Goal: Task Accomplishment & Management: Use online tool/utility

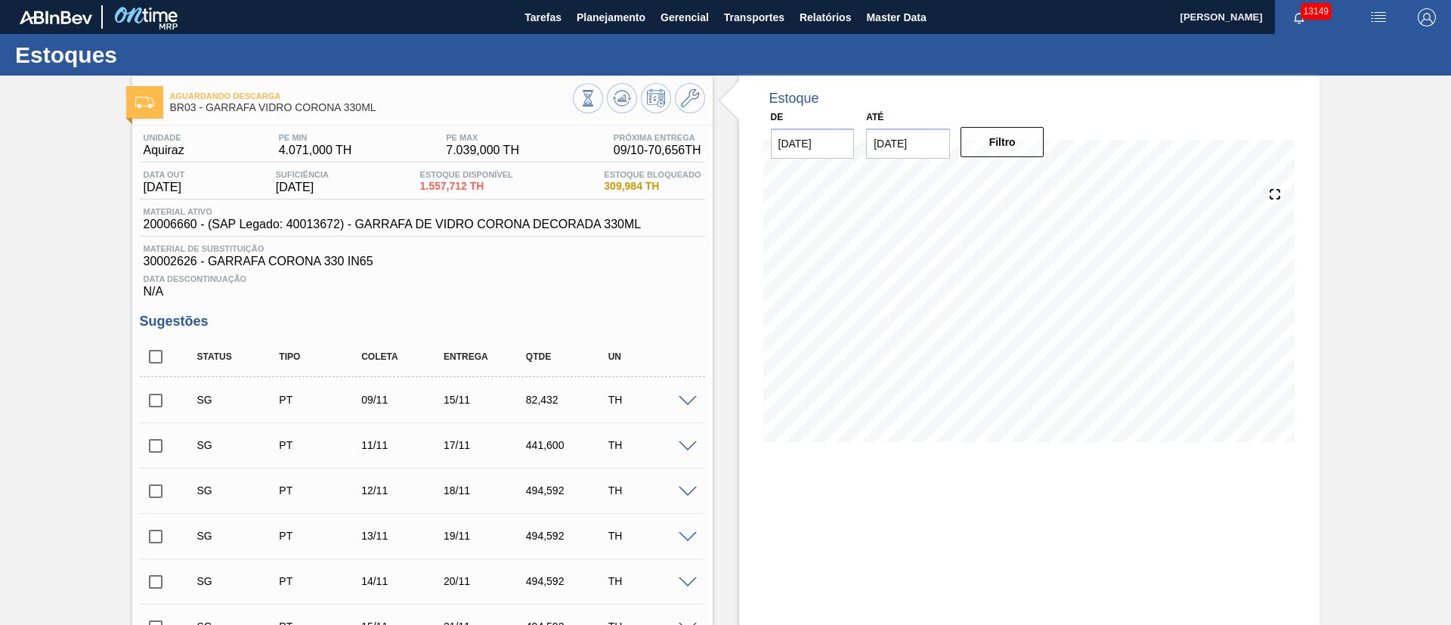
click at [601, 14] on span "Planejamento" at bounding box center [611, 17] width 69 height 18
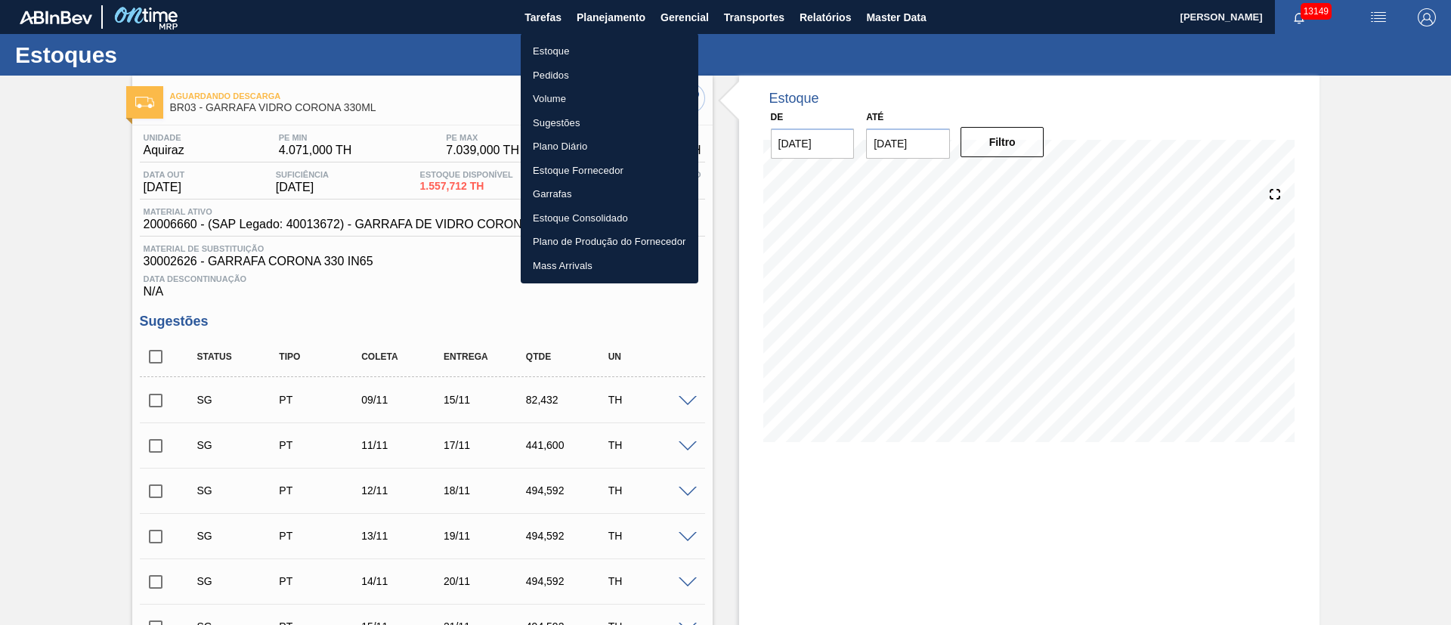
drag, startPoint x: 561, startPoint y: 79, endPoint x: 1304, endPoint y: 71, distance: 742.1
click at [561, 79] on li "Pedidos" at bounding box center [610, 75] width 178 height 24
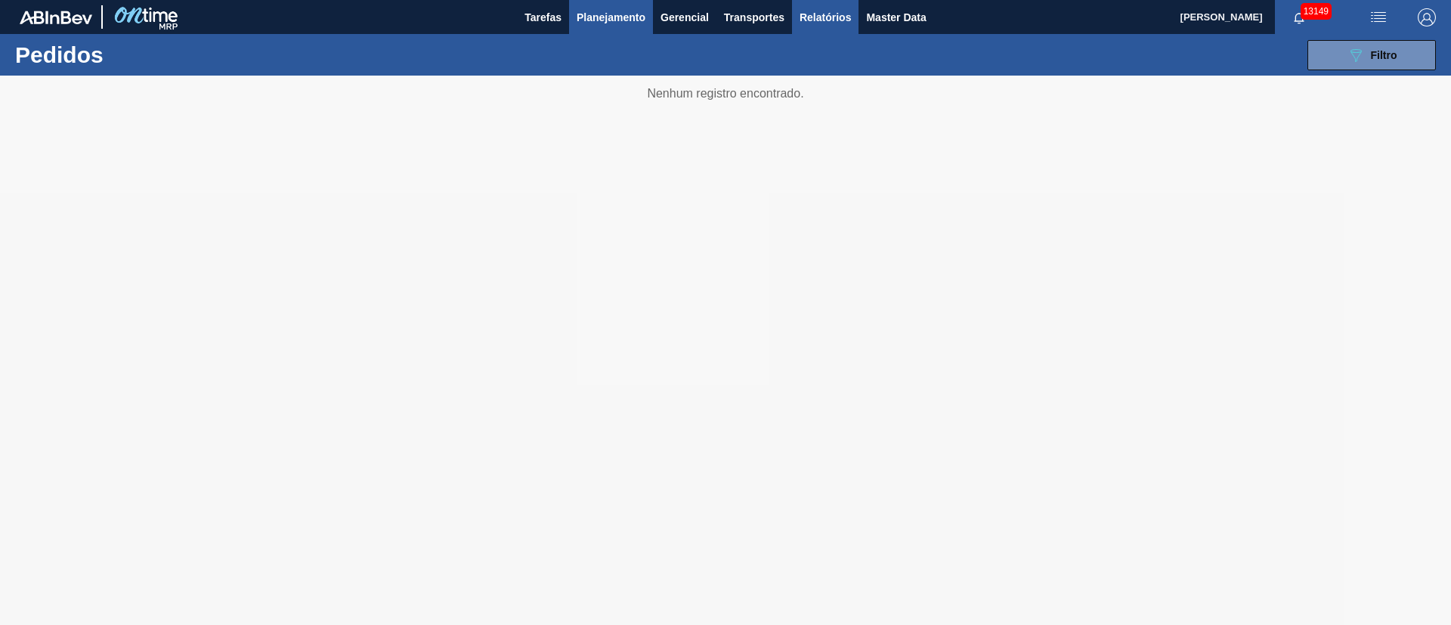
click at [797, 11] on button "Relatórios" at bounding box center [825, 17] width 67 height 34
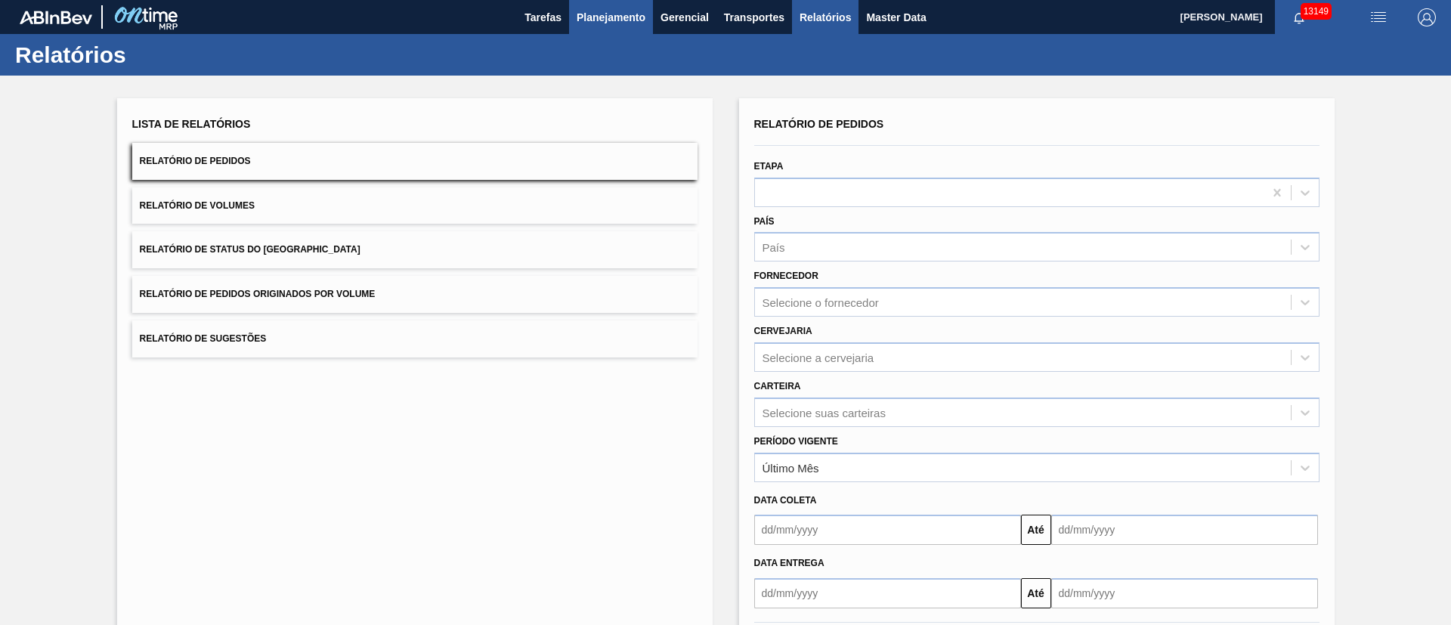
click at [595, 9] on span "Planejamento" at bounding box center [611, 17] width 69 height 18
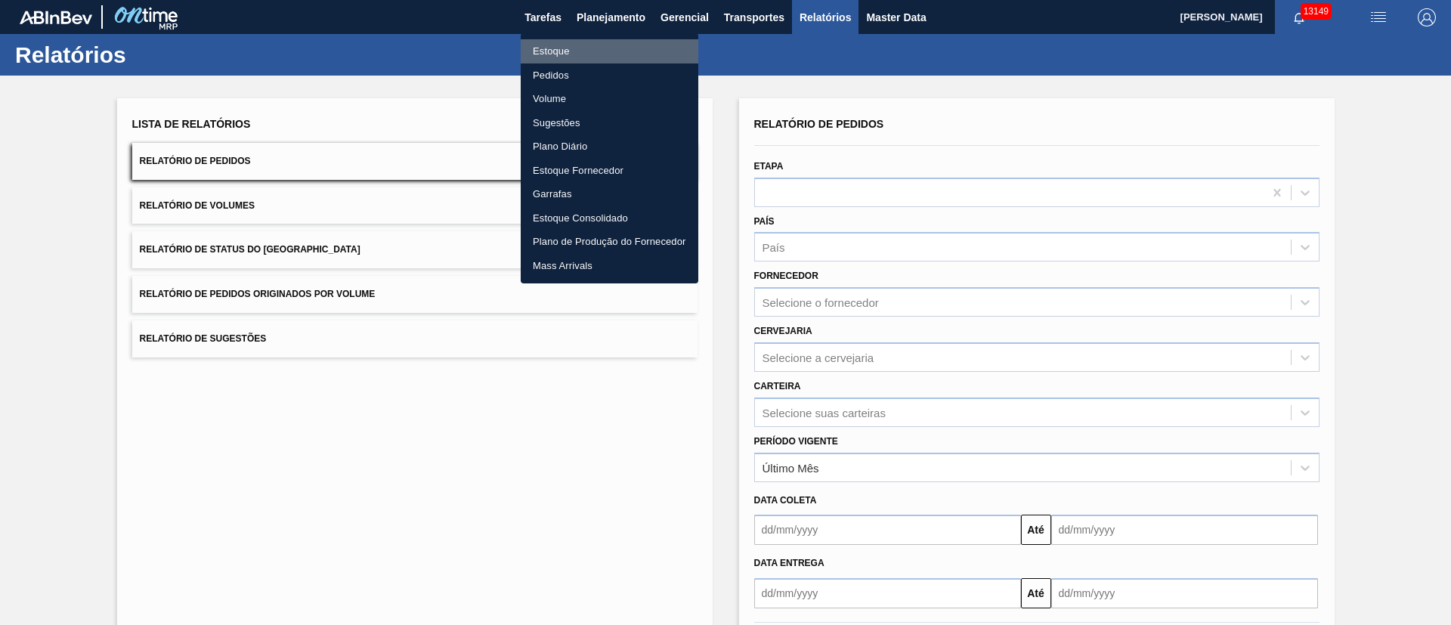
click at [568, 54] on li "Estoque" at bounding box center [610, 51] width 178 height 24
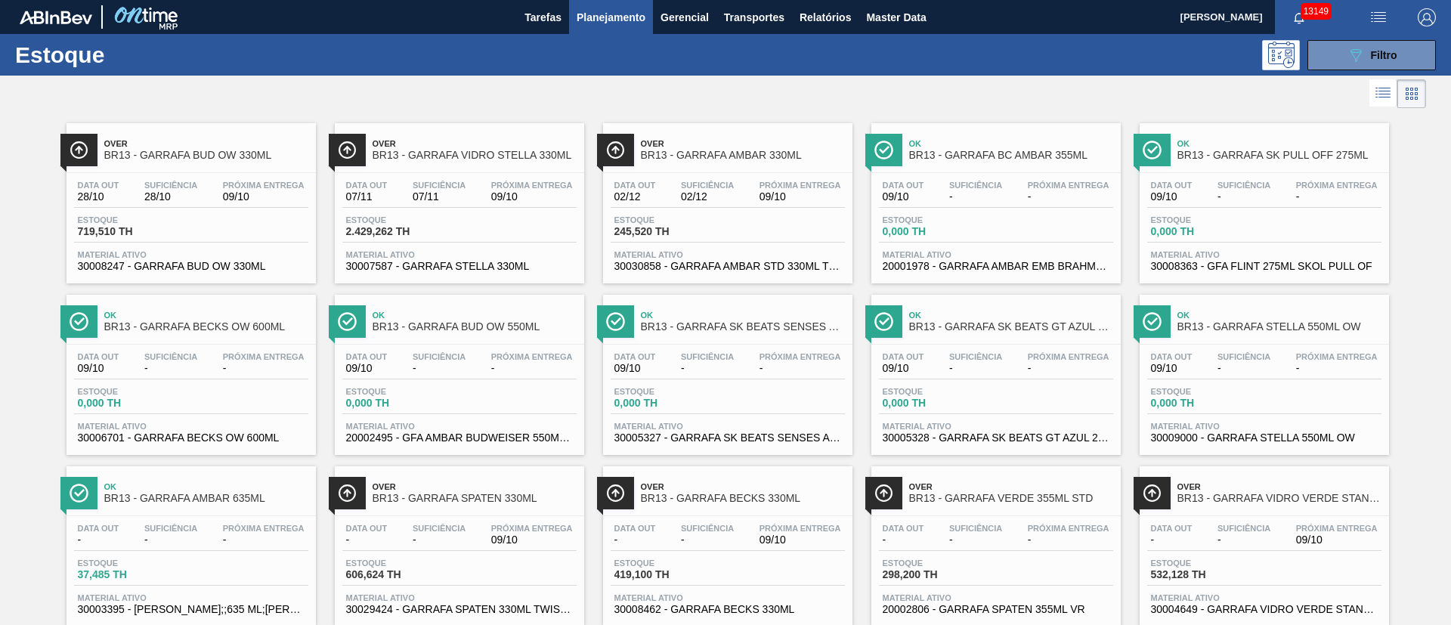
click at [499, 215] on div "Estoque 2.429,262 TH" at bounding box center [459, 228] width 234 height 27
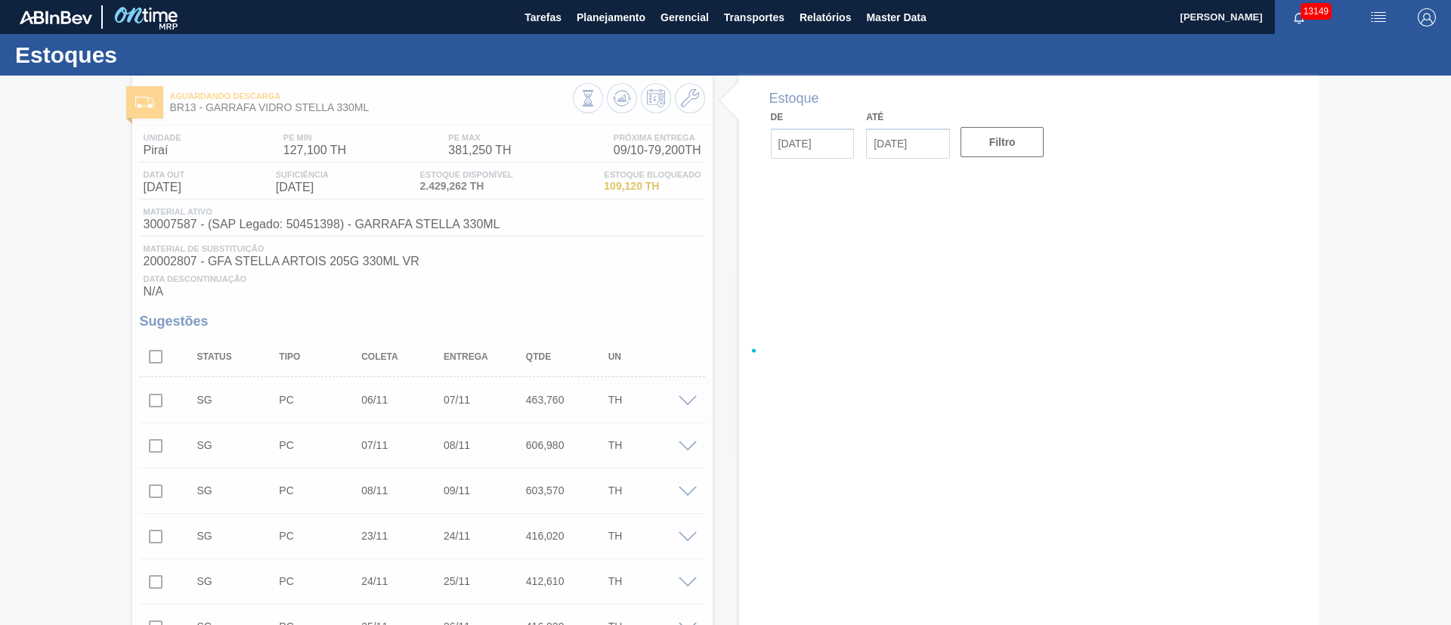
type input "[DATE]"
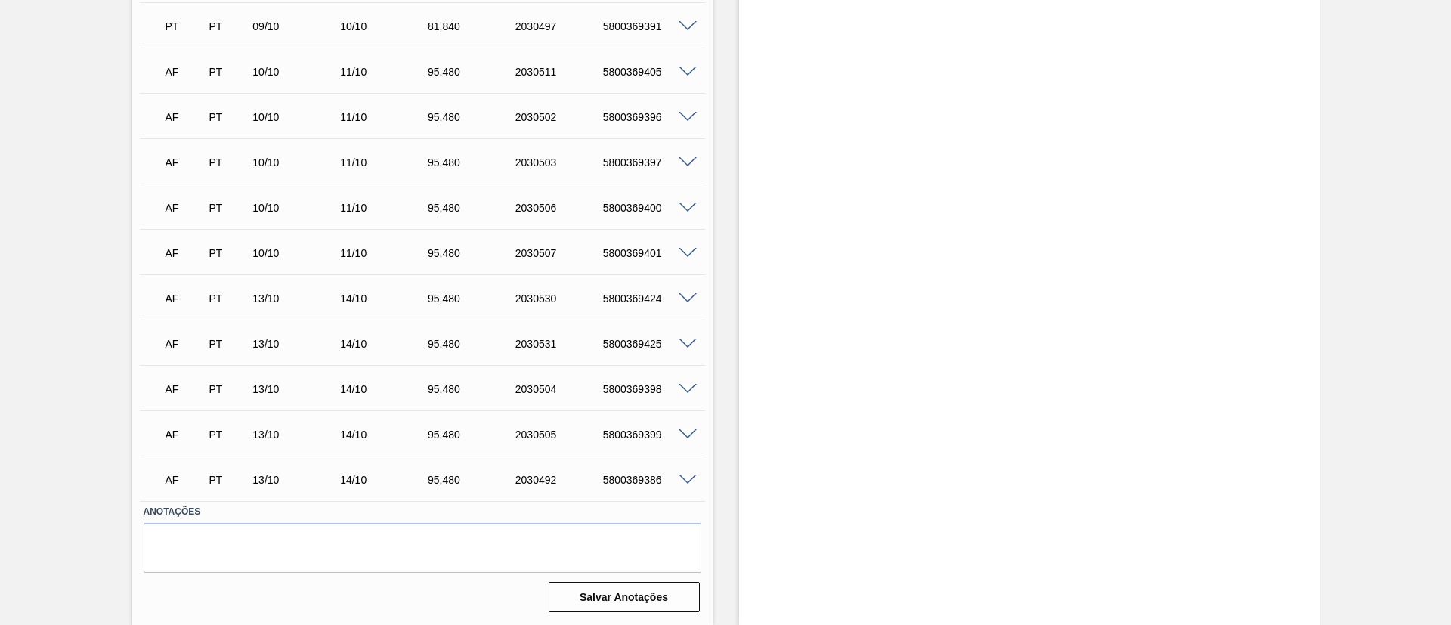
scroll to position [3968, 0]
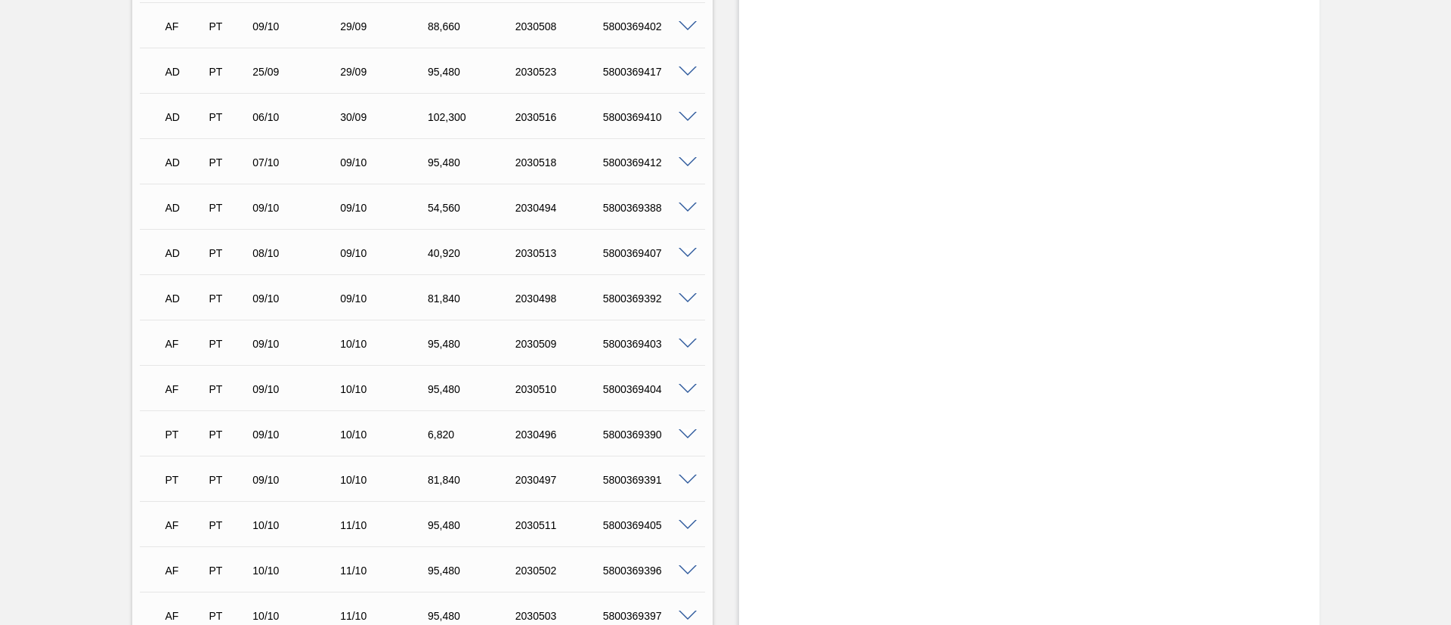
click at [686, 343] on span at bounding box center [688, 344] width 18 height 11
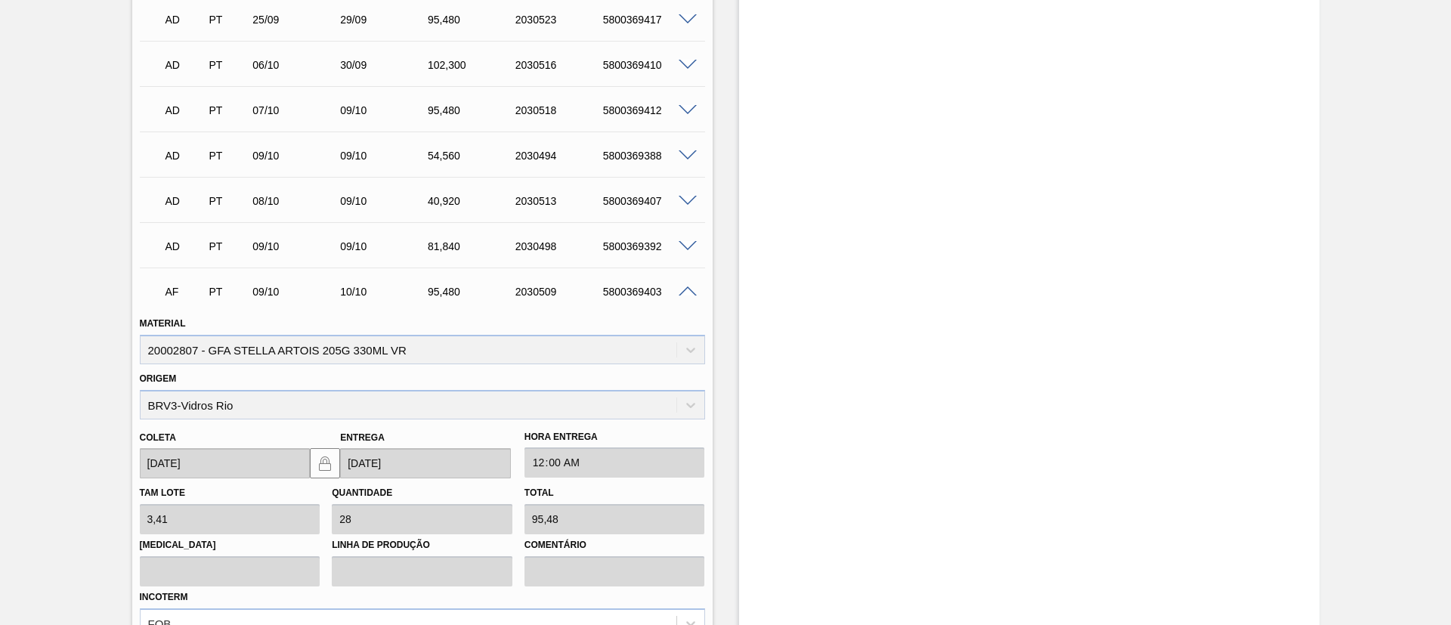
scroll to position [4081, 0]
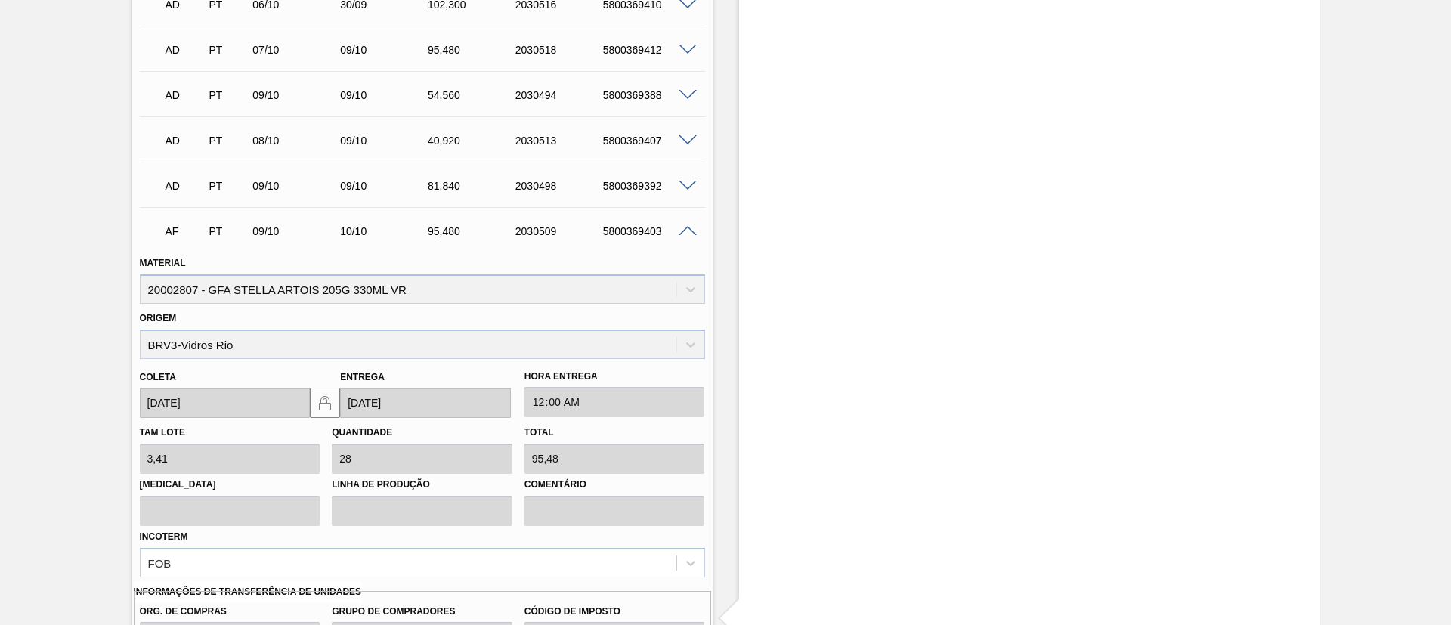
click at [682, 226] on span at bounding box center [688, 231] width 18 height 11
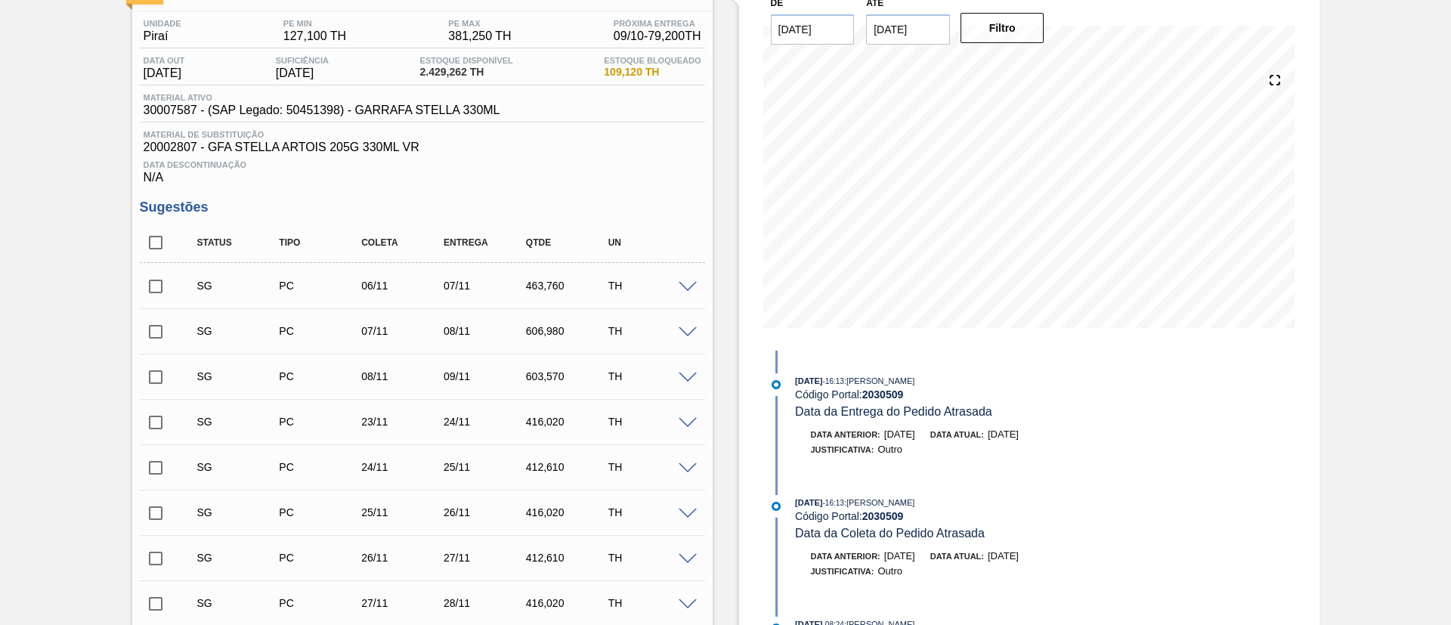
scroll to position [0, 0]
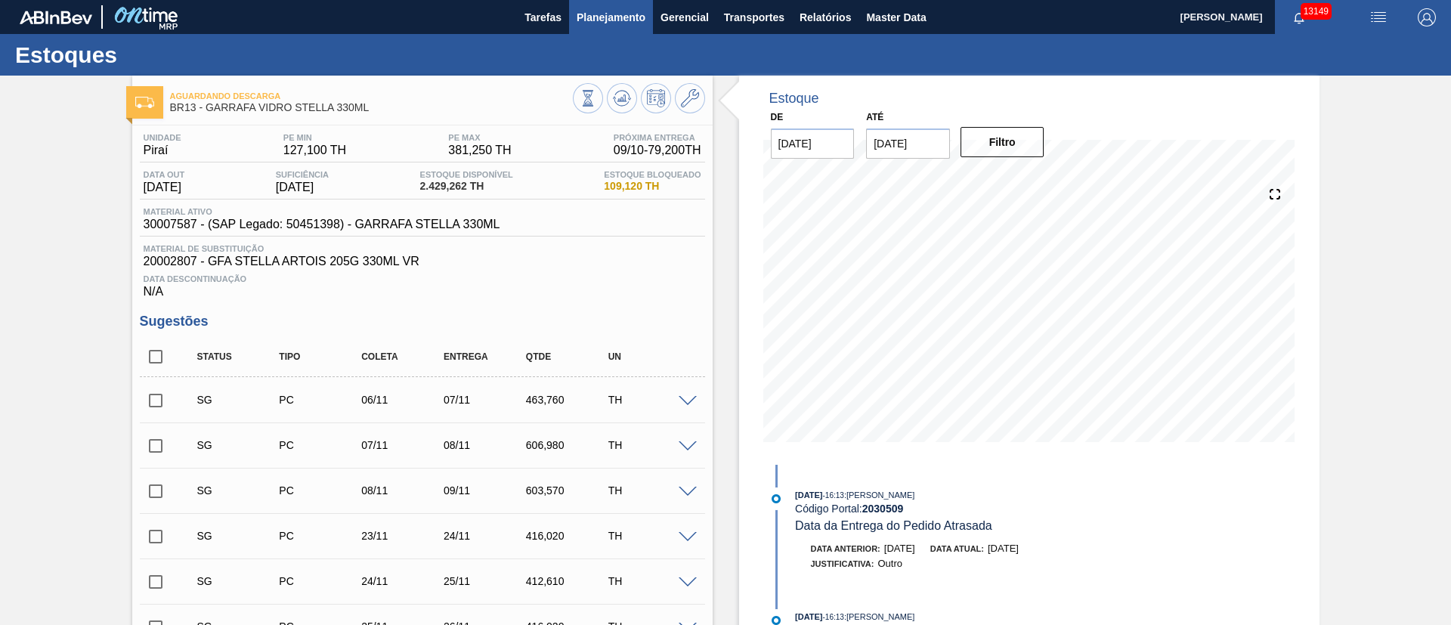
click at [589, 19] on span "Planejamento" at bounding box center [611, 17] width 69 height 18
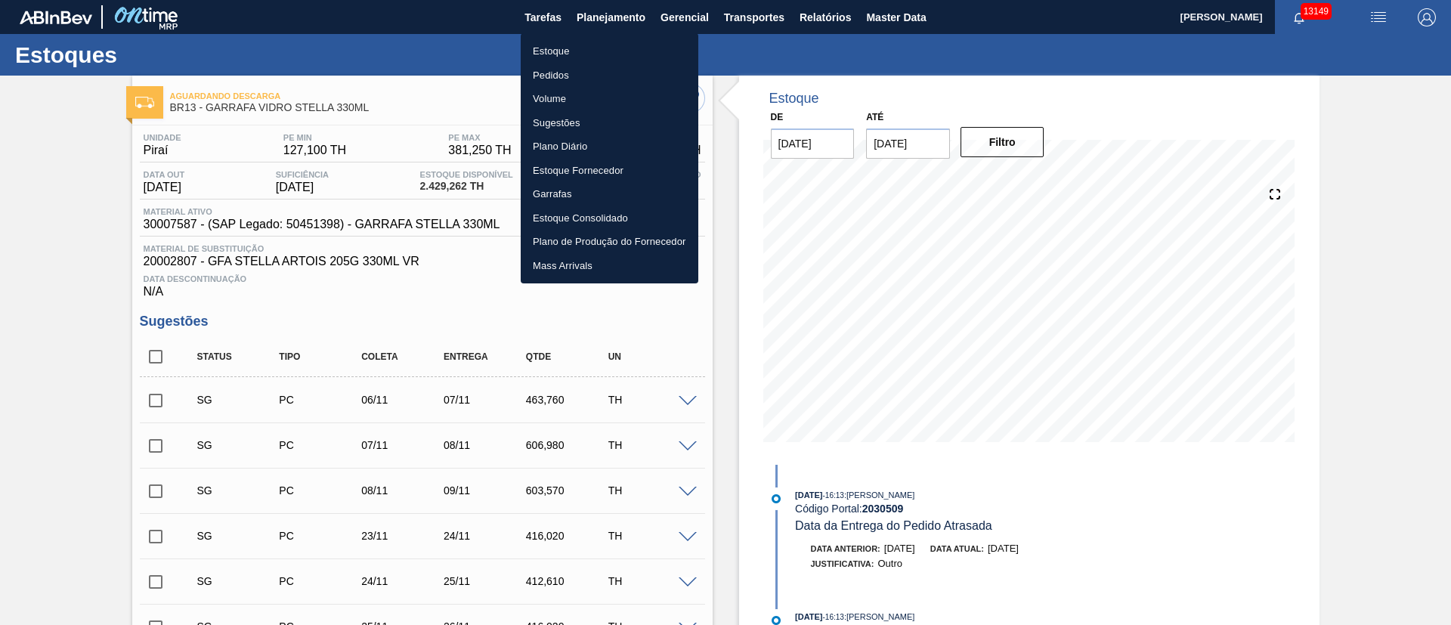
click at [549, 73] on li "Pedidos" at bounding box center [610, 75] width 178 height 24
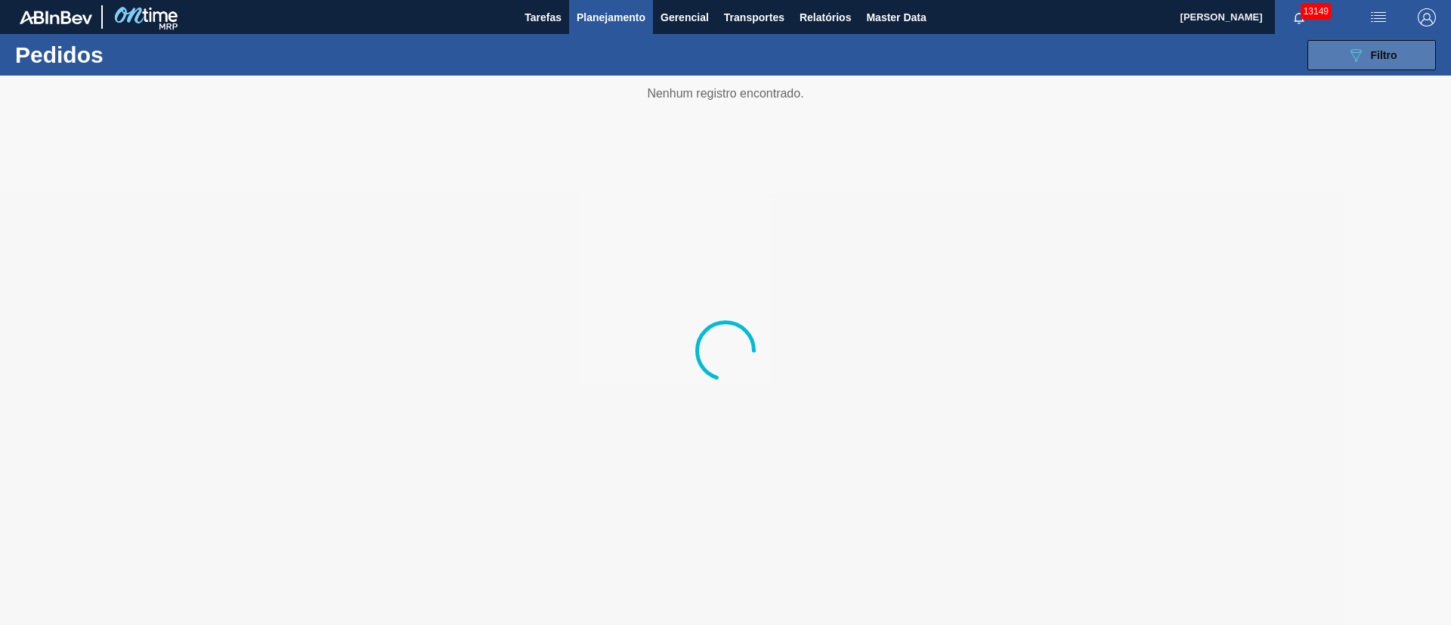
click at [1385, 56] on span "Filtro" at bounding box center [1384, 55] width 26 height 12
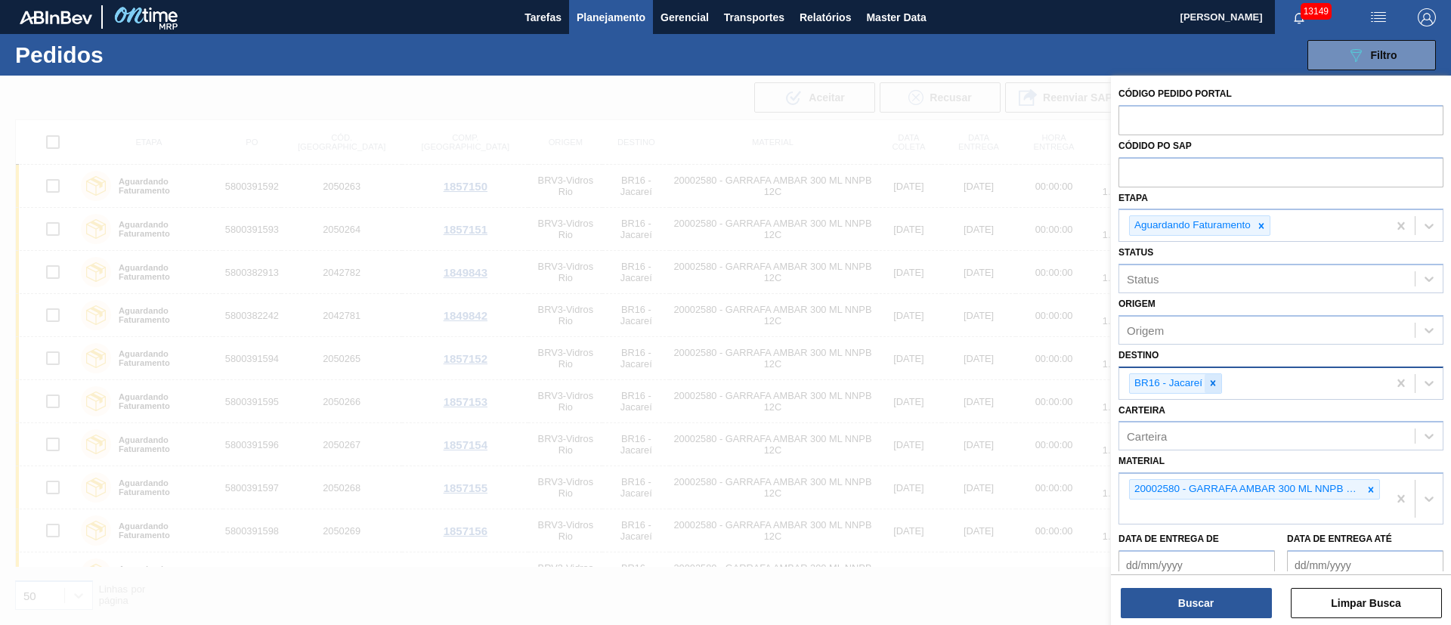
click at [1211, 378] on icon at bounding box center [1213, 383] width 11 height 11
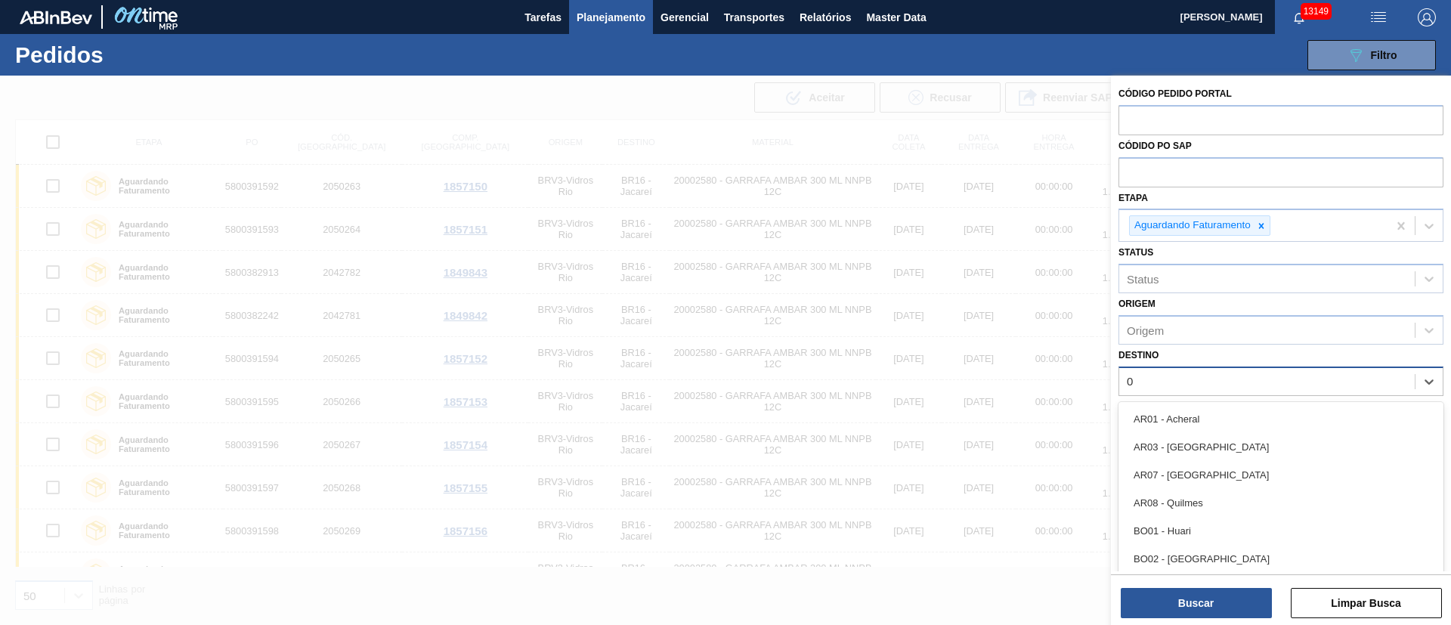
type input "03"
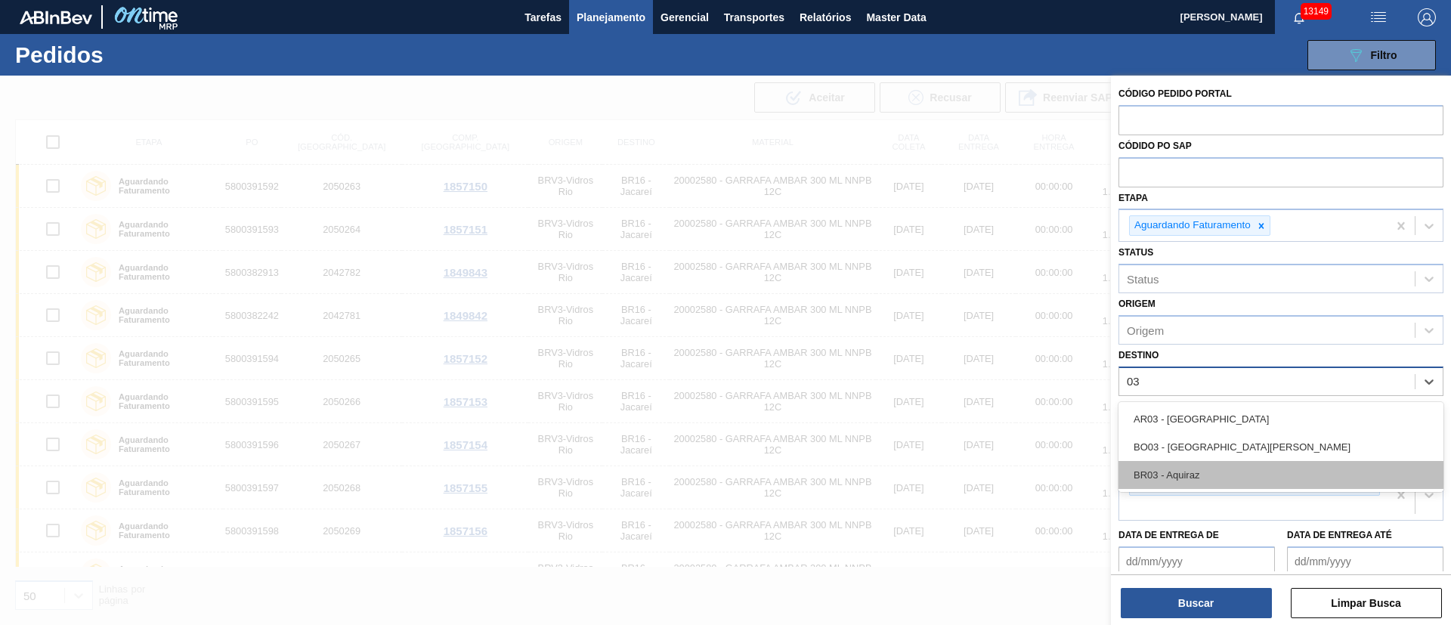
click at [1203, 484] on div "BR03 - Aquiraz" at bounding box center [1280, 475] width 325 height 28
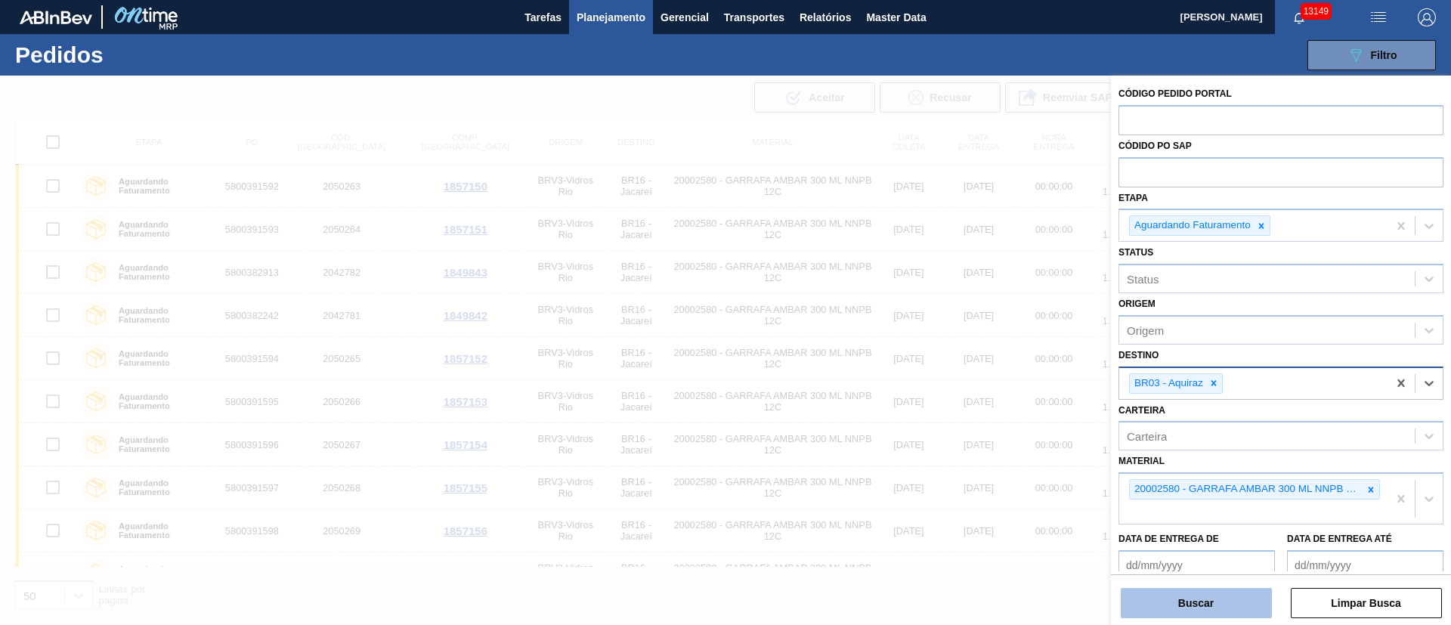
click at [1189, 595] on button "Buscar" at bounding box center [1196, 603] width 151 height 30
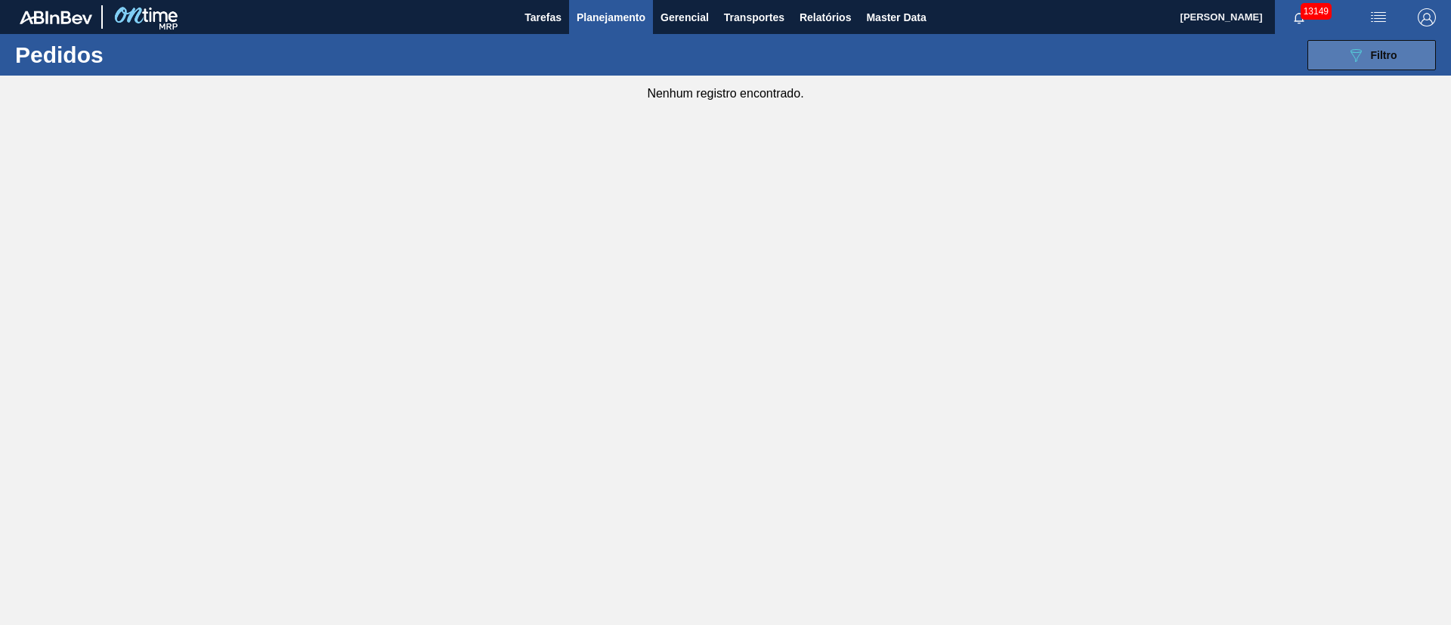
click at [1375, 67] on button "089F7B8B-B2A5-4AFE-B5C0-19BA573D28AC Filtro" at bounding box center [1371, 55] width 128 height 30
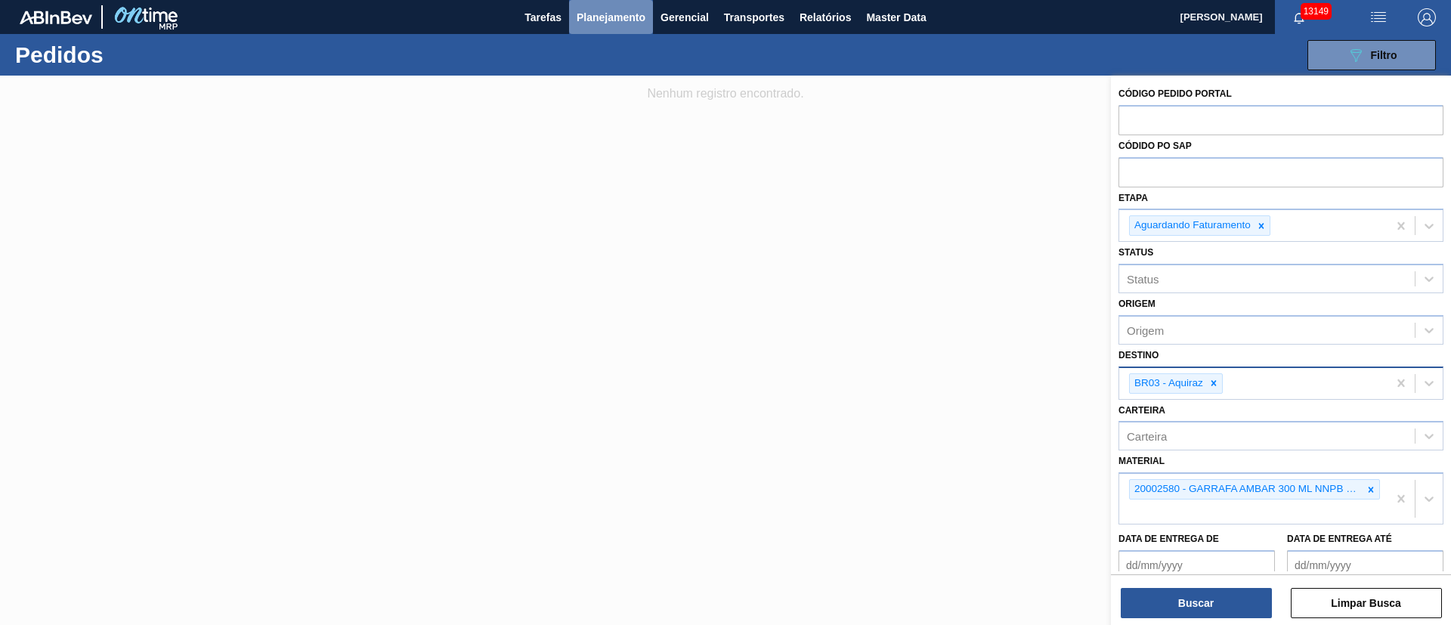
click at [603, 11] on span "Planejamento" at bounding box center [611, 17] width 69 height 18
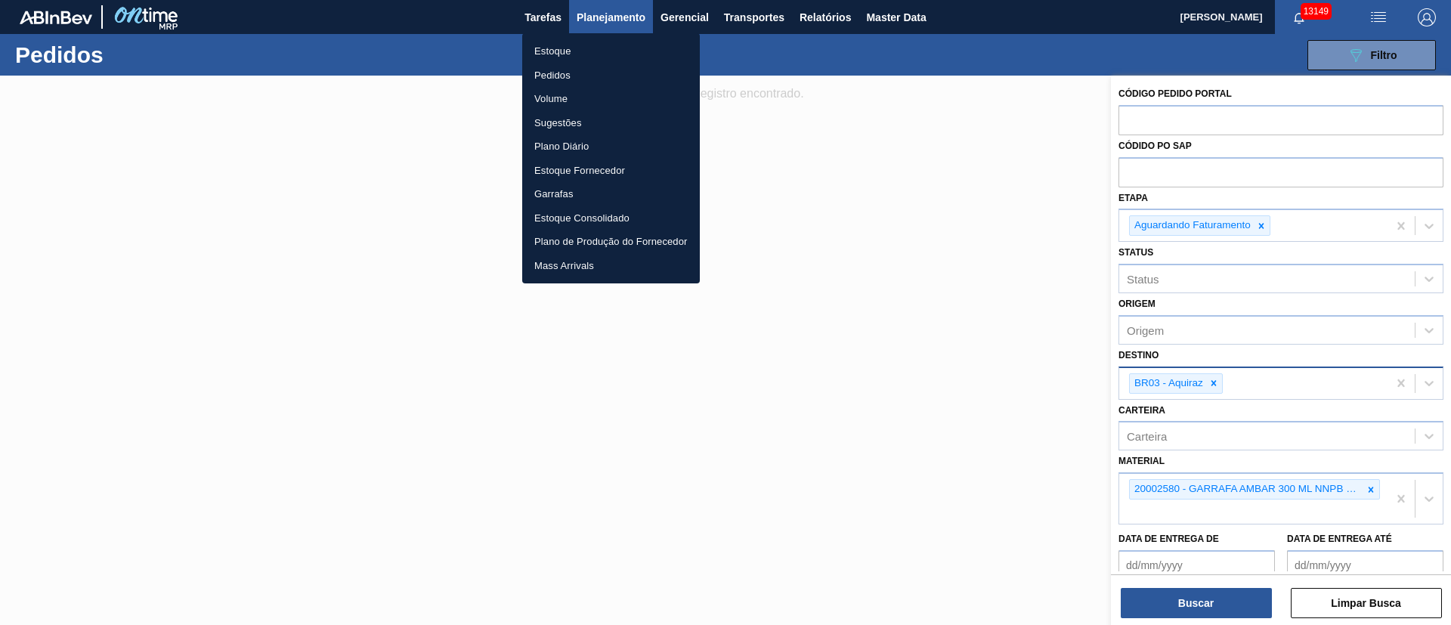
click at [550, 52] on li "Estoque" at bounding box center [611, 51] width 178 height 24
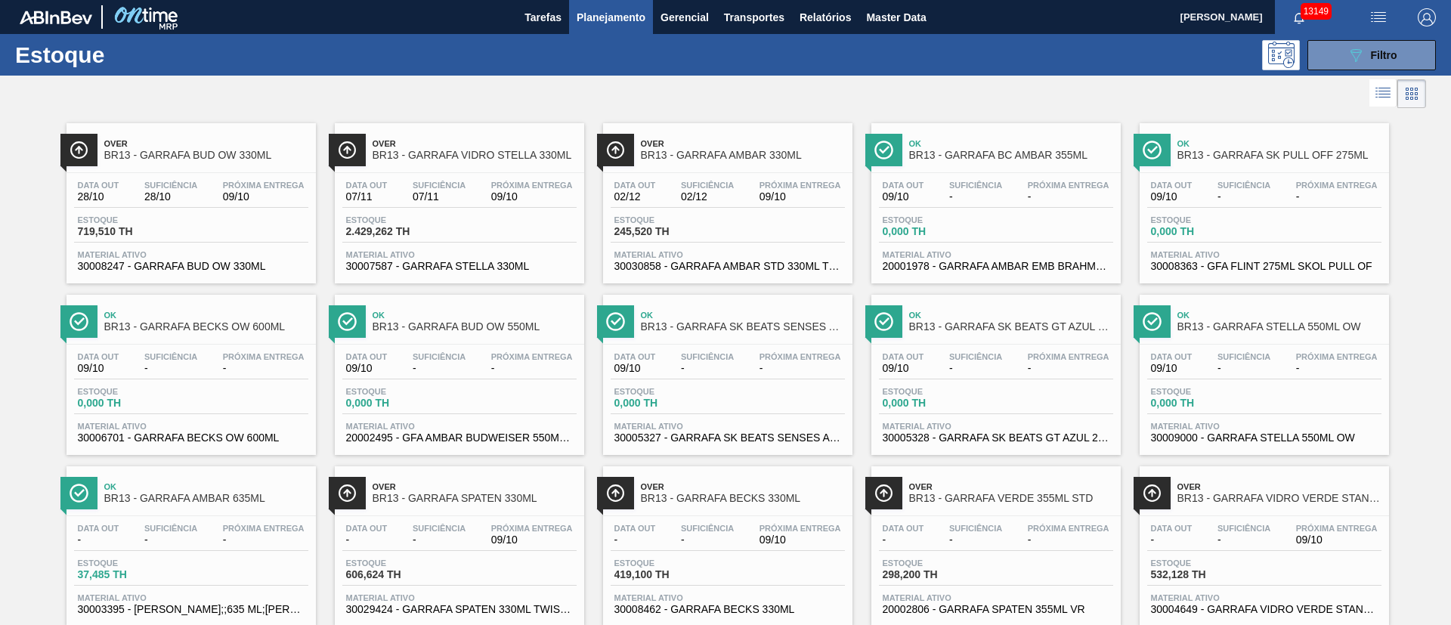
click at [485, 203] on div "Data out 07/11 Suficiência 07/11 Próxima Entrega 09/10" at bounding box center [459, 194] width 234 height 27
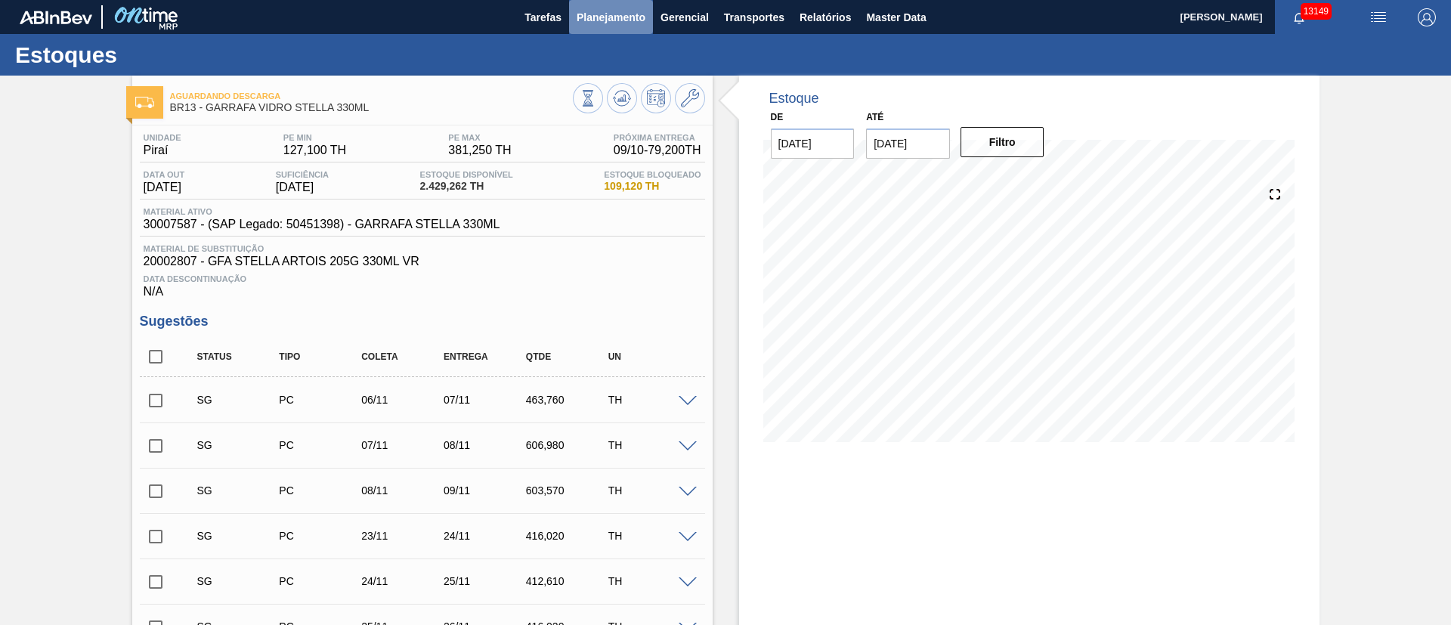
click at [595, 9] on span "Planejamento" at bounding box center [611, 17] width 69 height 18
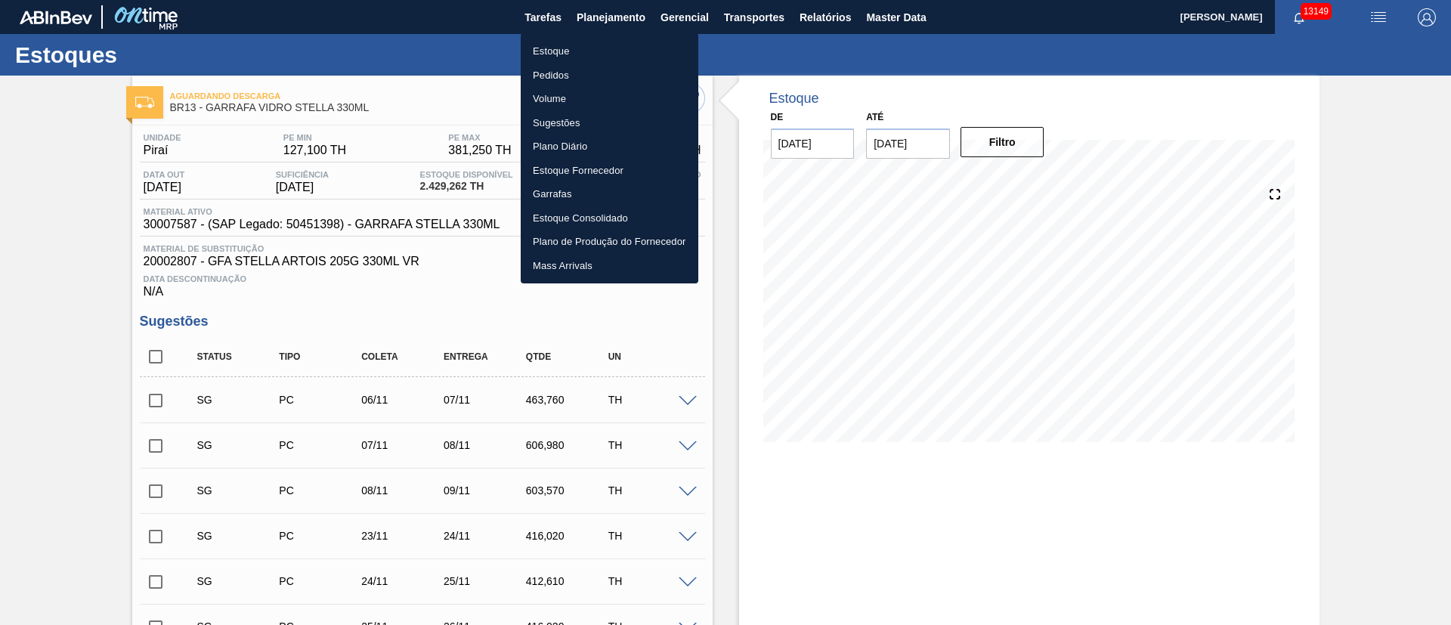
click at [579, 76] on li "Pedidos" at bounding box center [610, 75] width 178 height 24
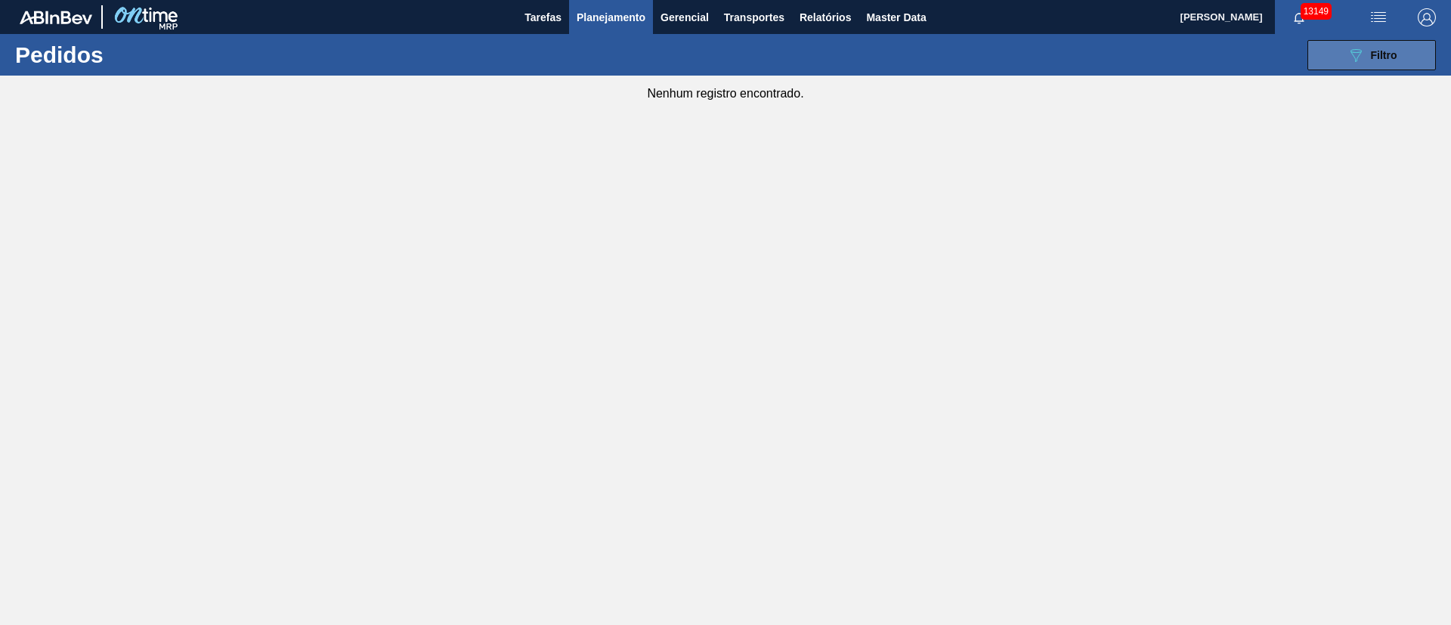
click at [1368, 55] on div "089F7B8B-B2A5-4AFE-B5C0-19BA573D28AC Filtro" at bounding box center [1372, 55] width 51 height 18
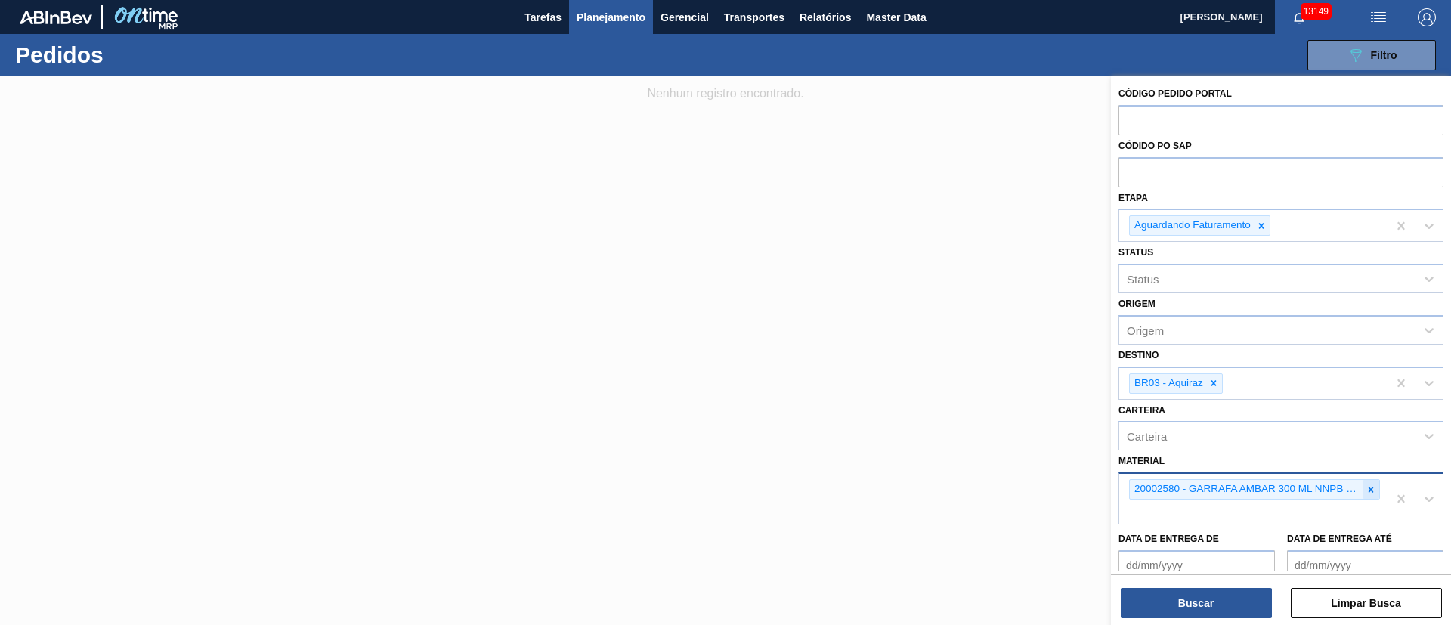
click at [1367, 489] on icon at bounding box center [1371, 489] width 11 height 11
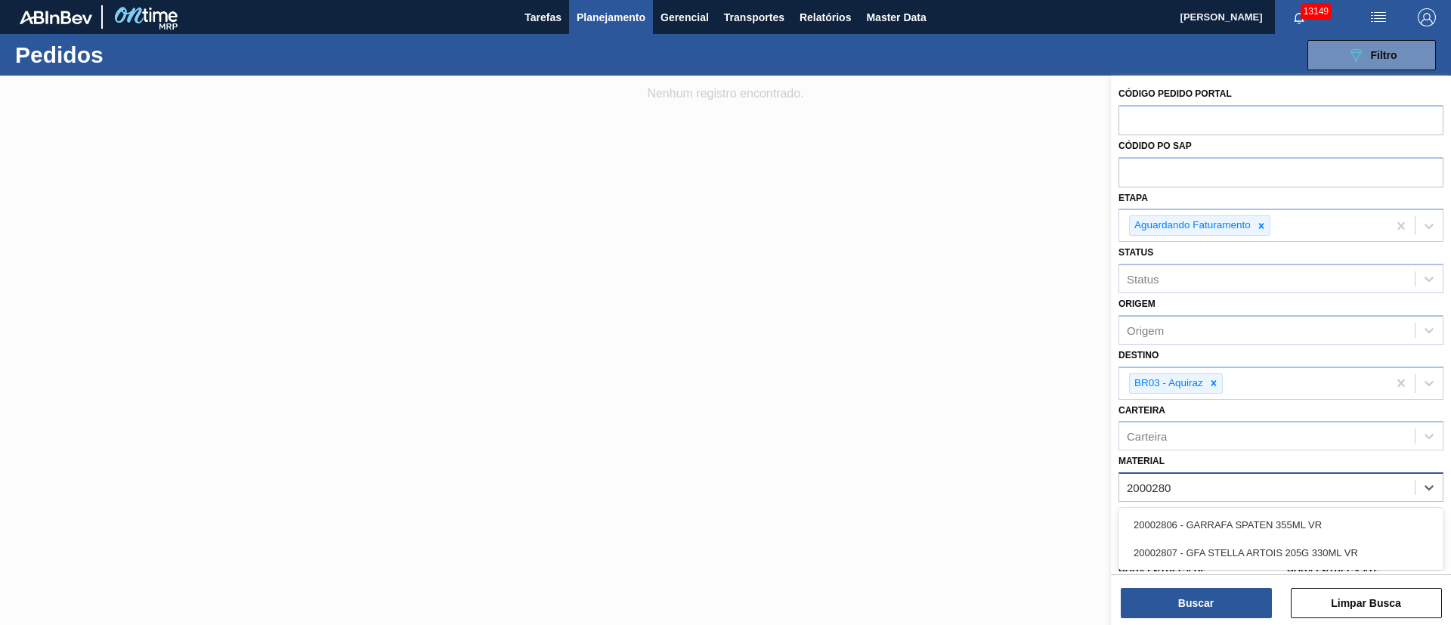
type input "20002807"
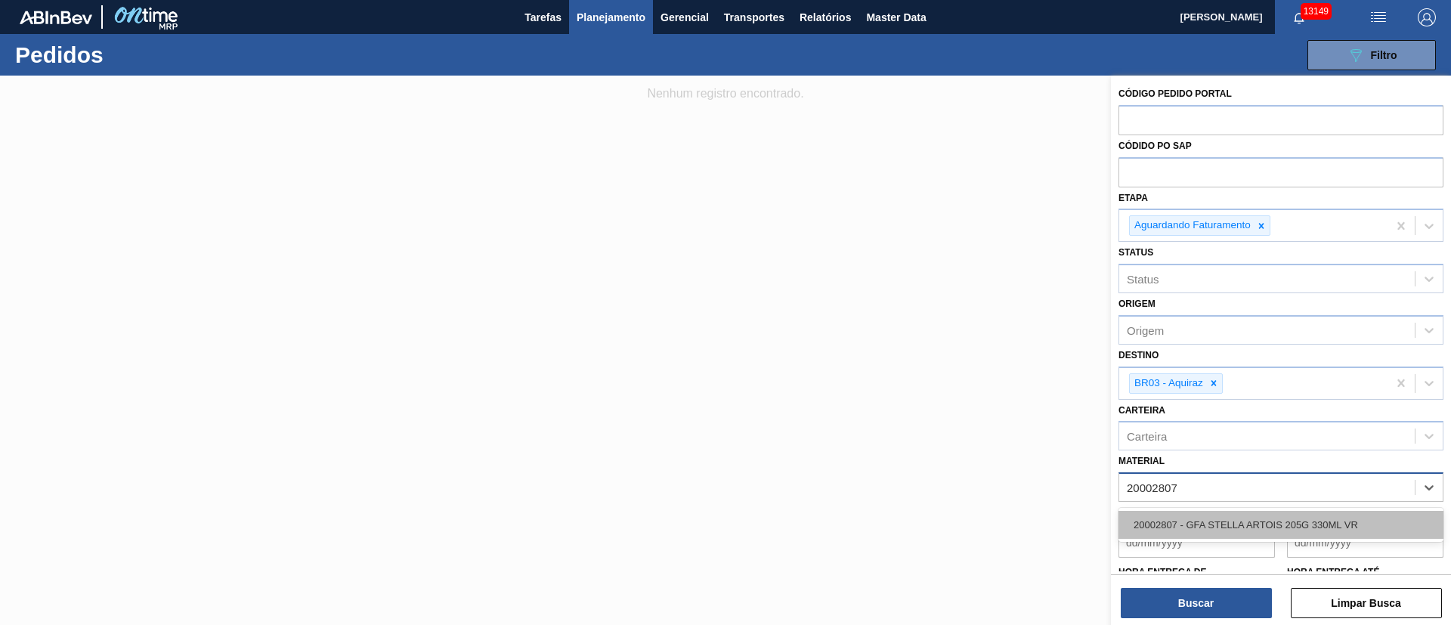
click at [1314, 516] on div "20002807 - GFA STELLA ARTOIS 205G 330ML VR" at bounding box center [1280, 525] width 325 height 28
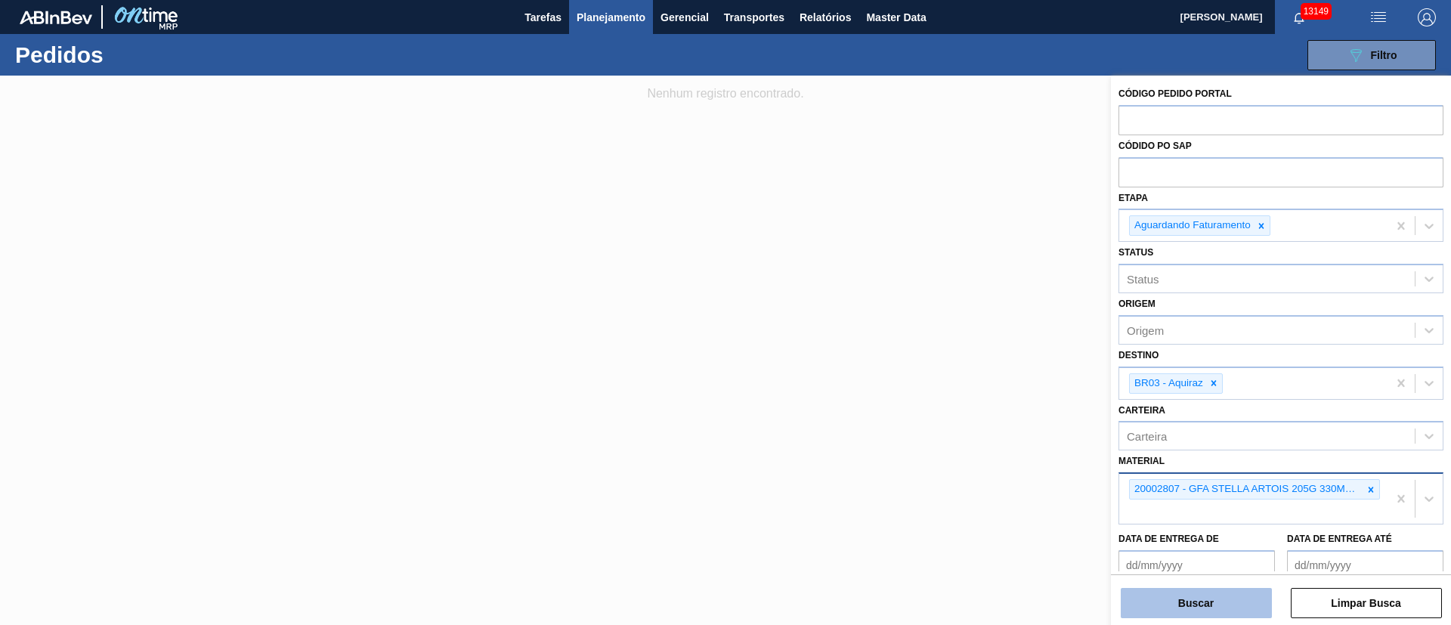
click at [1224, 601] on button "Buscar" at bounding box center [1196, 603] width 151 height 30
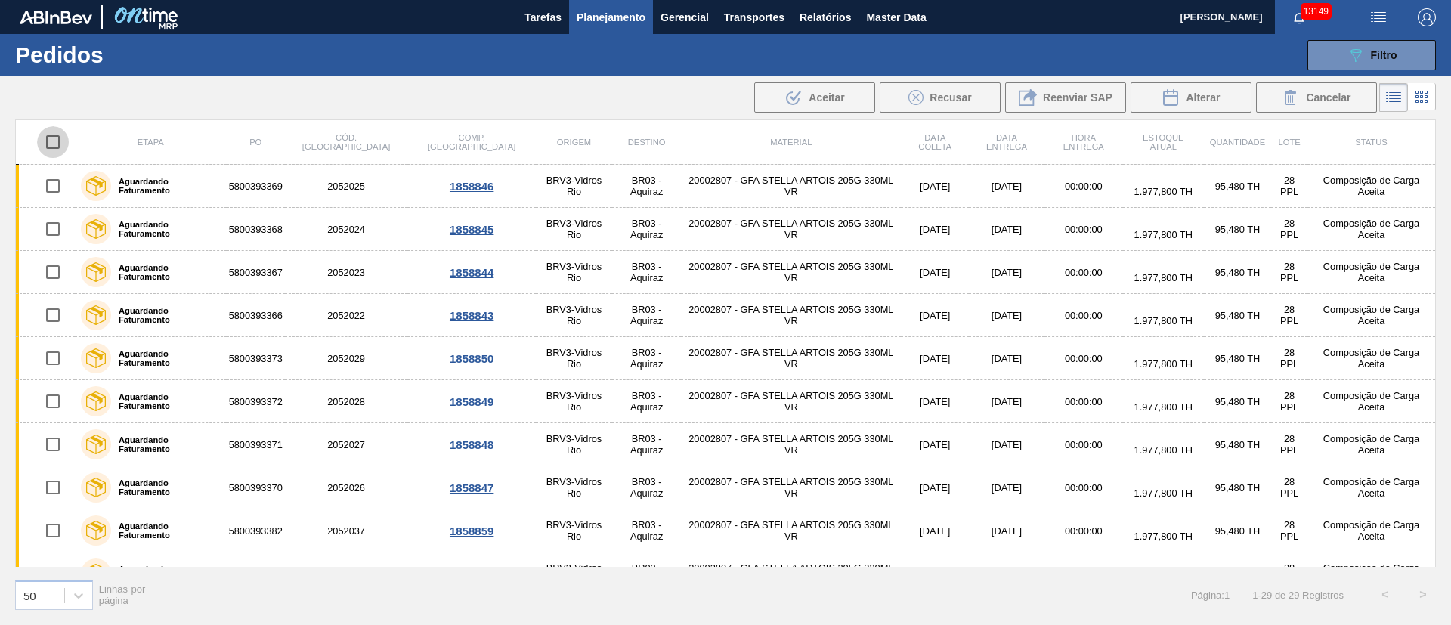
click at [53, 143] on input "checkbox" at bounding box center [53, 142] width 32 height 32
checkbox input "true"
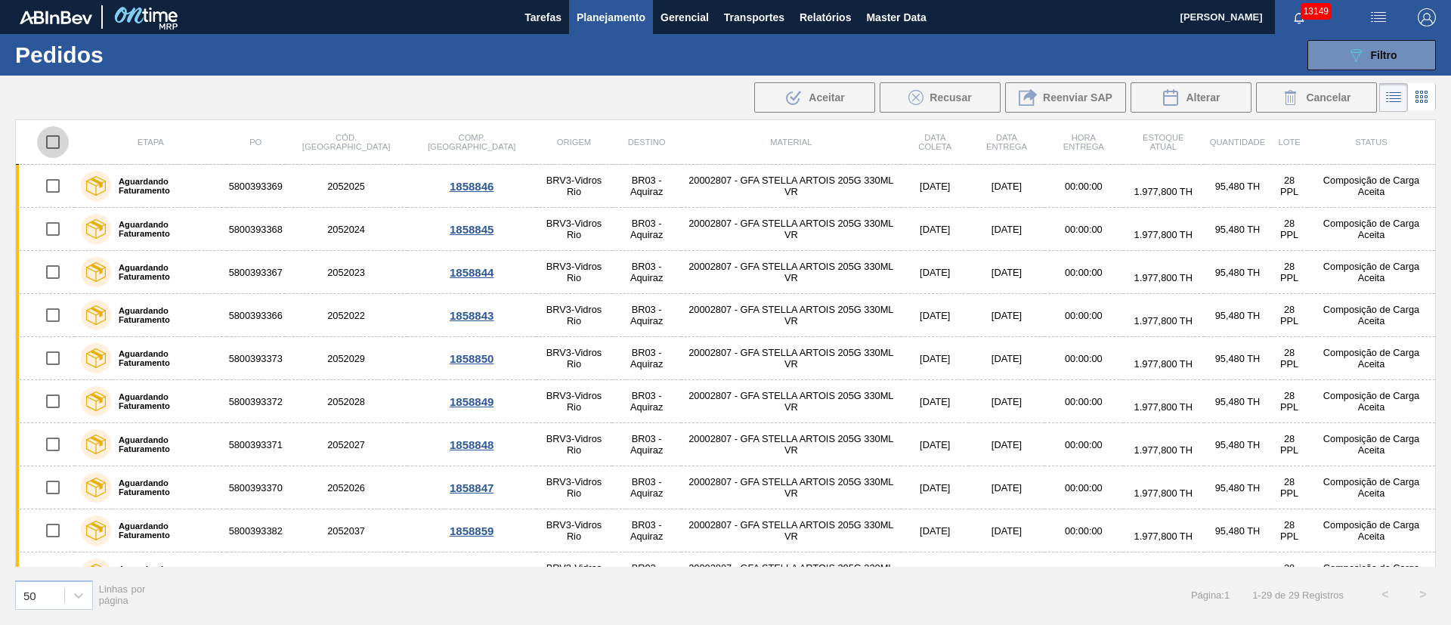
checkbox input "true"
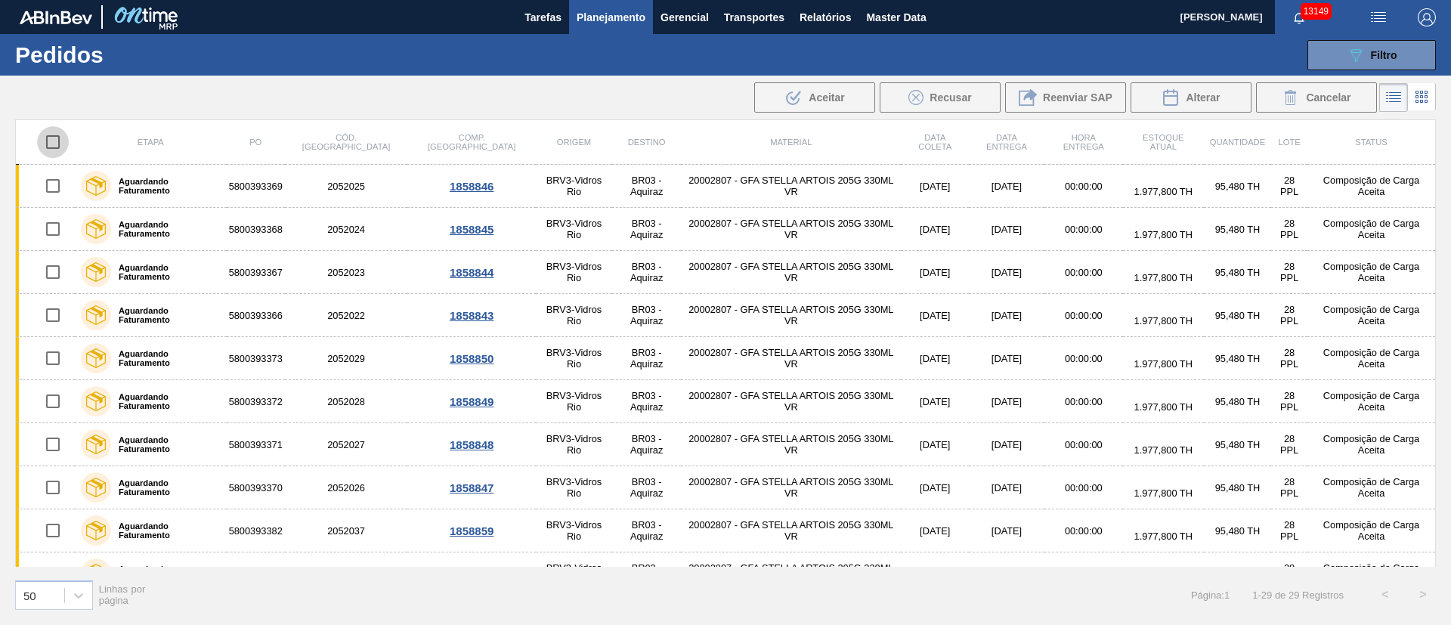
checkbox input "true"
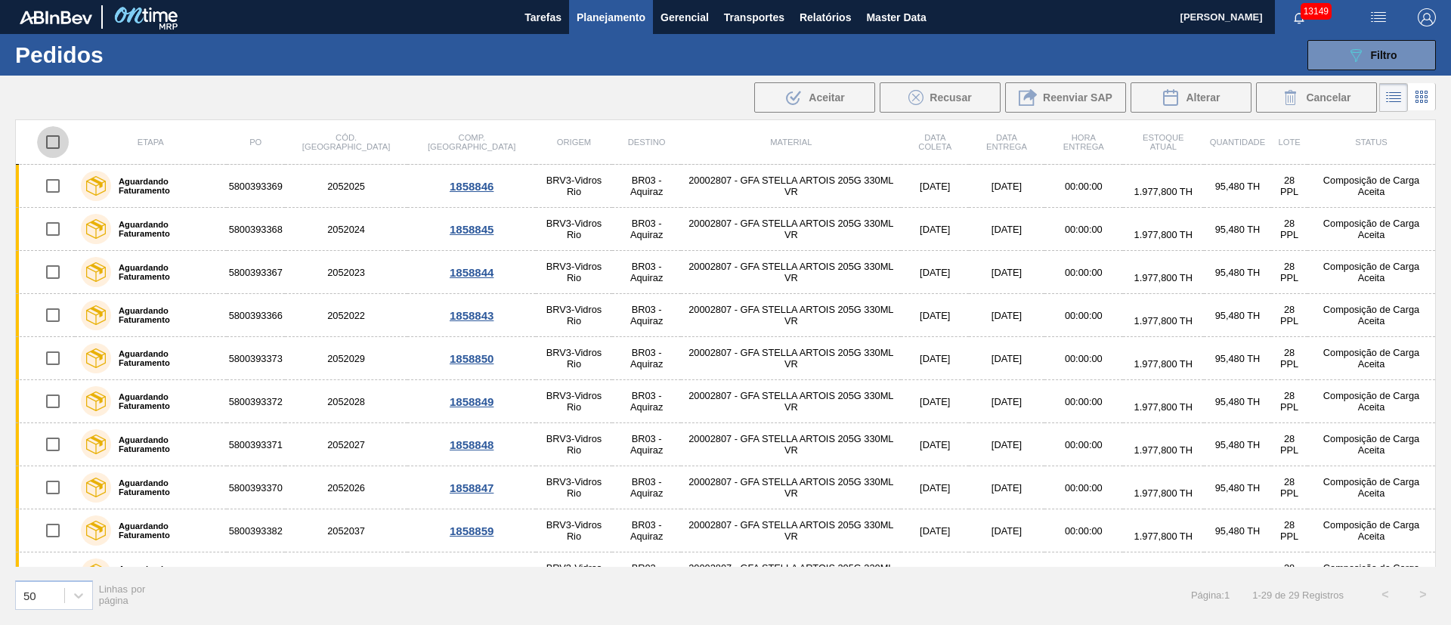
checkbox input "true"
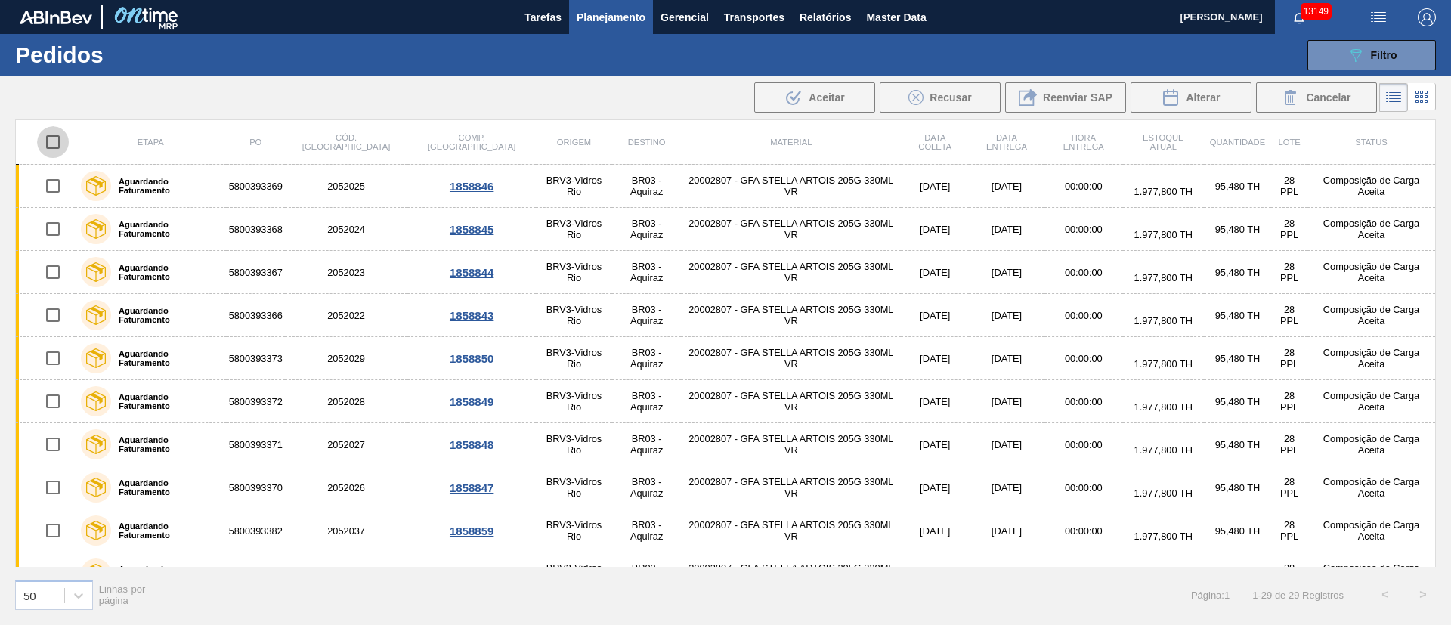
checkbox input "true"
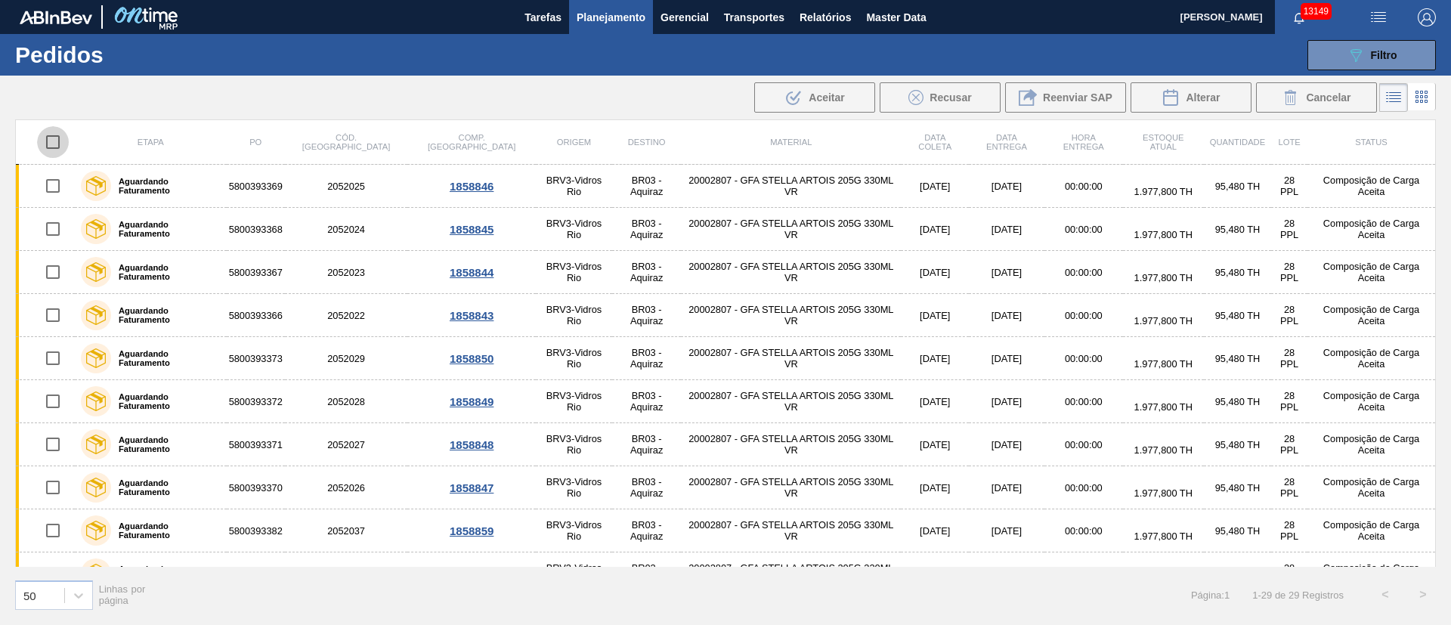
checkbox input "true"
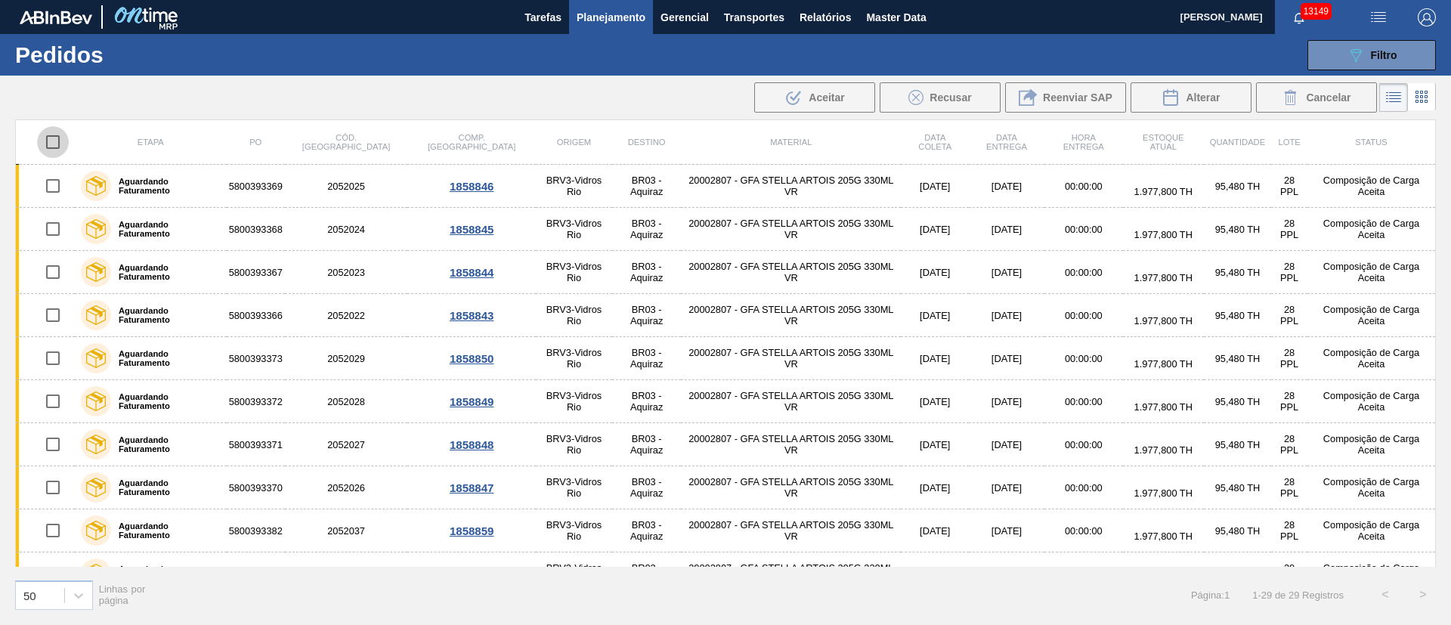
checkbox input "true"
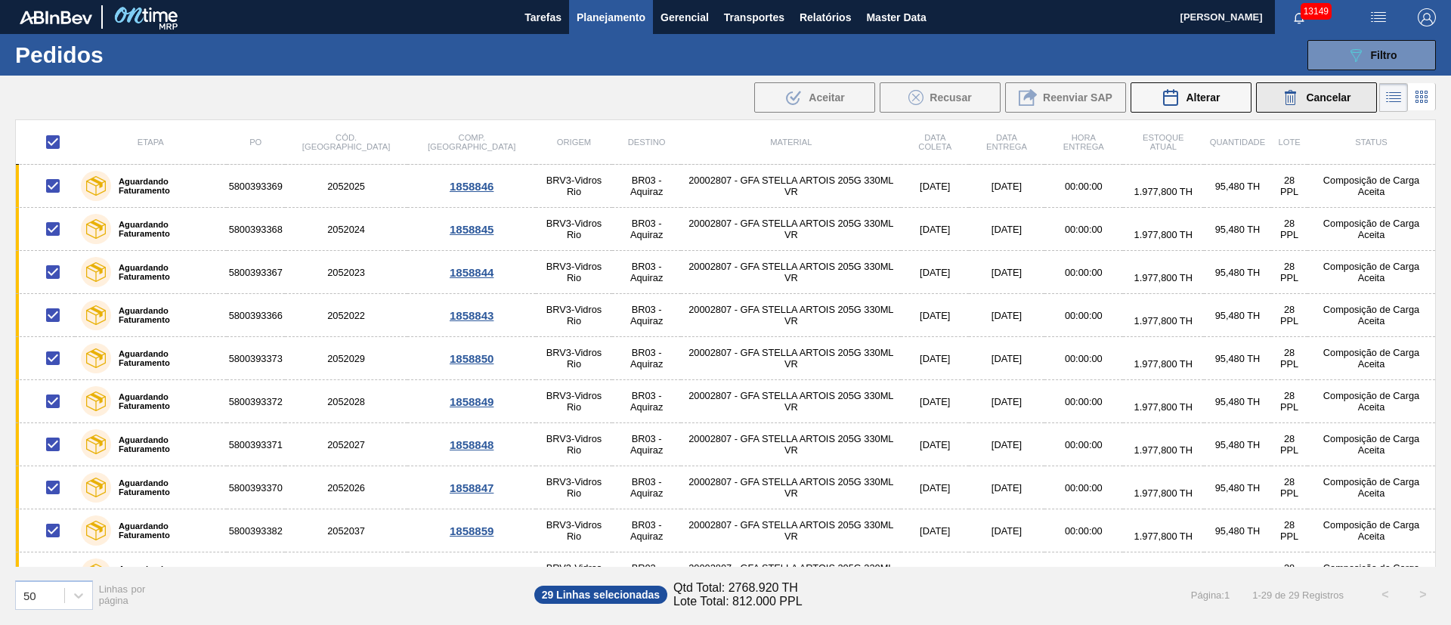
click at [1338, 101] on span "Cancelar" at bounding box center [1328, 97] width 45 height 12
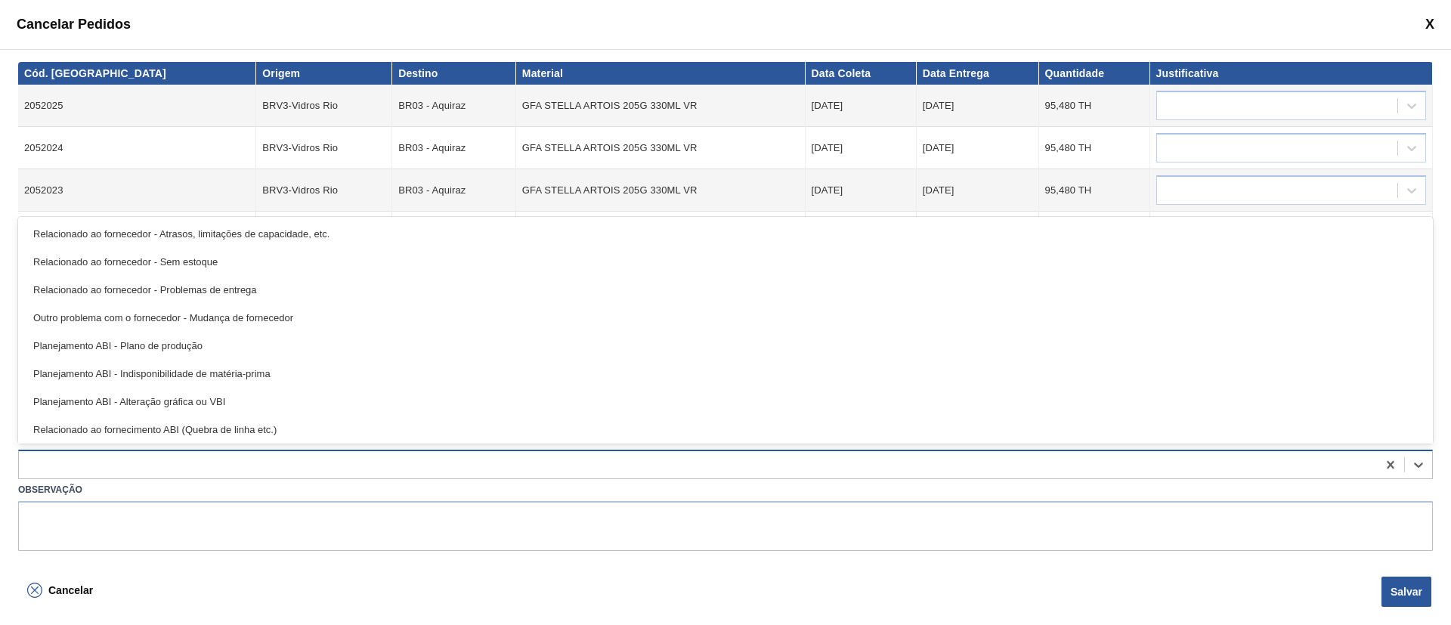
click at [141, 458] on div at bounding box center [698, 465] width 1358 height 22
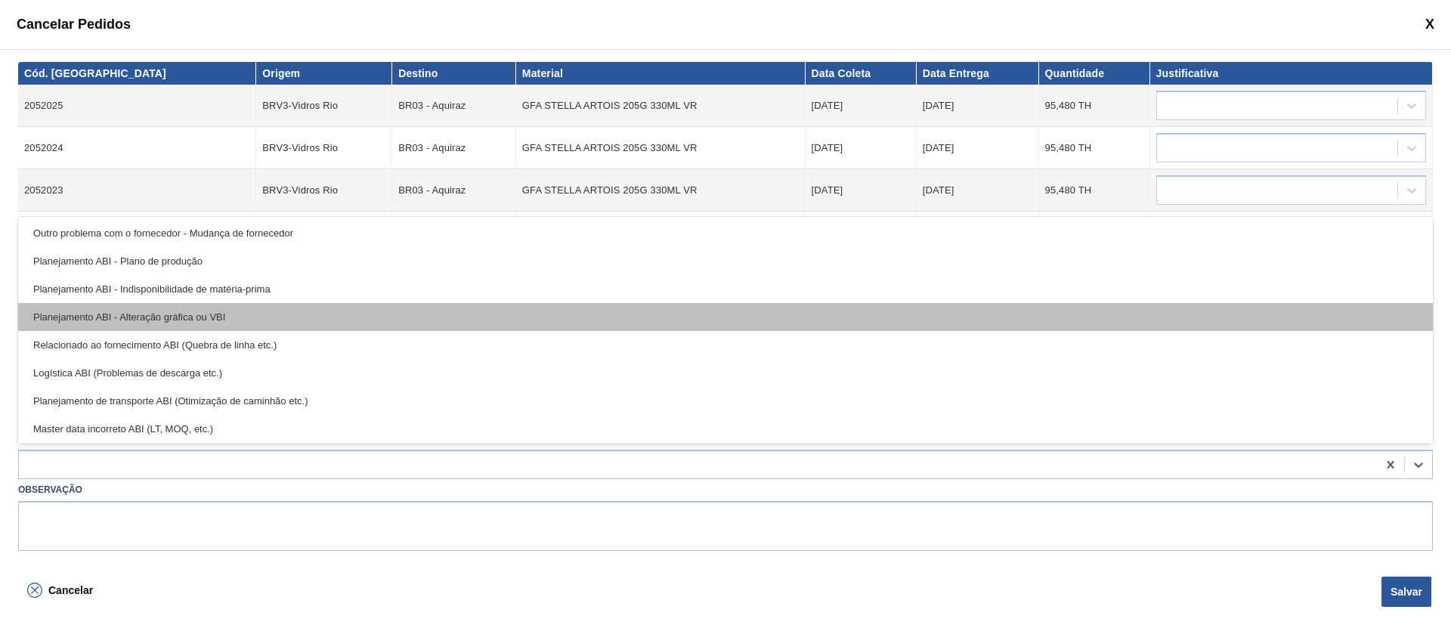
scroll to position [113, 0]
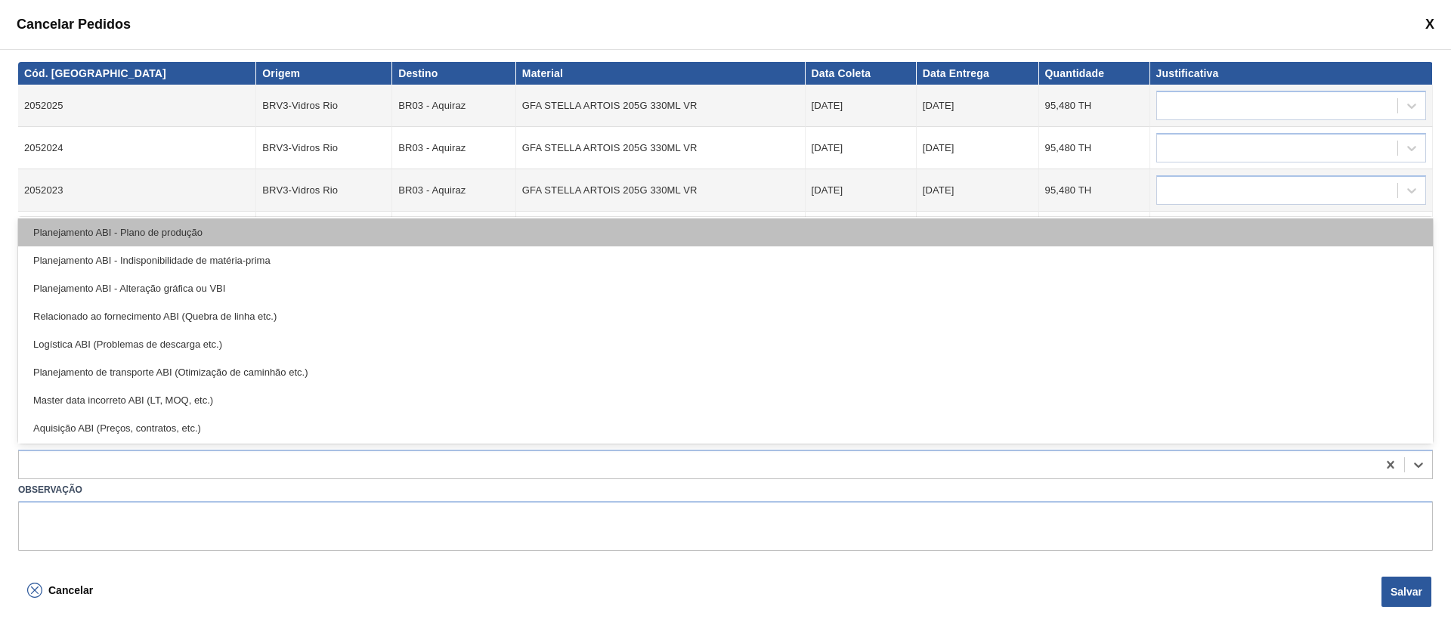
click at [158, 237] on div "Planejamento ABI - Plano de produção" at bounding box center [725, 232] width 1415 height 28
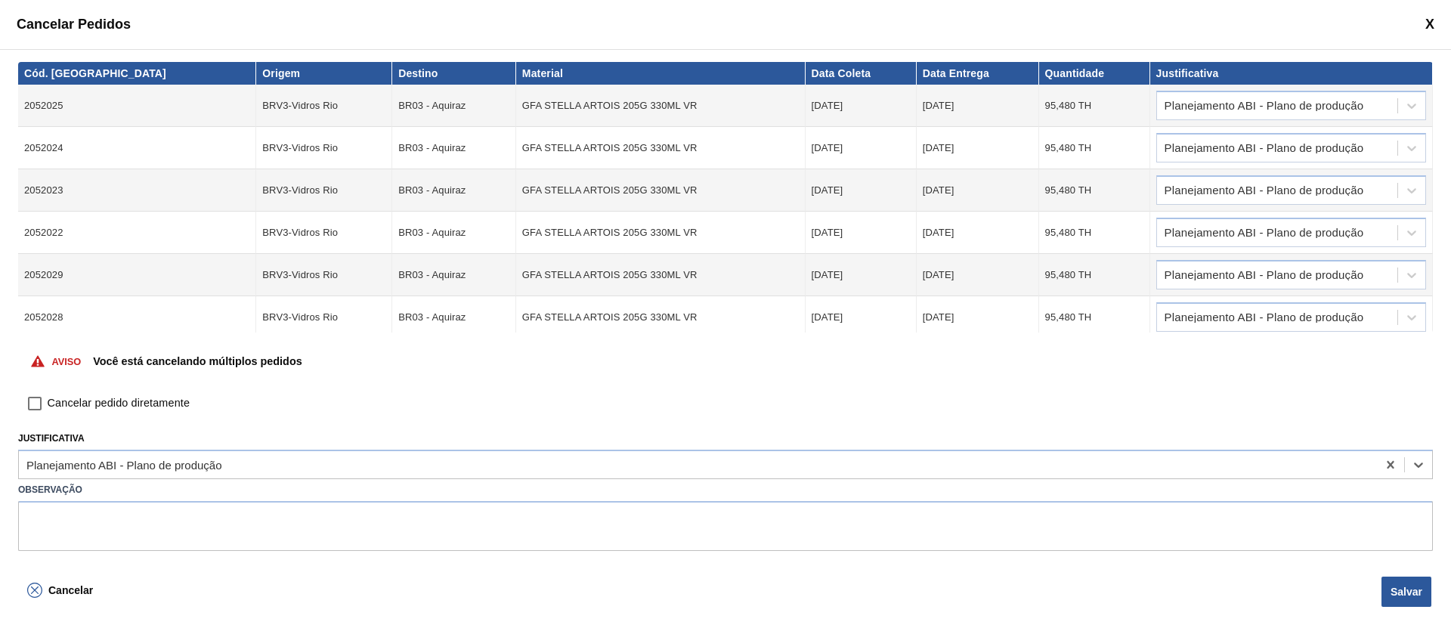
click at [34, 401] on input "Cancelar pedido diretamente" at bounding box center [35, 404] width 26 height 26
checkbox input "true"
click at [1406, 595] on button "Salvar" at bounding box center [1406, 592] width 50 height 30
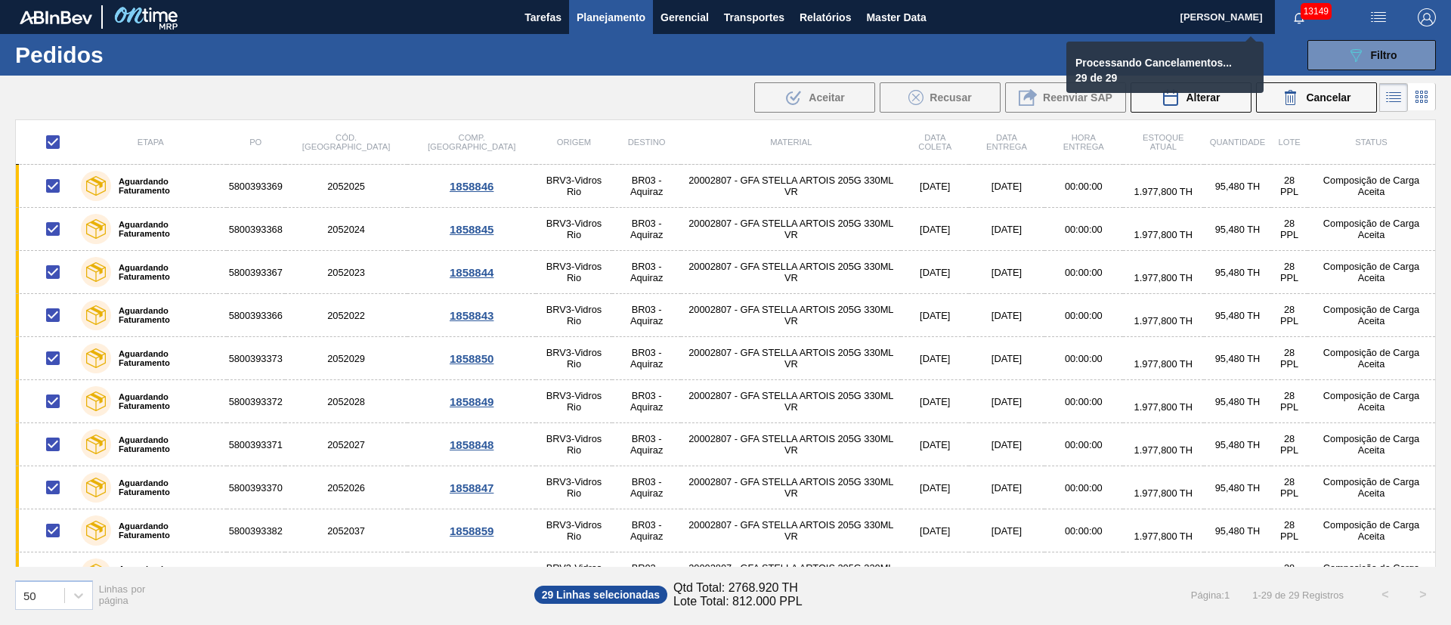
checkbox input "false"
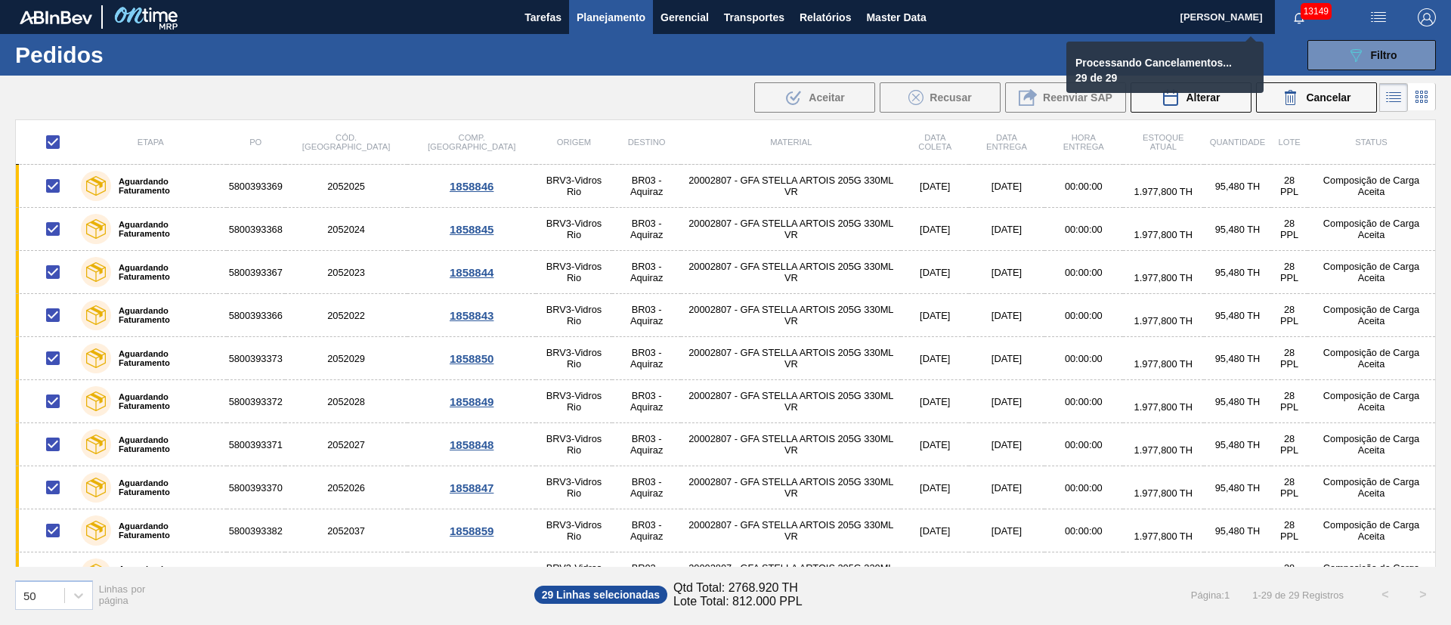
checkbox input "false"
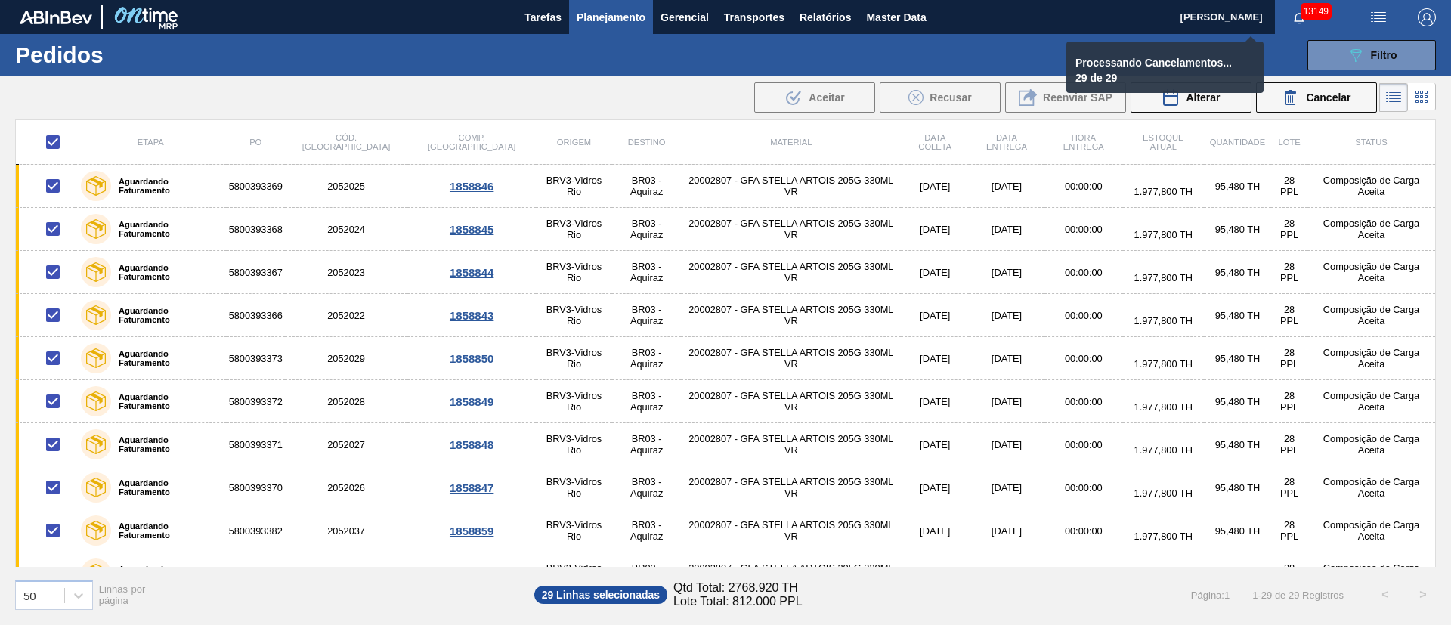
checkbox input "false"
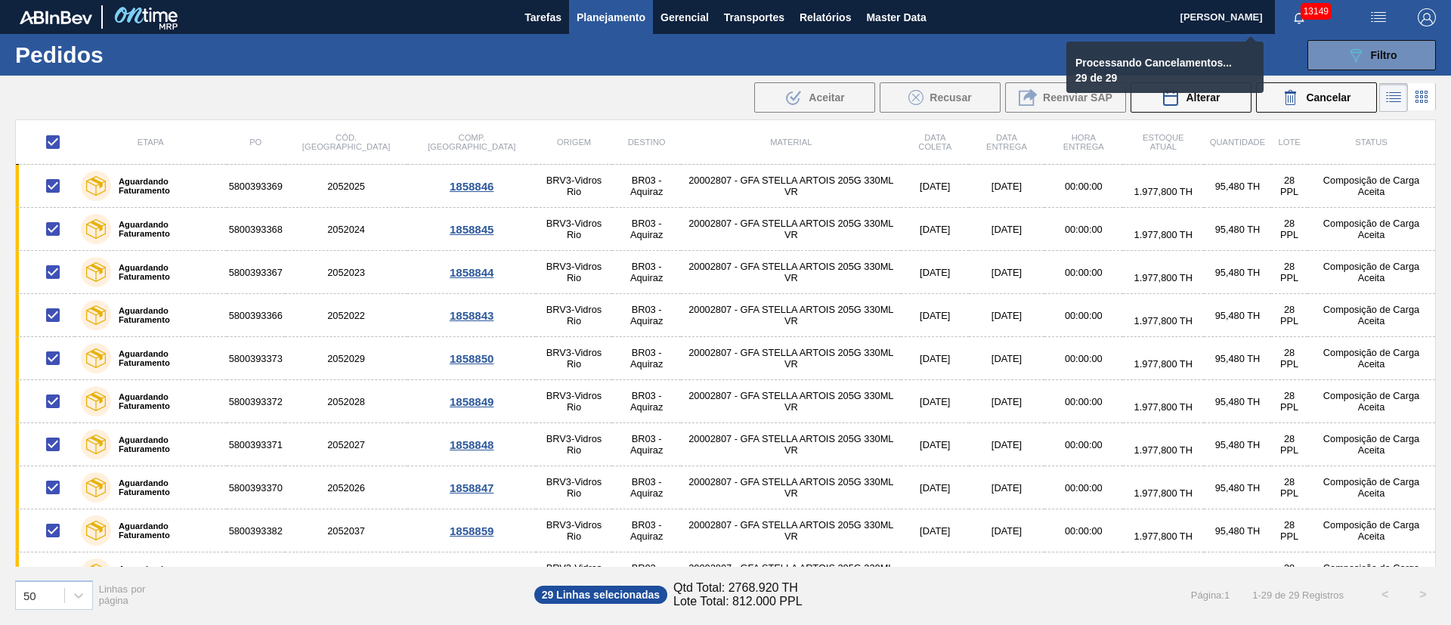
checkbox input "false"
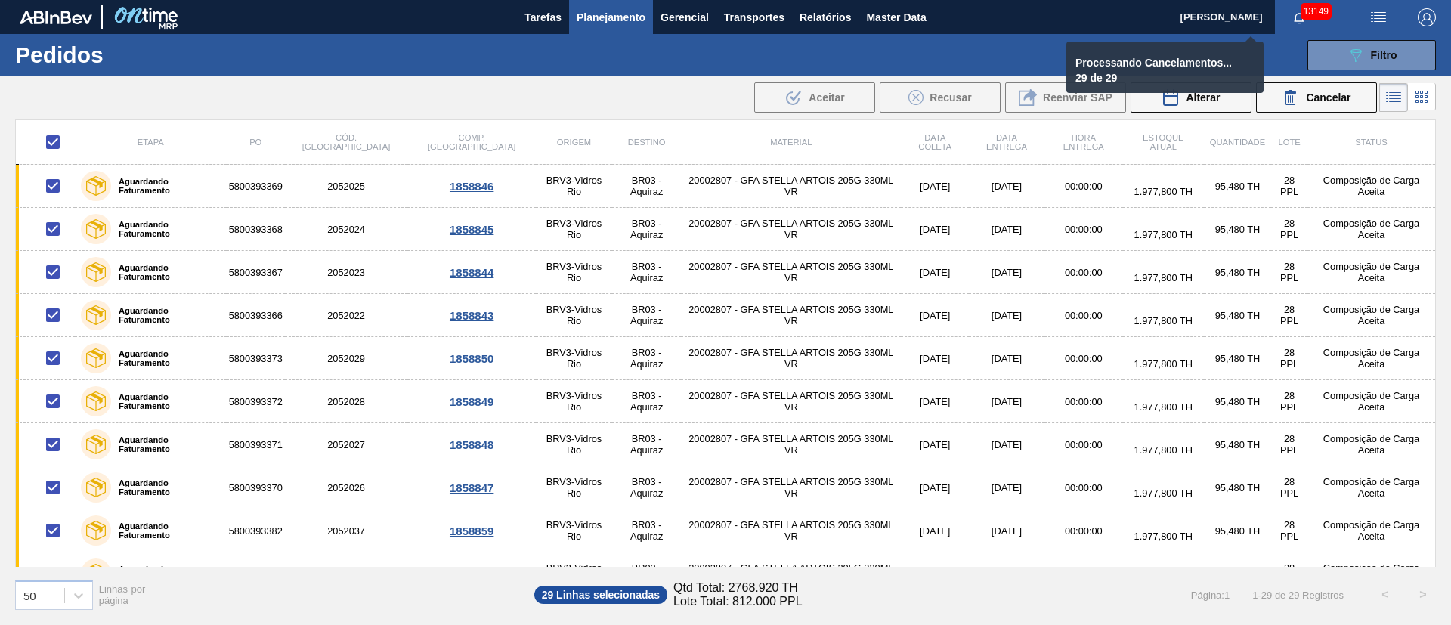
checkbox input "false"
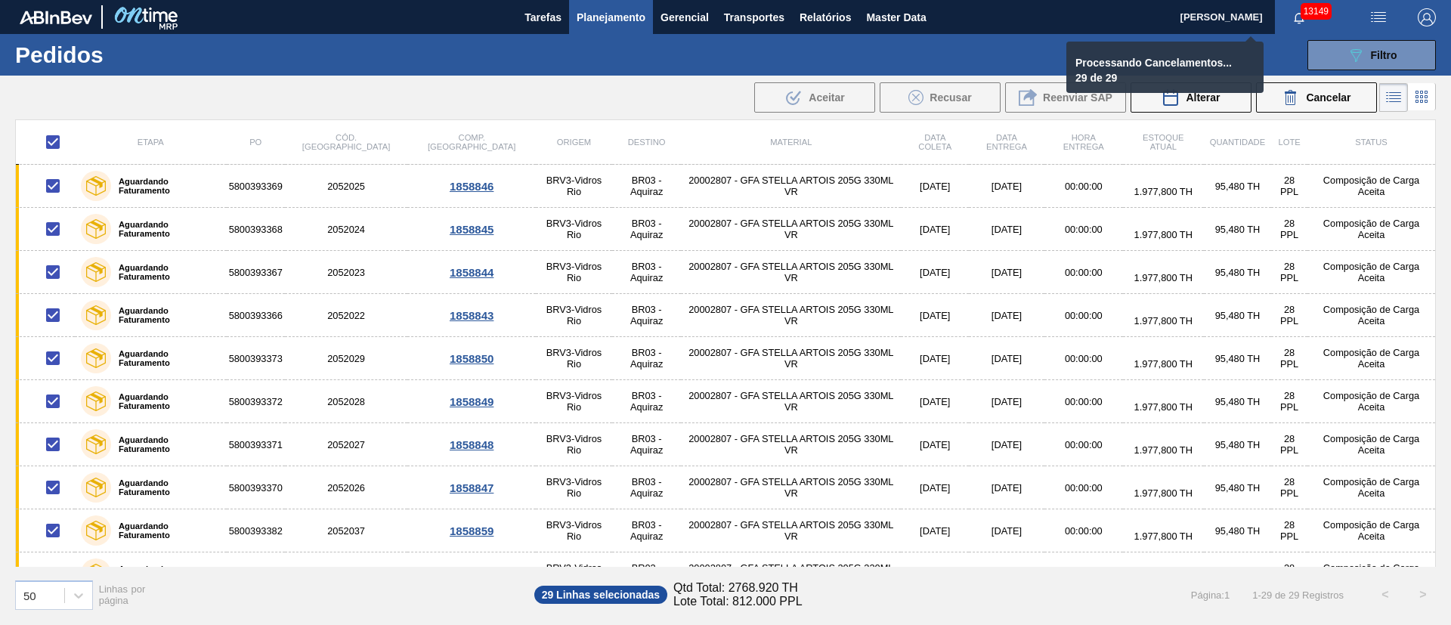
checkbox input "false"
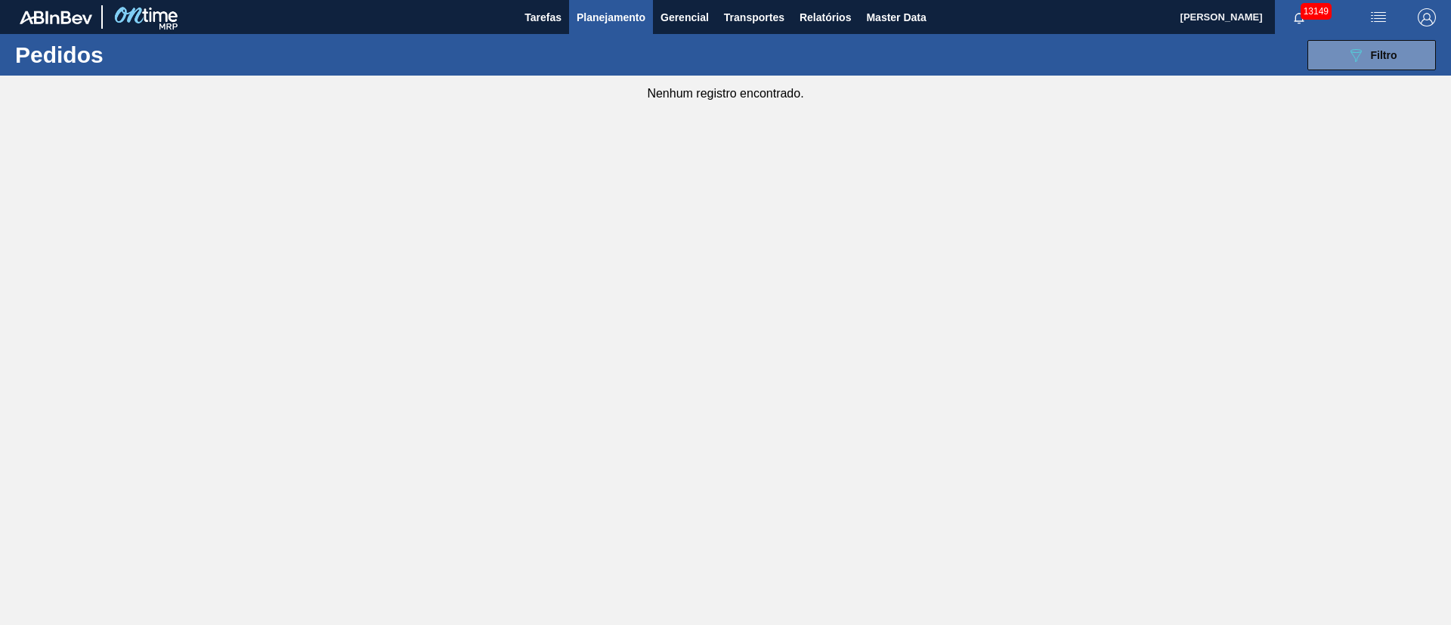
click at [1374, 12] on img "button" at bounding box center [1378, 17] width 18 height 18
click at [1397, 57] on li "Upload de Volumes" at bounding box center [1373, 53] width 131 height 27
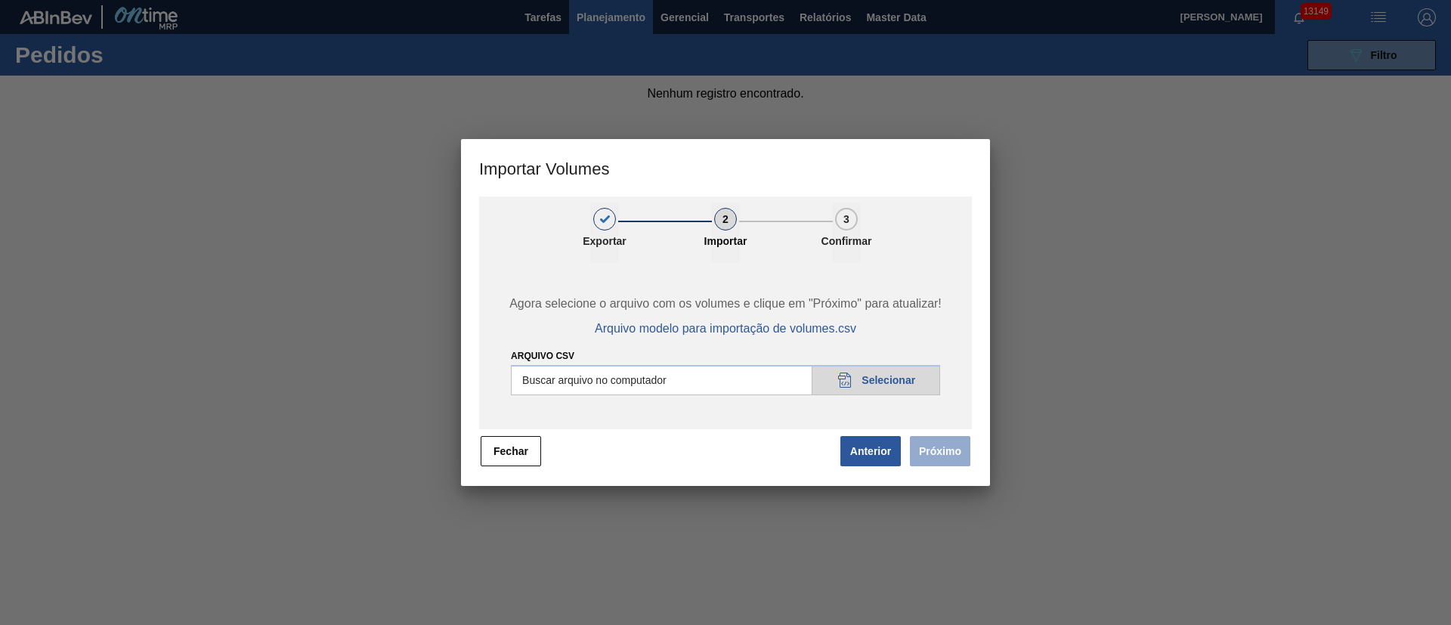
click at [879, 376] on input "Arquivo csv" at bounding box center [725, 380] width 429 height 30
type input "C:\fakepath\PedidoVolumeModeloImportacao (81).csv"
click at [947, 444] on button "Próximo" at bounding box center [940, 451] width 60 height 30
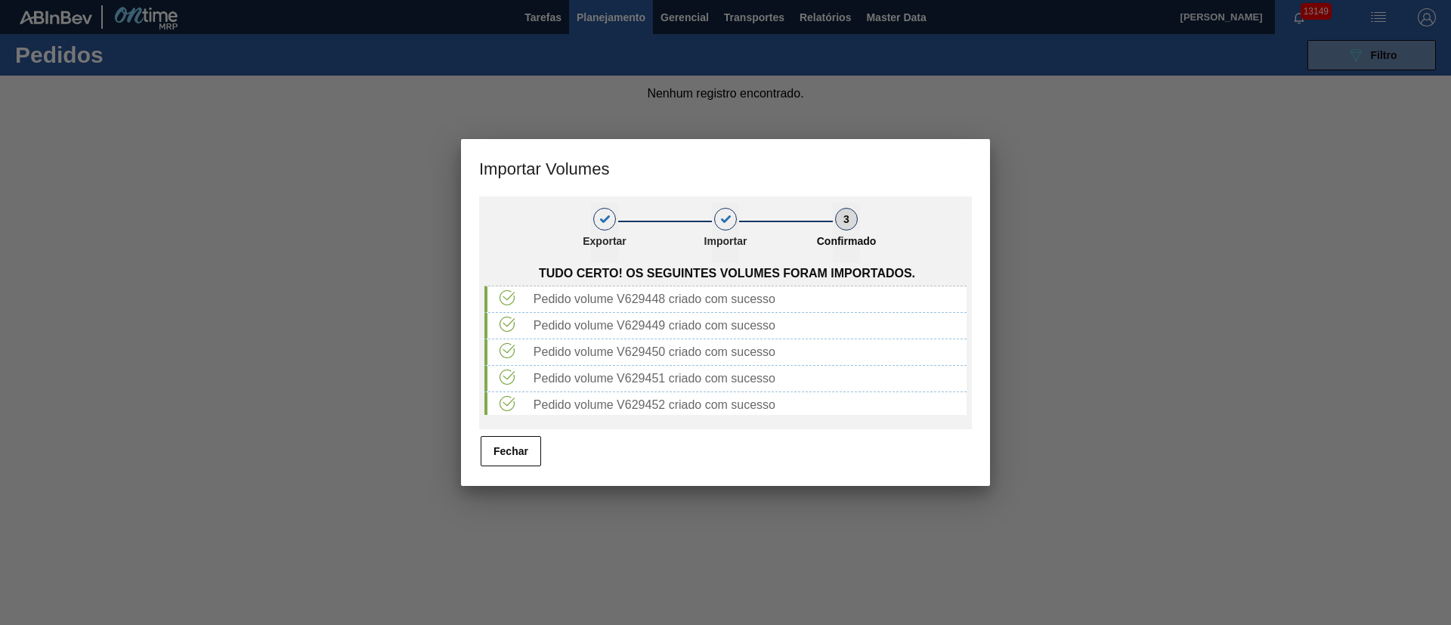
click at [503, 466] on button "Fechar" at bounding box center [511, 451] width 60 height 30
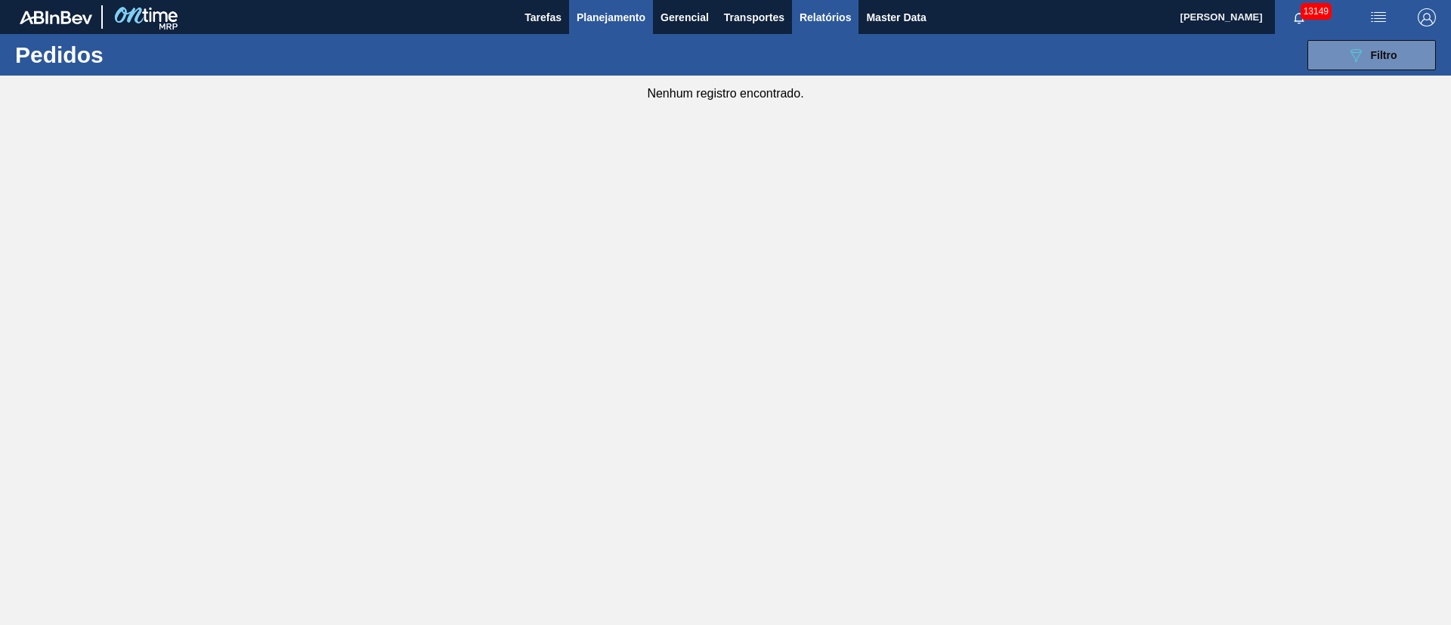
click at [828, 26] on button "Relatórios" at bounding box center [825, 17] width 67 height 34
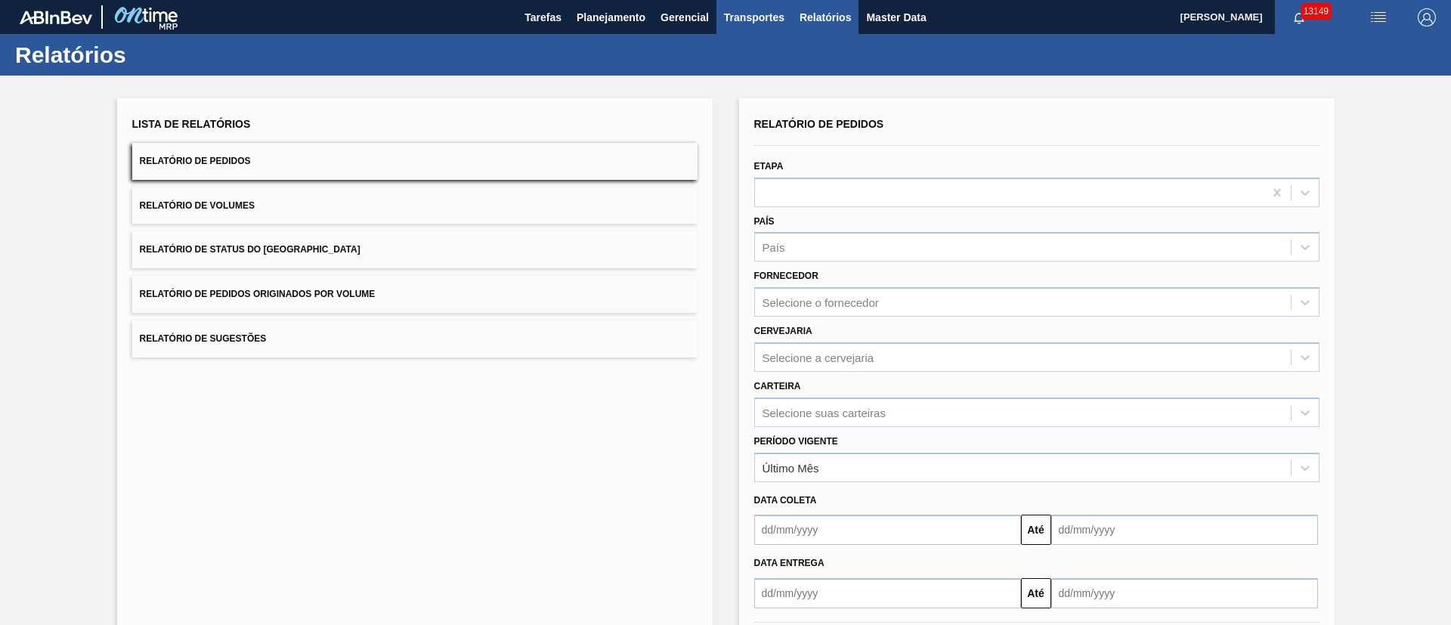
click at [741, 11] on span "Transportes" at bounding box center [754, 17] width 60 height 18
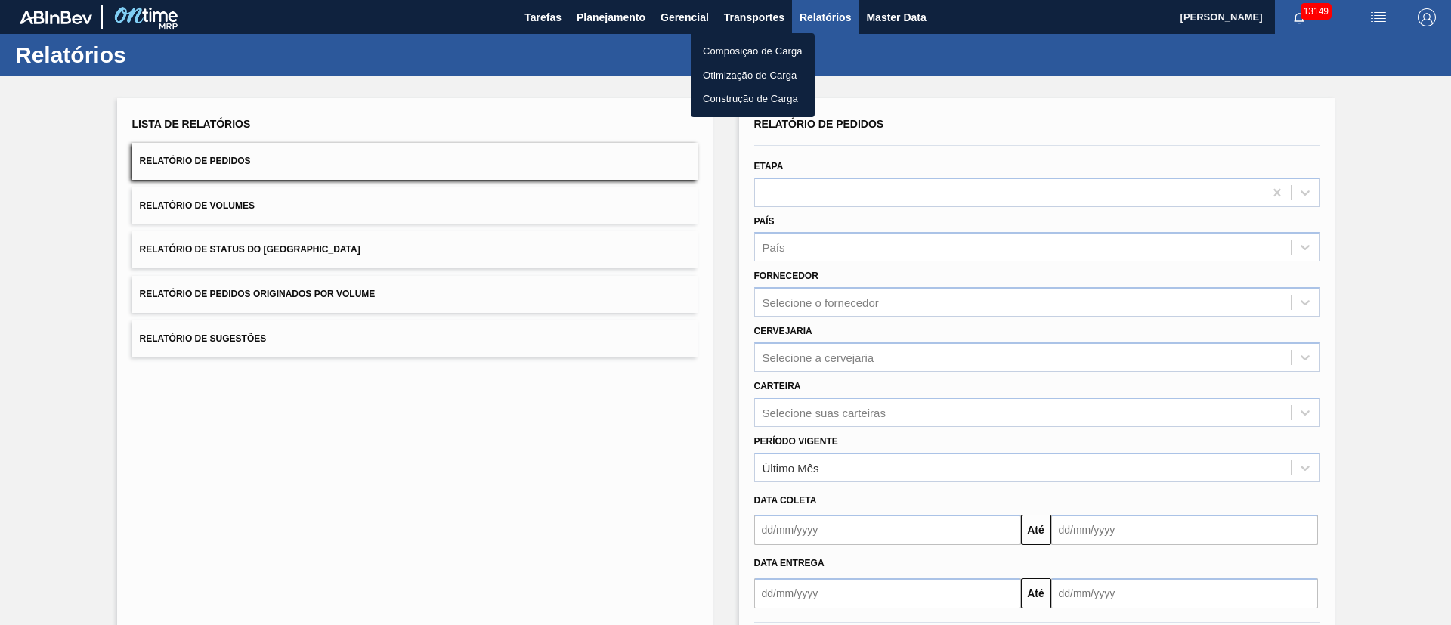
click at [731, 75] on li "Otimização de Carga" at bounding box center [753, 75] width 124 height 24
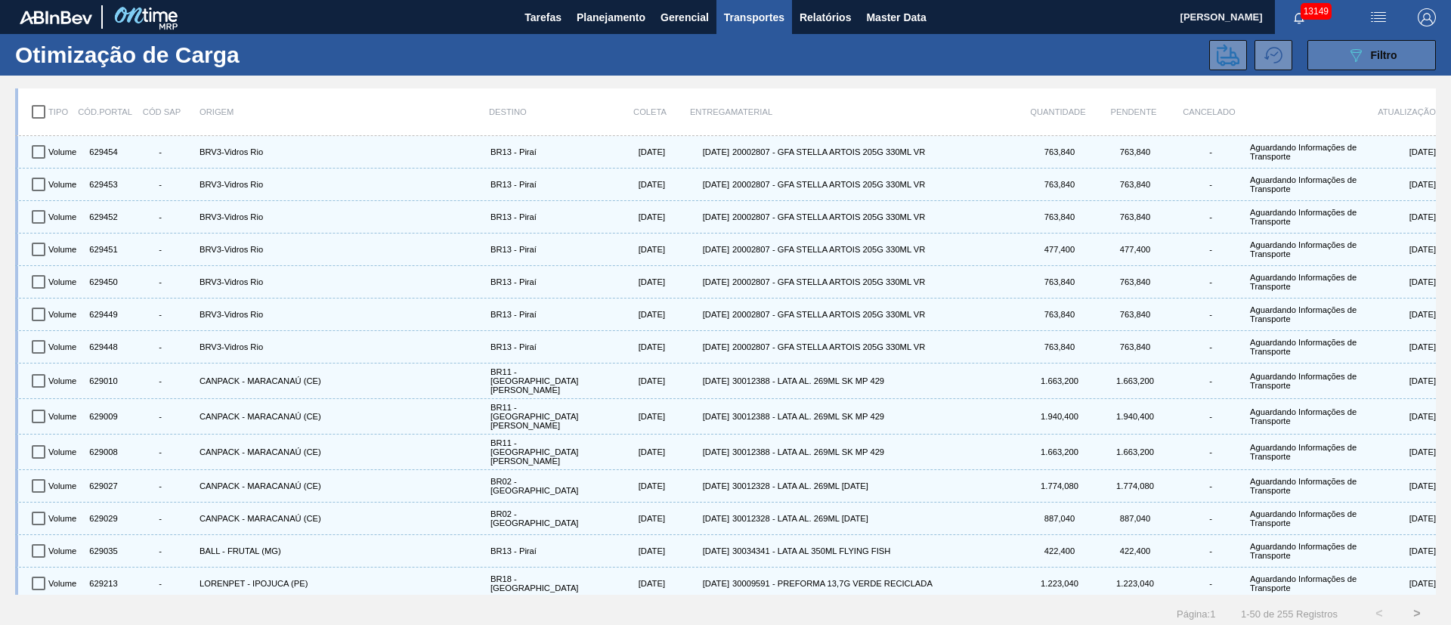
click at [1364, 64] on button "089F7B8B-B2A5-4AFE-B5C0-19BA573D28AC Filtro" at bounding box center [1371, 55] width 128 height 30
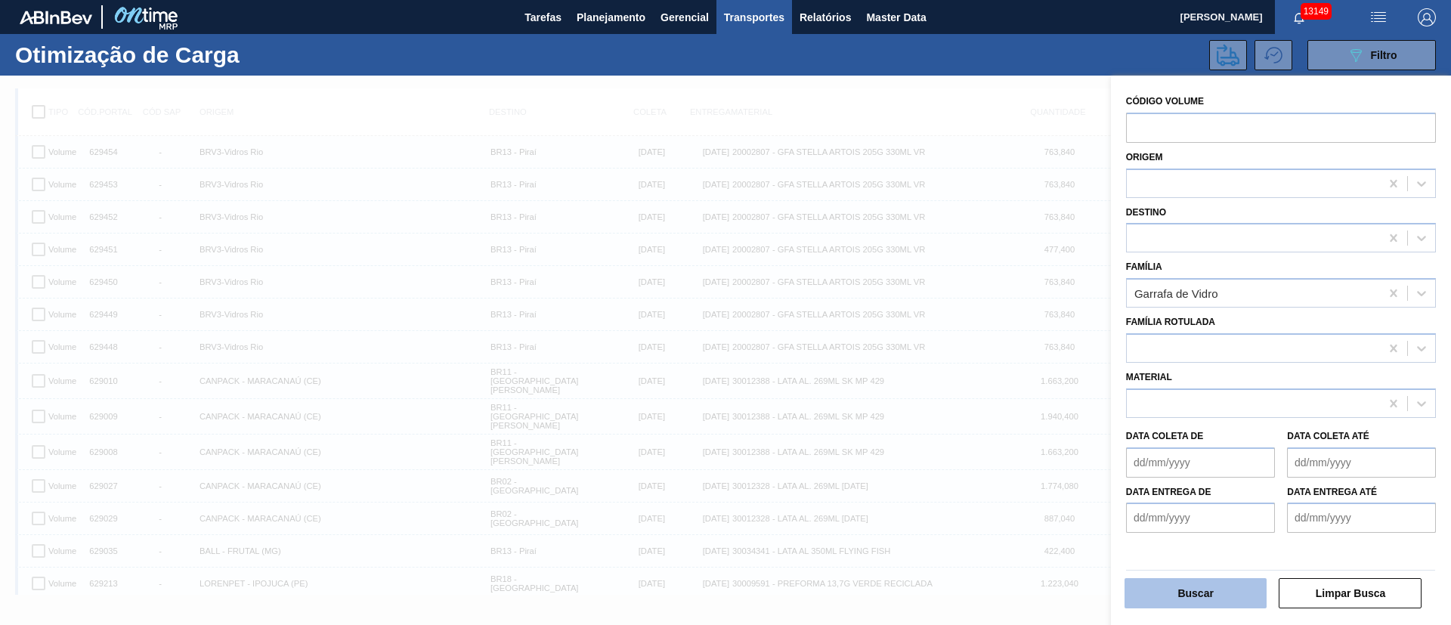
click at [1191, 595] on button "Buscar" at bounding box center [1195, 593] width 143 height 30
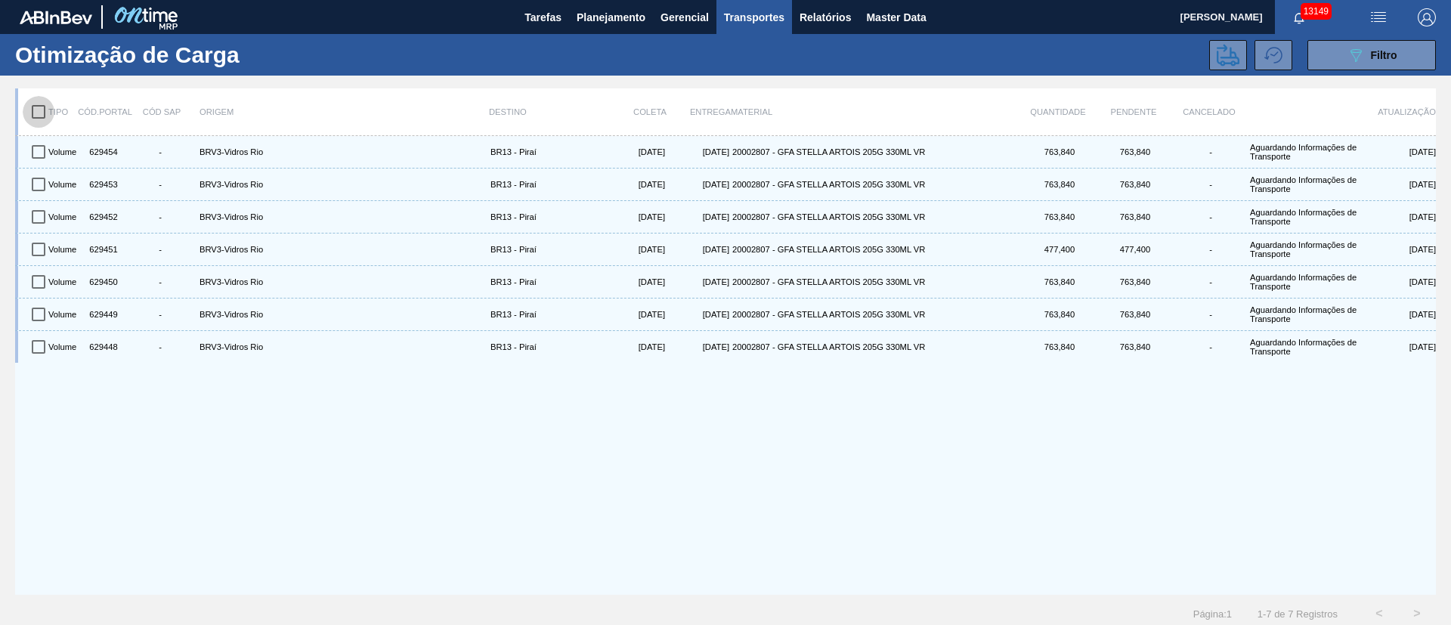
click at [36, 111] on input "checkbox" at bounding box center [39, 112] width 32 height 32
checkbox input "true"
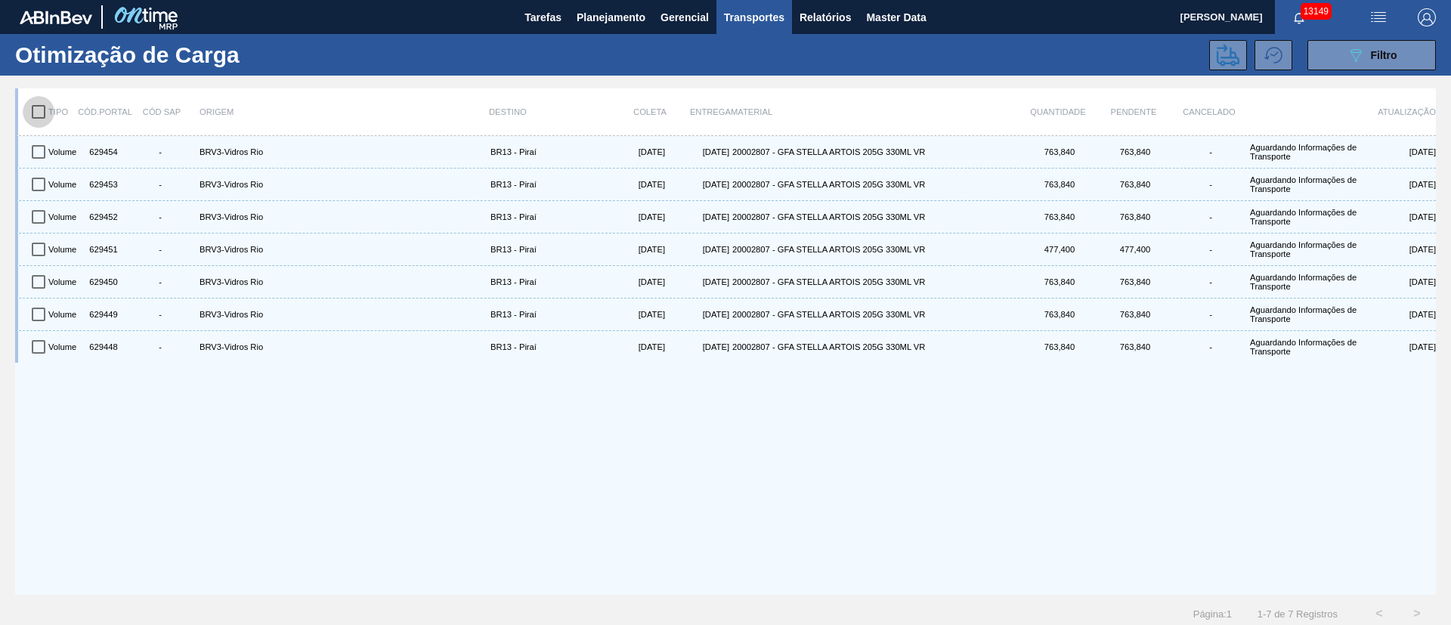
checkbox input "true"
click at [1219, 56] on icon at bounding box center [1228, 55] width 23 height 23
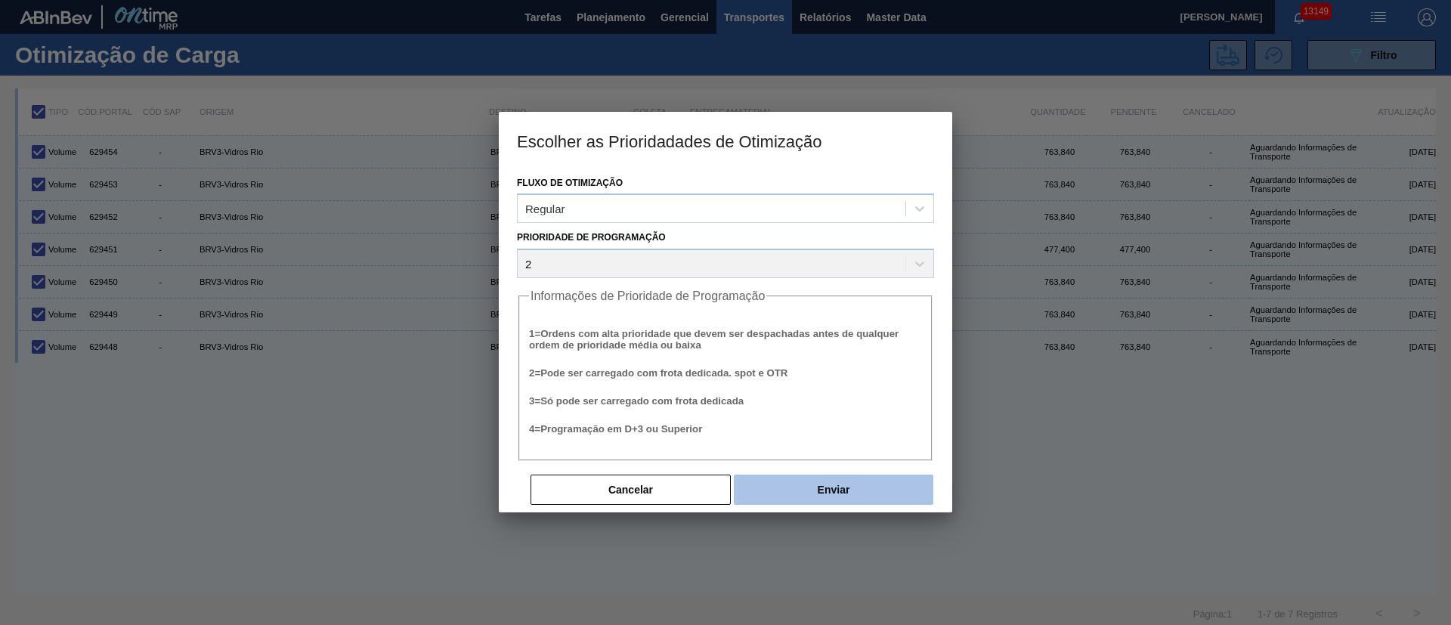
click at [840, 485] on button "Enviar" at bounding box center [834, 490] width 200 height 30
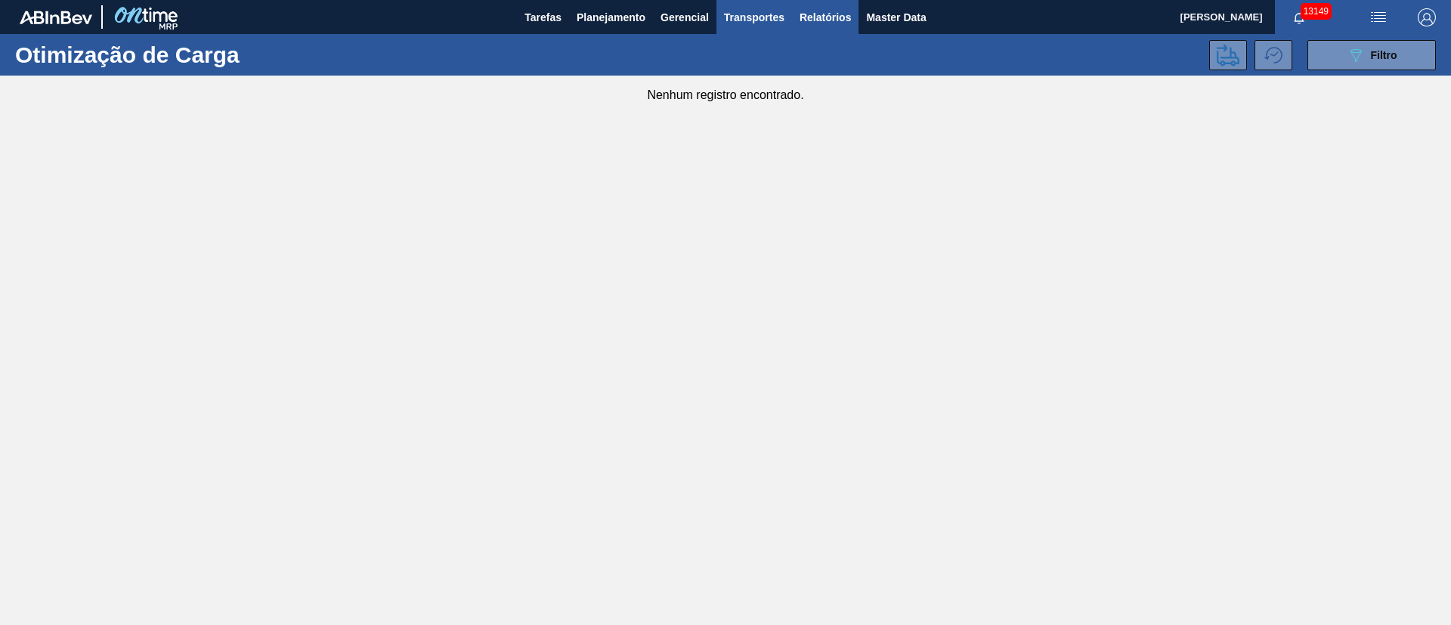
click at [831, 12] on span "Relatórios" at bounding box center [825, 17] width 51 height 18
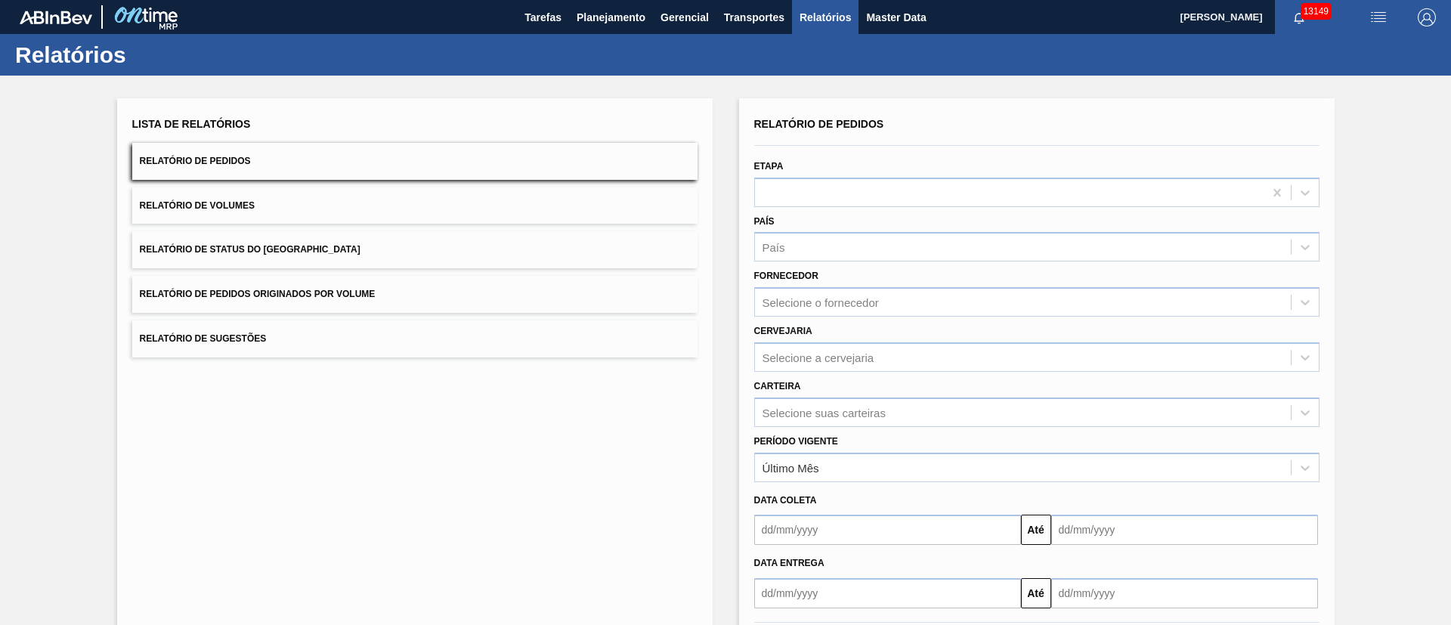
click at [382, 301] on button "Relatório de Pedidos Originados por Volume" at bounding box center [414, 294] width 565 height 37
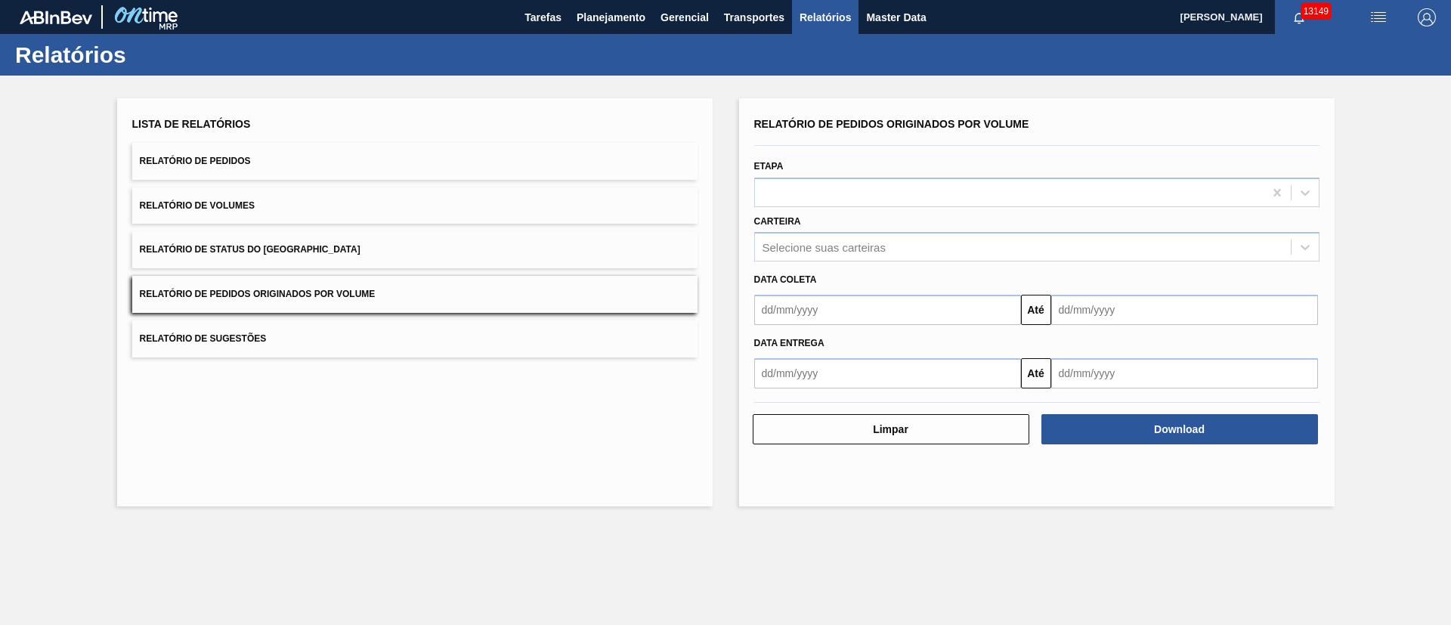
click at [833, 316] on input "text" at bounding box center [887, 310] width 267 height 30
click at [838, 419] on div "8" at bounding box center [845, 419] width 20 height 20
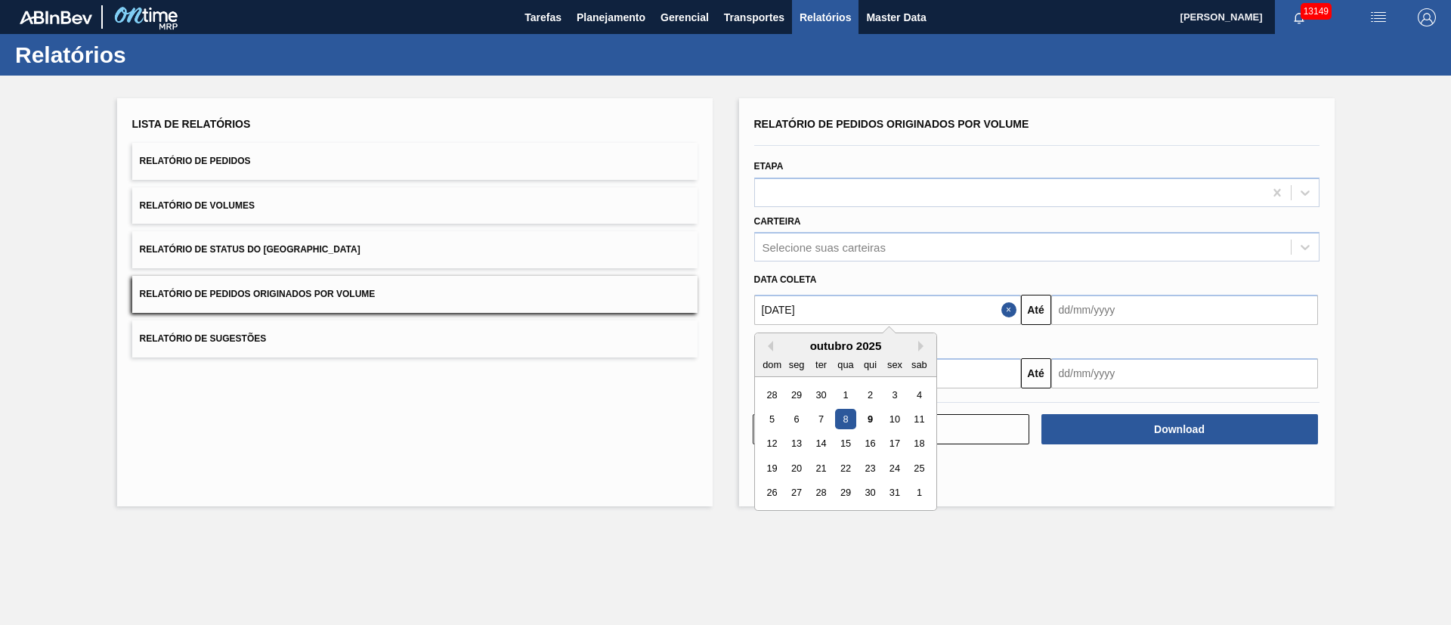
click at [836, 302] on input "[DATE]" at bounding box center [887, 310] width 267 height 30
click at [835, 390] on div "1" at bounding box center [845, 395] width 20 height 20
type input "[DATE]"
click at [1089, 314] on input "text" at bounding box center [1184, 310] width 267 height 30
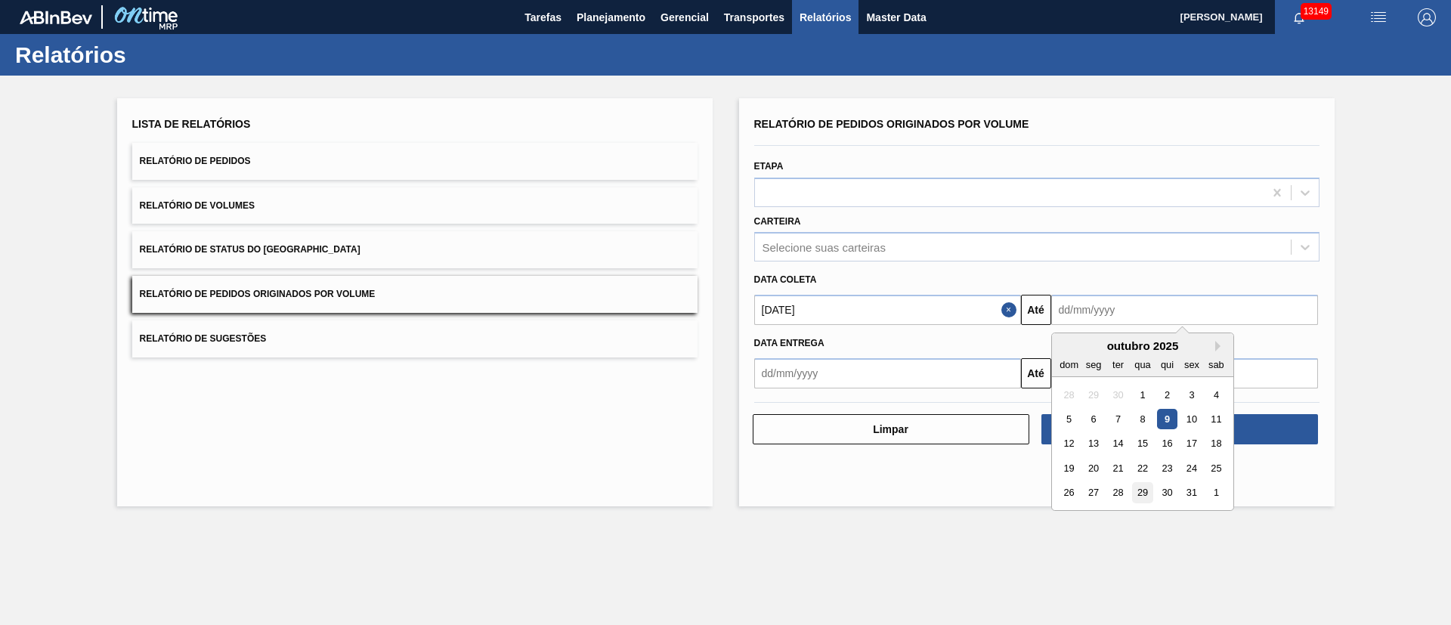
click at [1145, 494] on div "29" at bounding box center [1142, 493] width 20 height 20
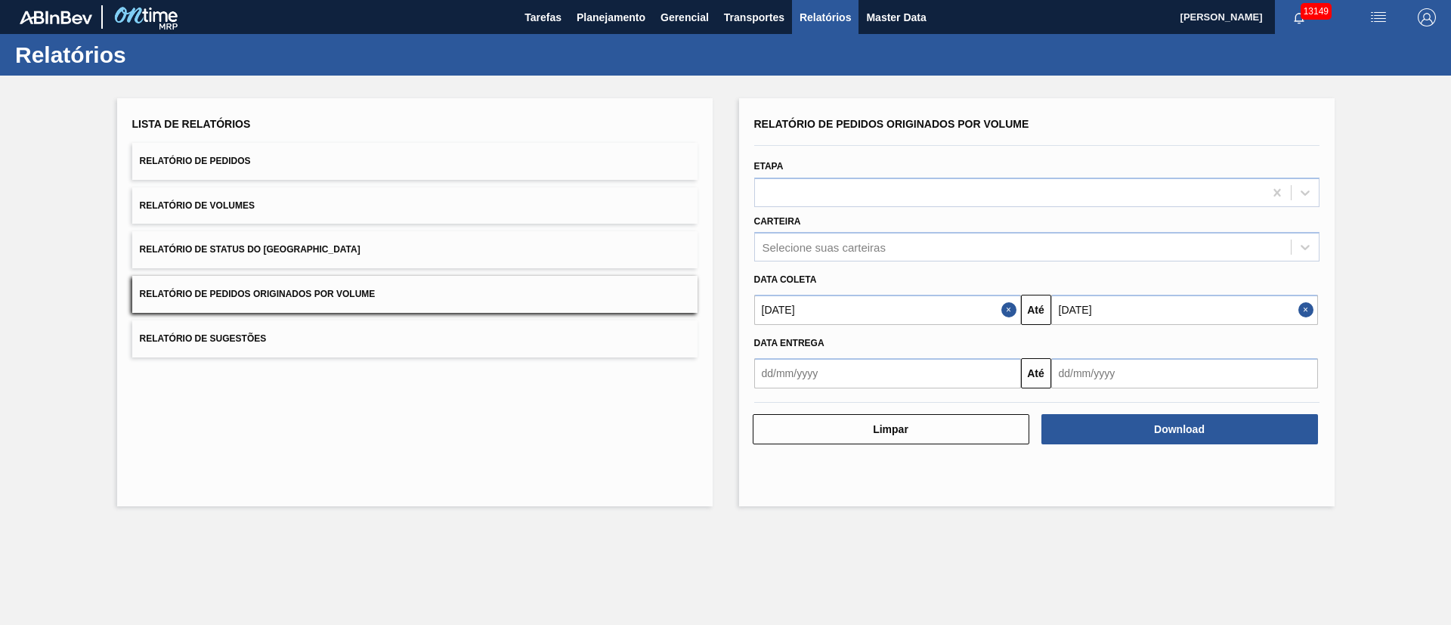
click at [1149, 305] on input "[DATE]" at bounding box center [1184, 310] width 267 height 30
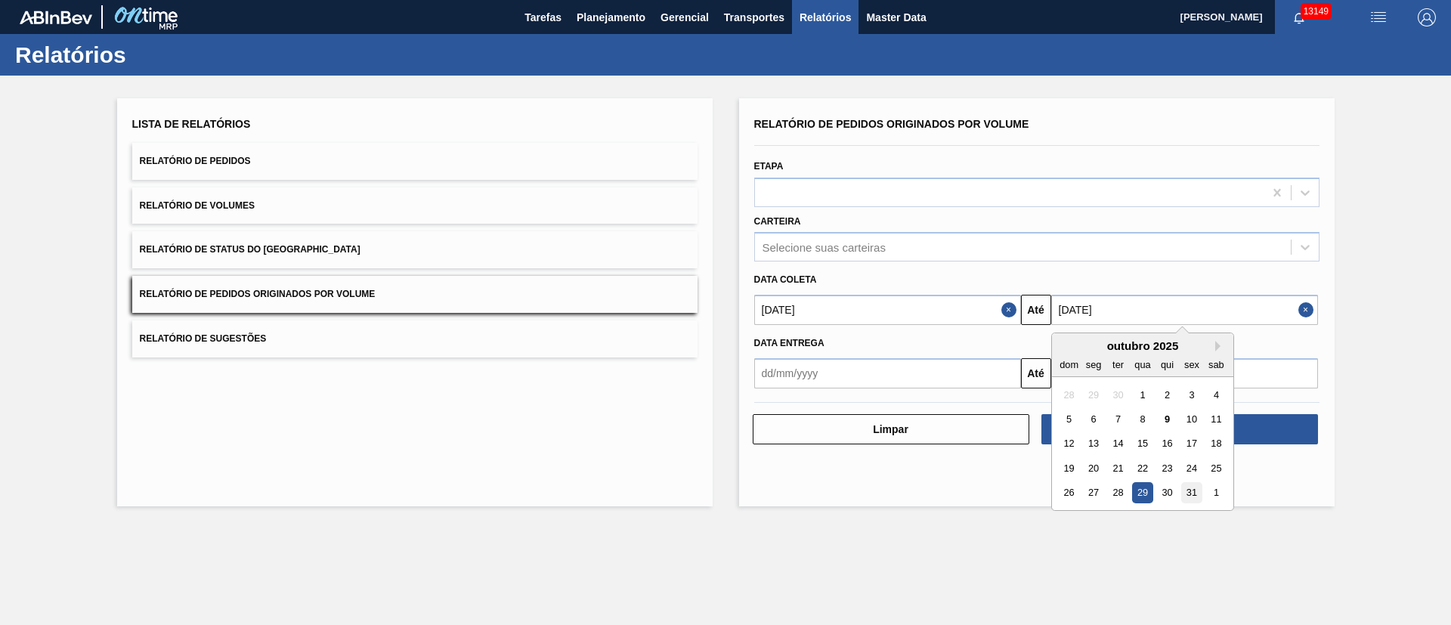
click at [1189, 486] on div "31" at bounding box center [1191, 493] width 20 height 20
type input "[DATE]"
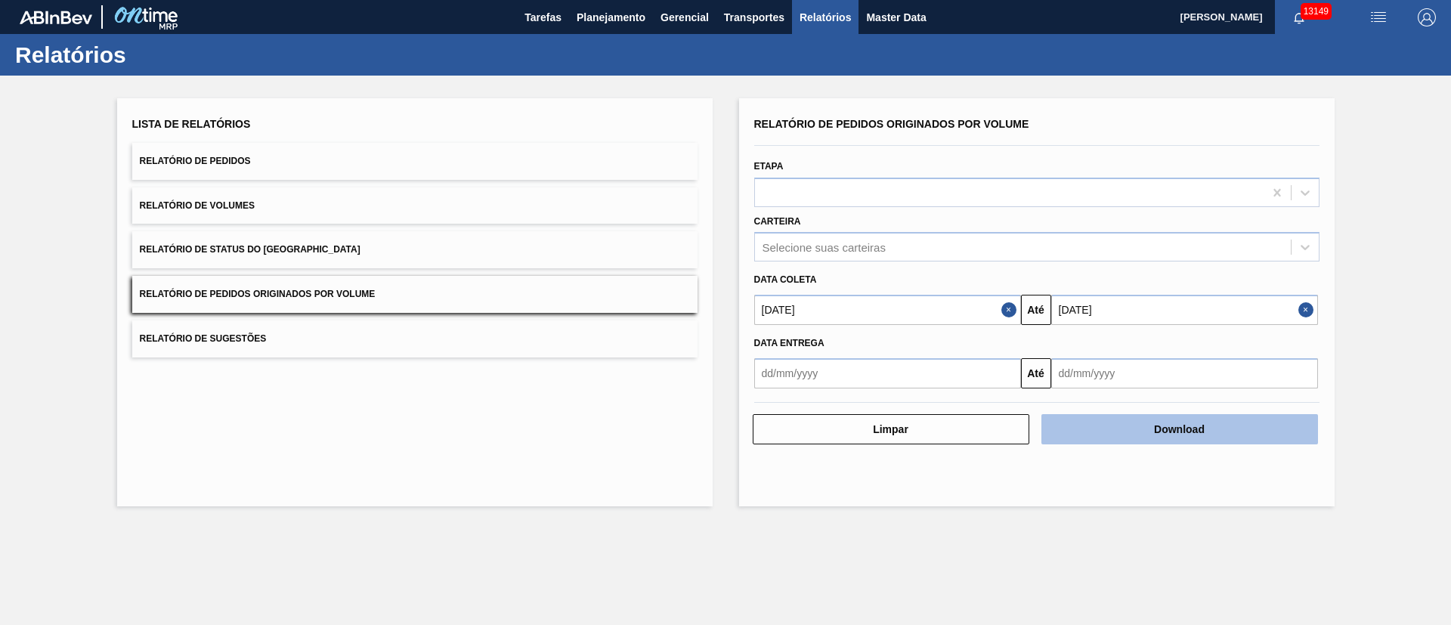
click at [1136, 424] on button "Download" at bounding box center [1179, 429] width 277 height 30
click at [852, 248] on div "Selecione suas carteiras" at bounding box center [824, 247] width 123 height 13
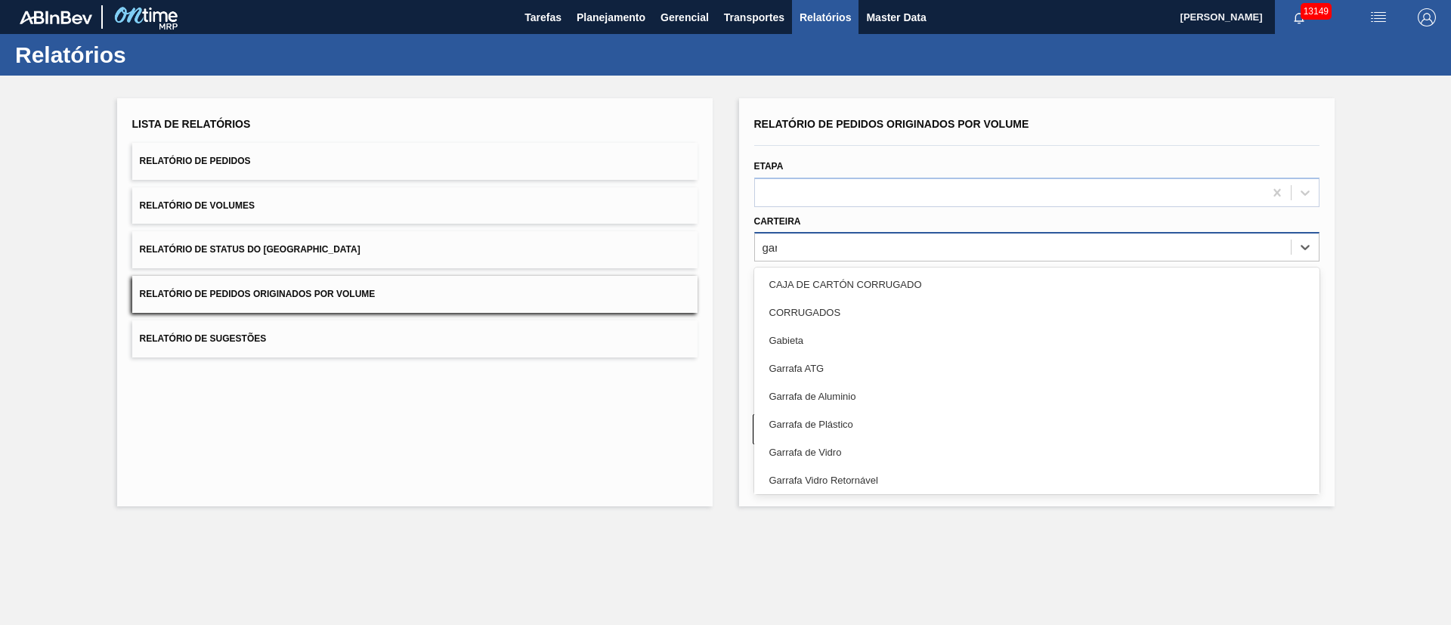
type input "garr"
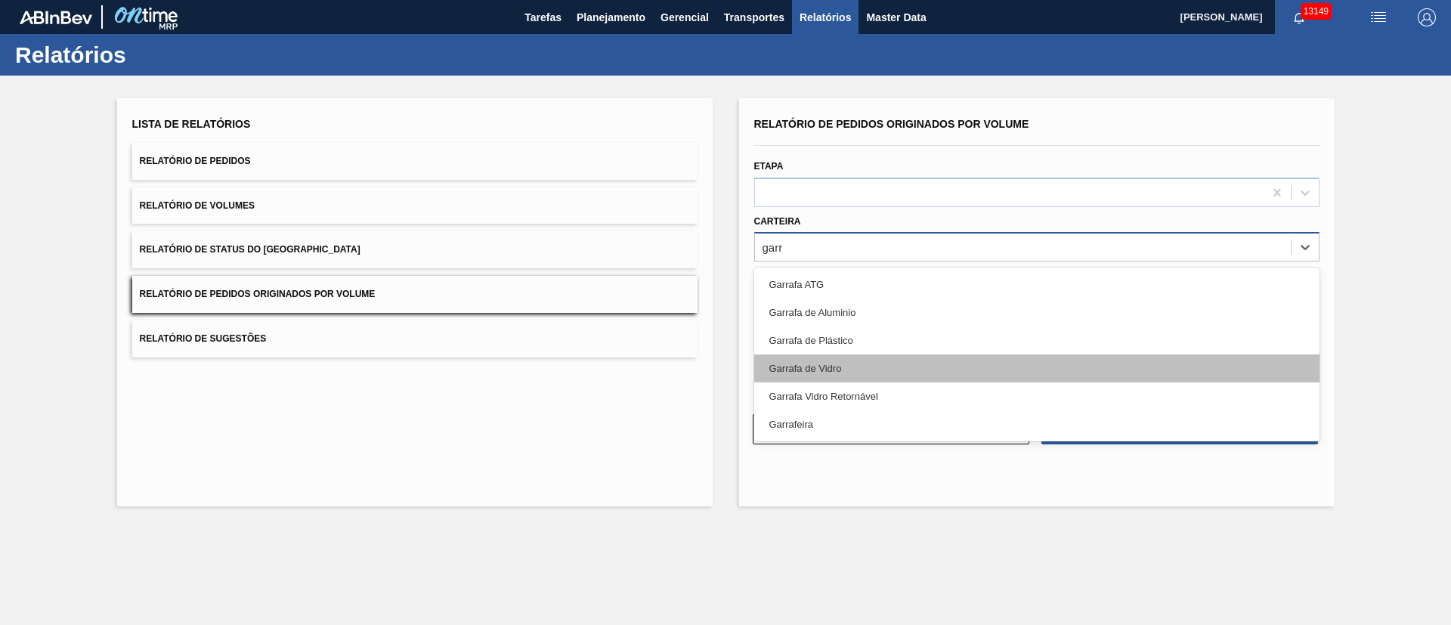
click at [803, 376] on div "Garrafa de Vidro" at bounding box center [1036, 368] width 565 height 28
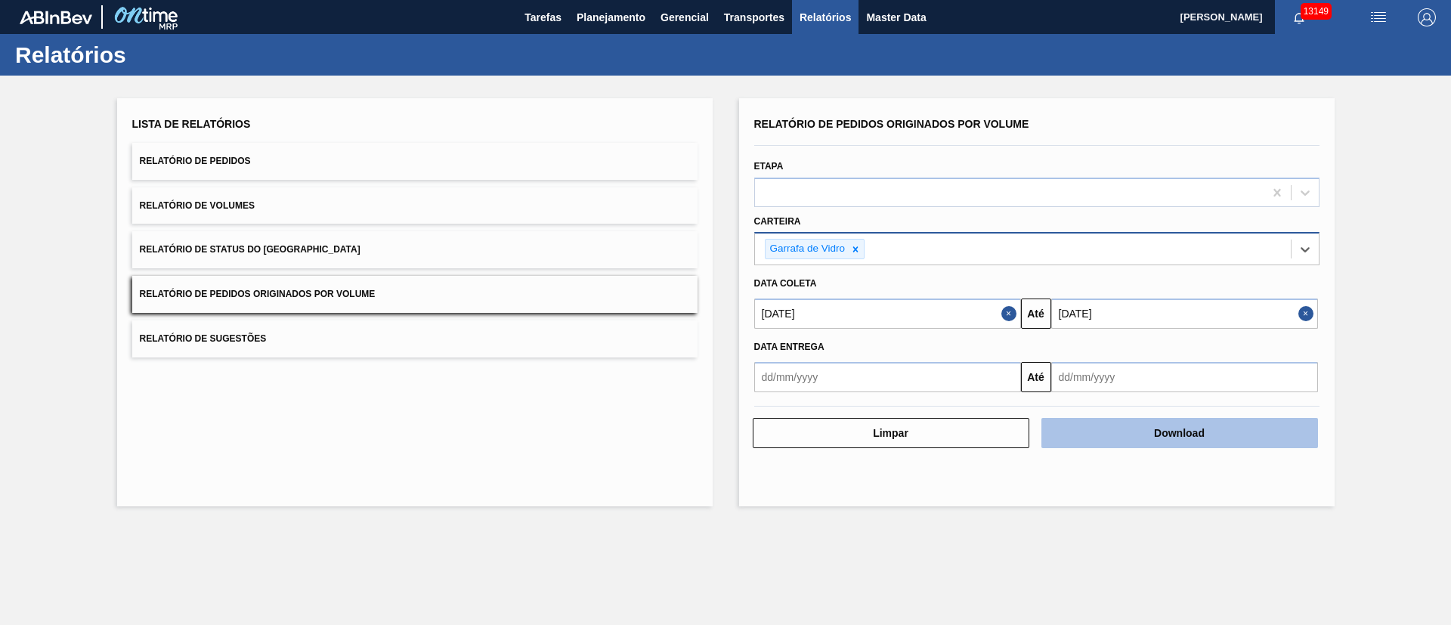
click at [1126, 428] on button "Download" at bounding box center [1179, 433] width 277 height 30
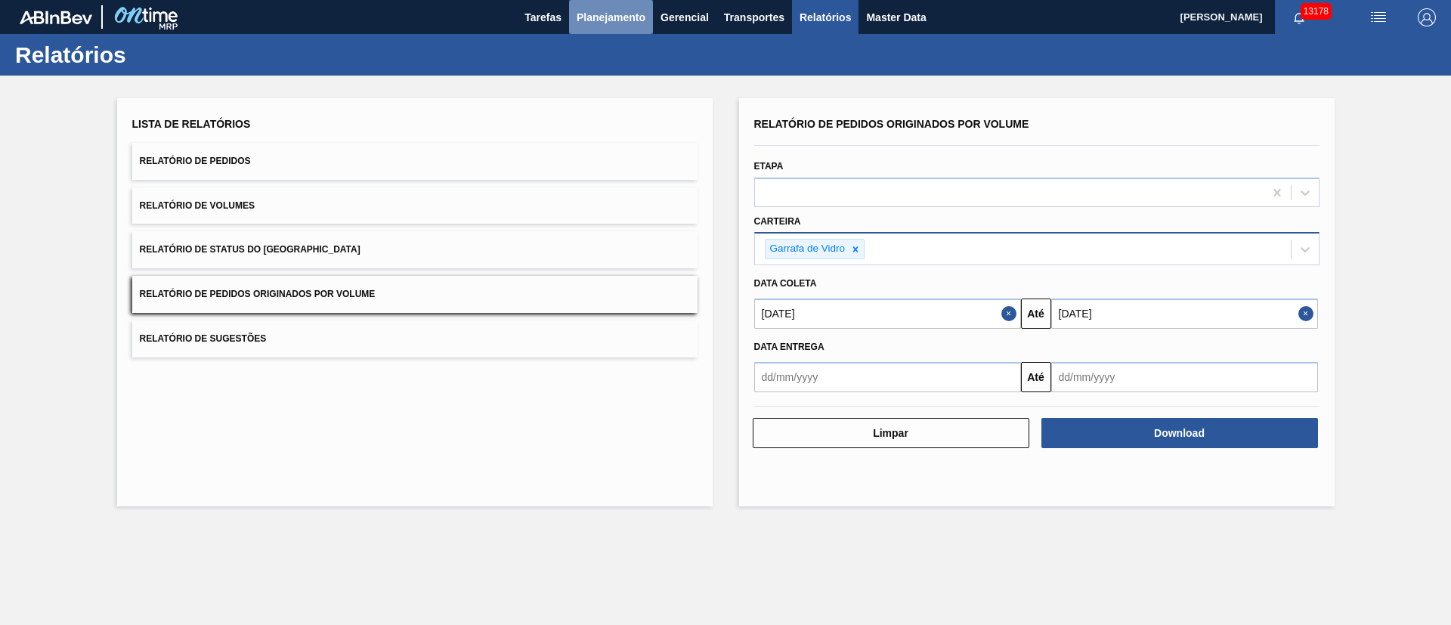
click at [608, 12] on span "Planejamento" at bounding box center [611, 17] width 69 height 18
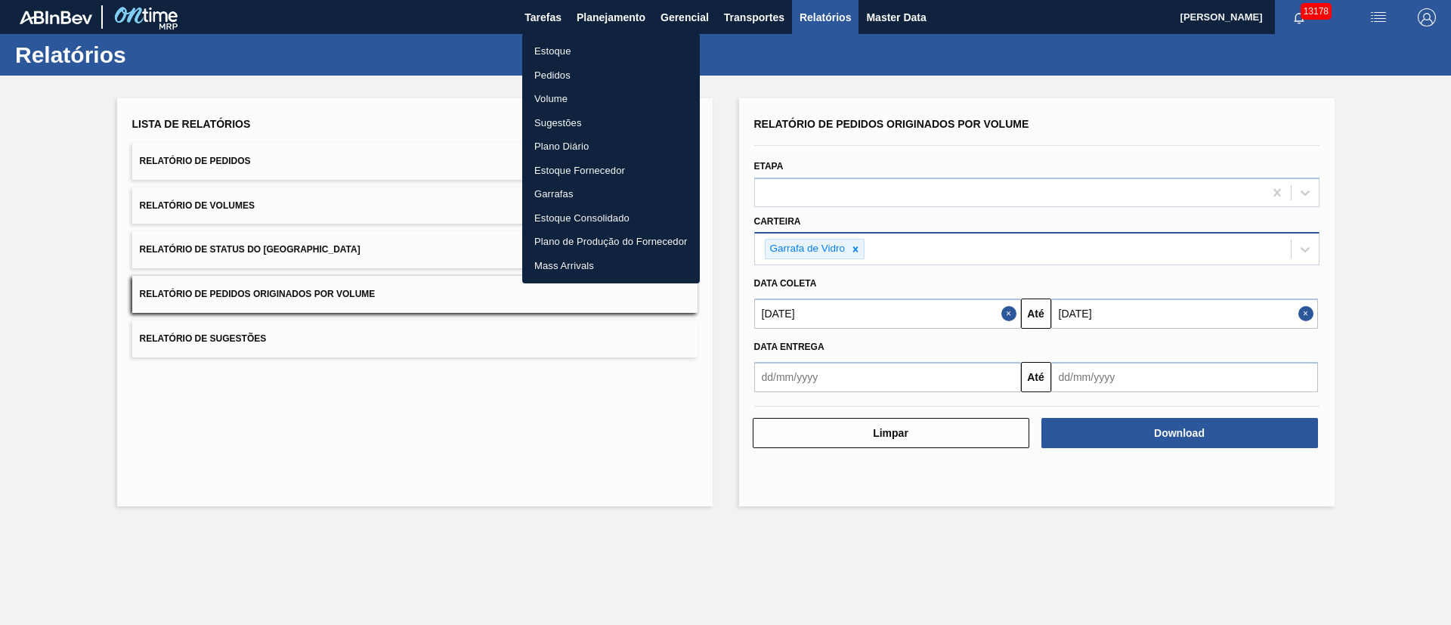
click at [549, 55] on li "Estoque" at bounding box center [611, 51] width 178 height 24
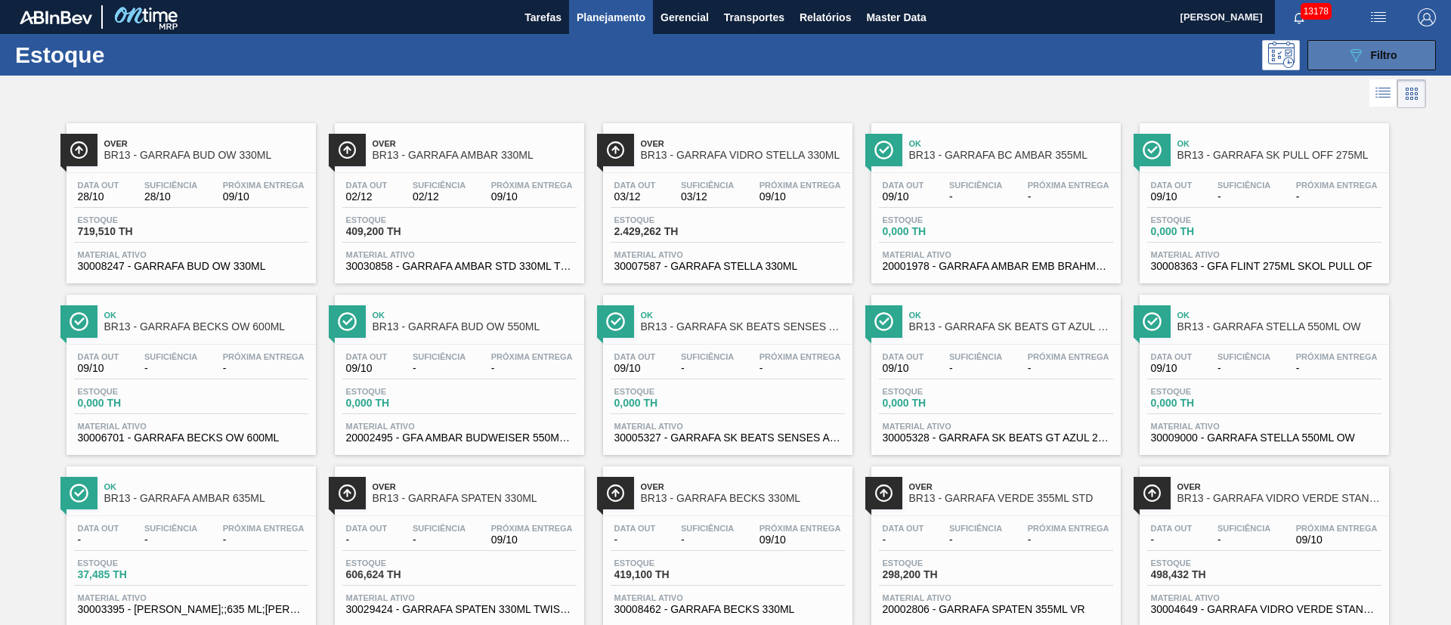
click at [1385, 52] on span "Filtro" at bounding box center [1384, 55] width 26 height 12
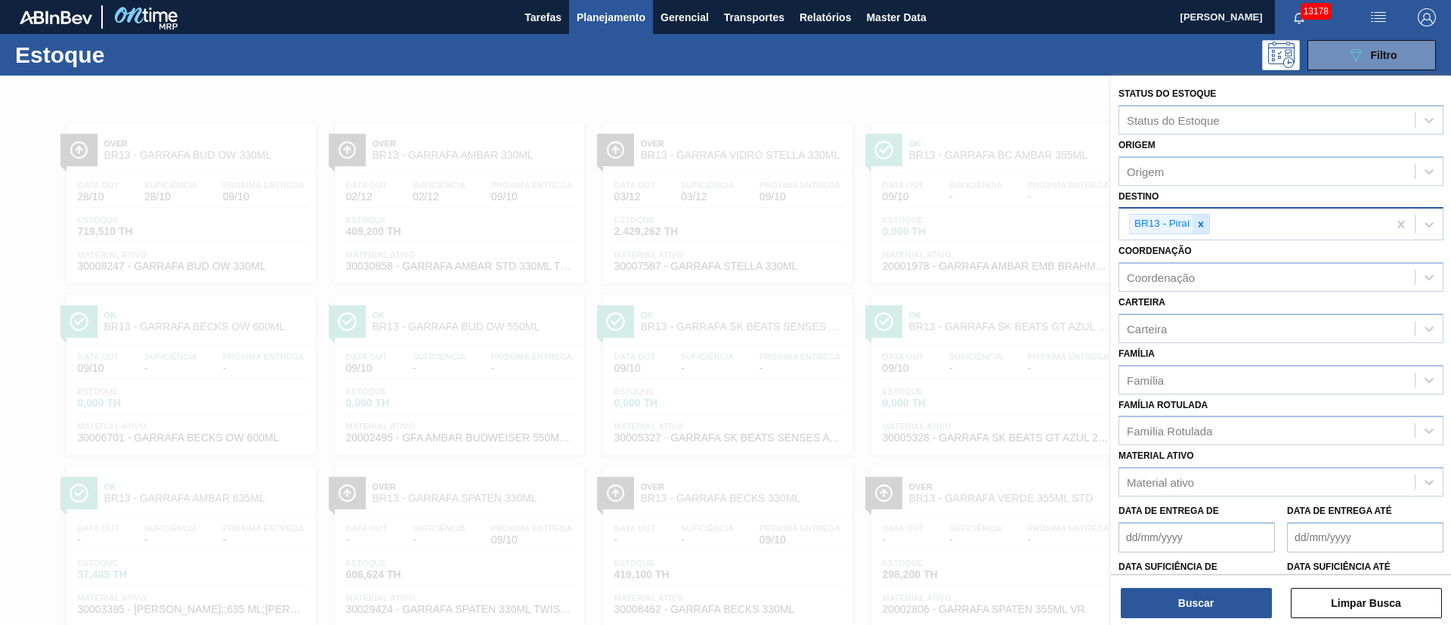
click at [1199, 223] on icon at bounding box center [1200, 223] width 5 height 5
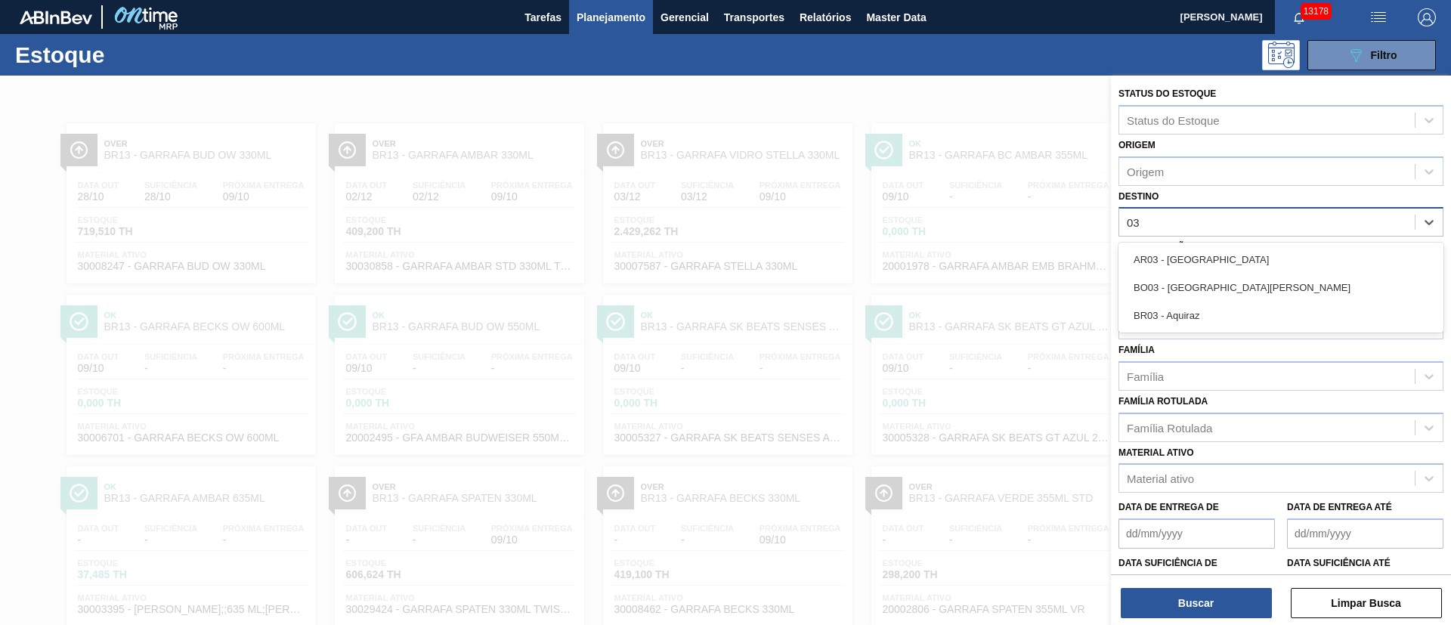
type input "0"
type input "1"
type input "26"
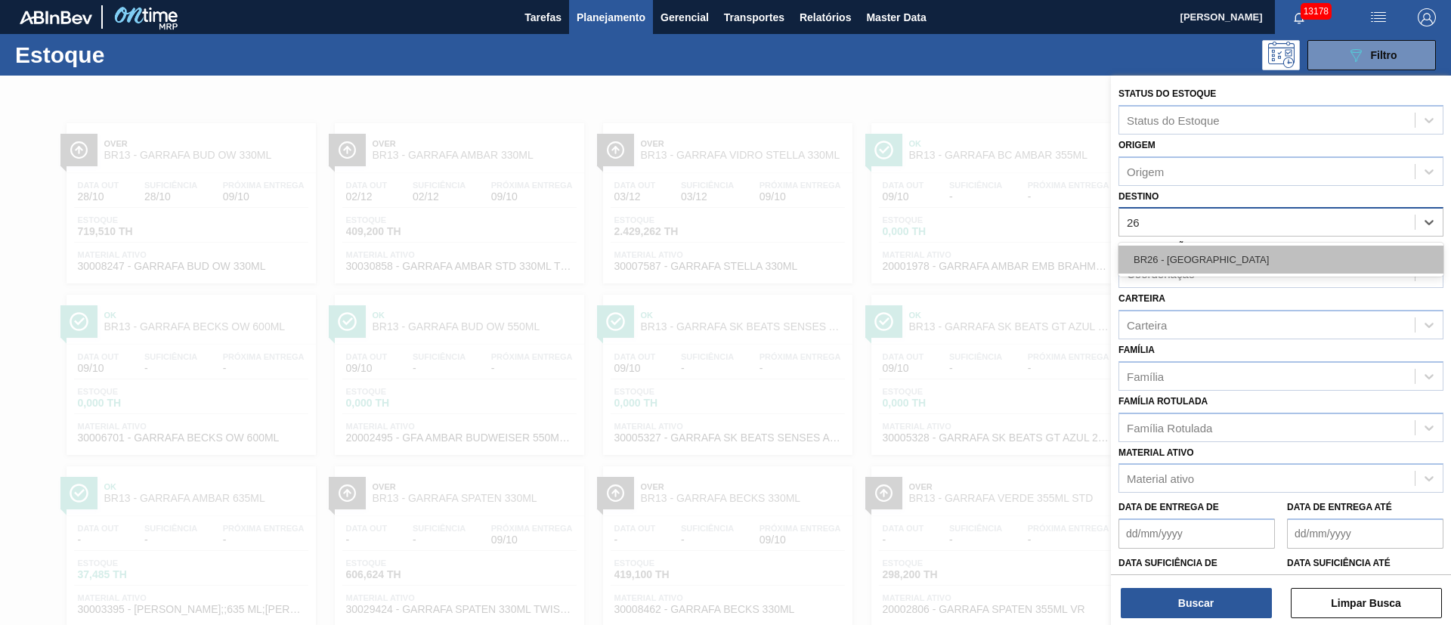
click at [1168, 264] on div "BR26 - [GEOGRAPHIC_DATA]" at bounding box center [1280, 260] width 325 height 28
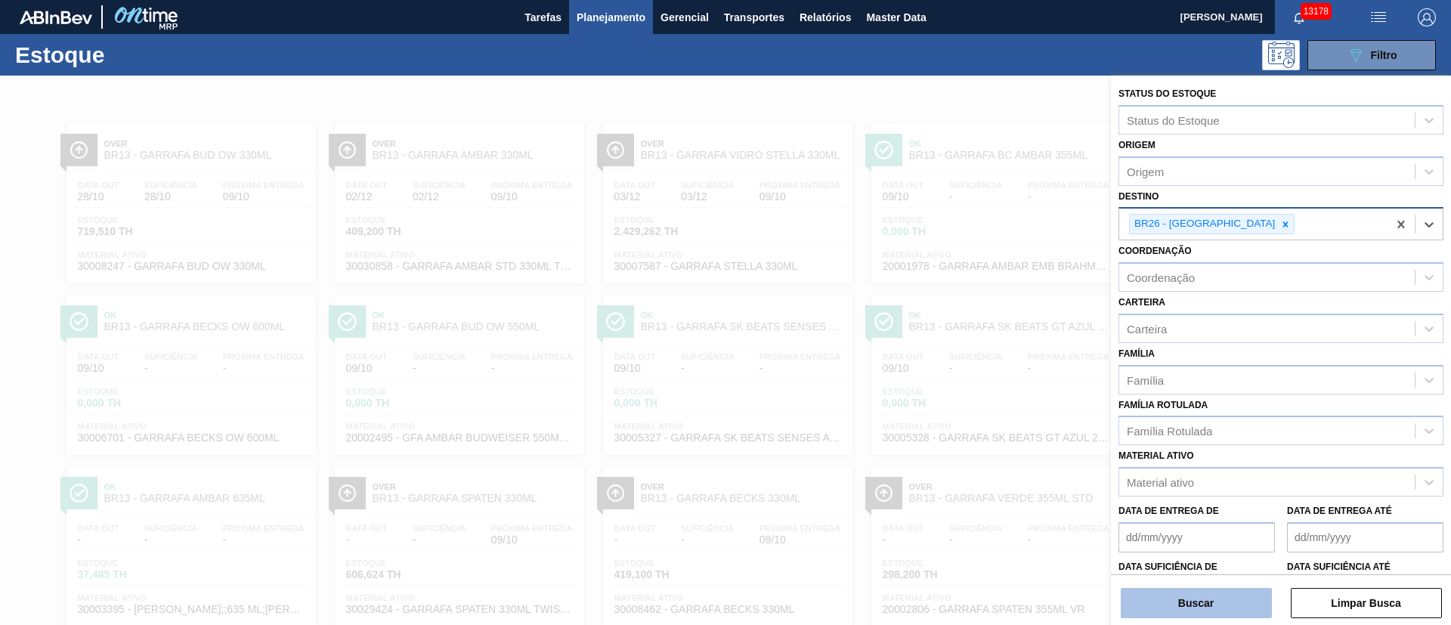
click at [1191, 609] on button "Buscar" at bounding box center [1196, 603] width 151 height 30
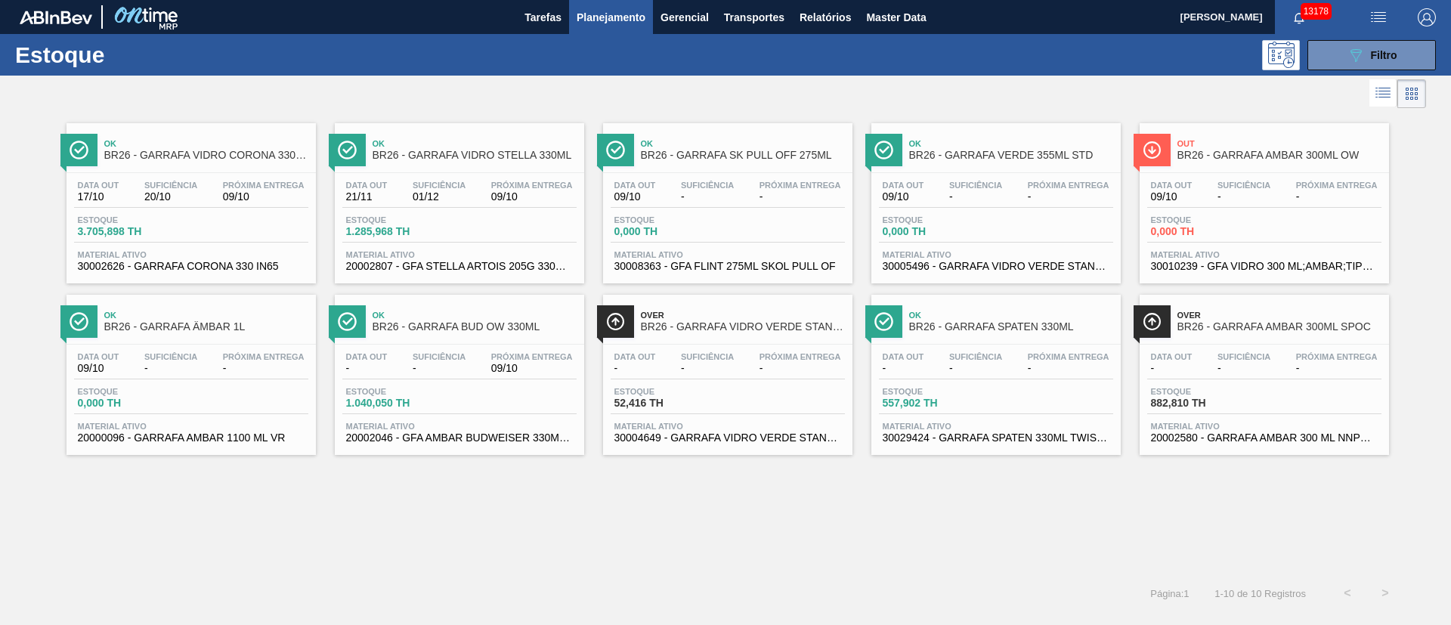
click at [160, 205] on div "Data out 17/10 Suficiência 20/10 Próxima Entrega 09/10" at bounding box center [191, 194] width 234 height 27
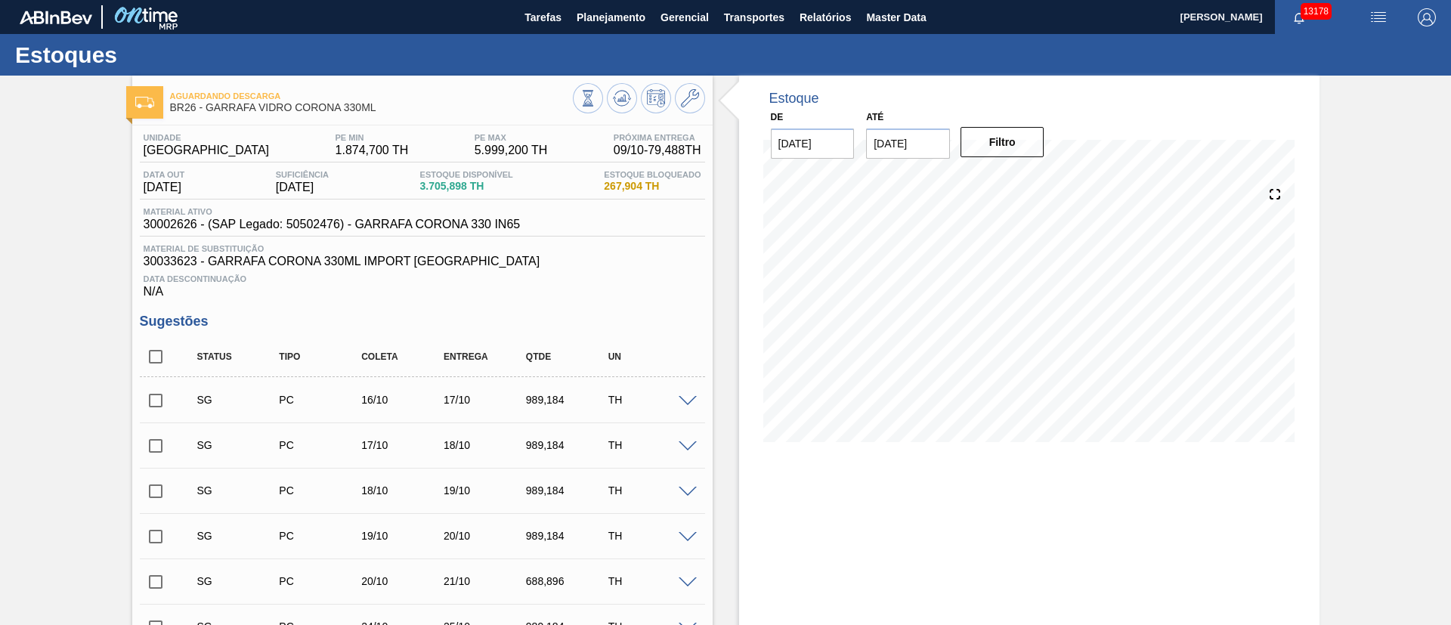
click at [162, 404] on input "checkbox" at bounding box center [156, 401] width 32 height 32
checkbox input "true"
click at [154, 441] on input "checkbox" at bounding box center [156, 446] width 32 height 32
checkbox input "true"
click at [160, 496] on input "checkbox" at bounding box center [156, 491] width 32 height 32
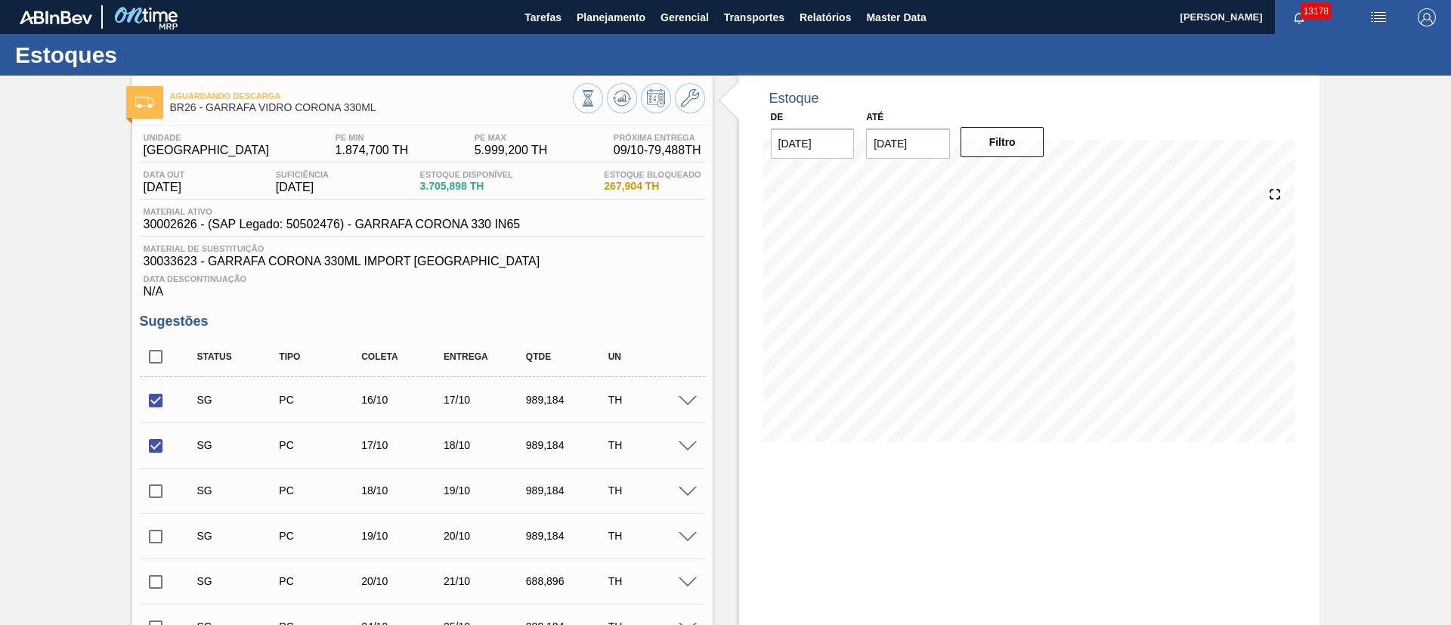
checkbox input "true"
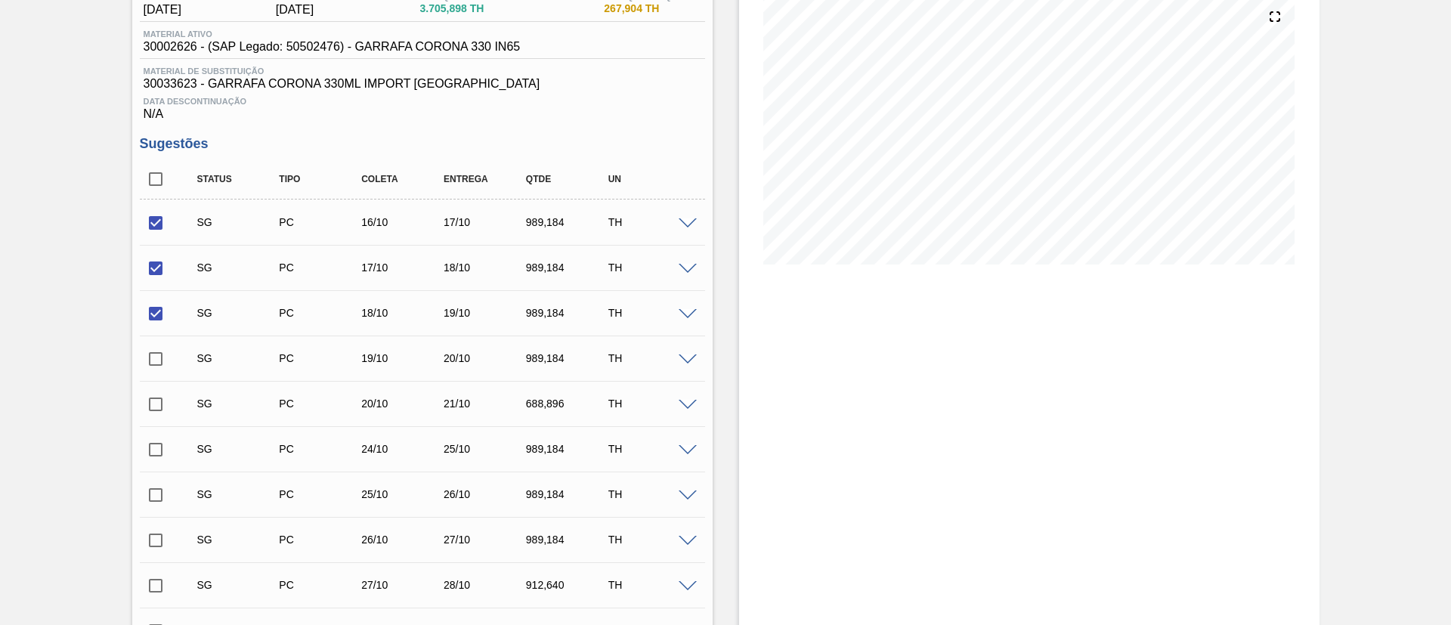
scroll to position [227, 0]
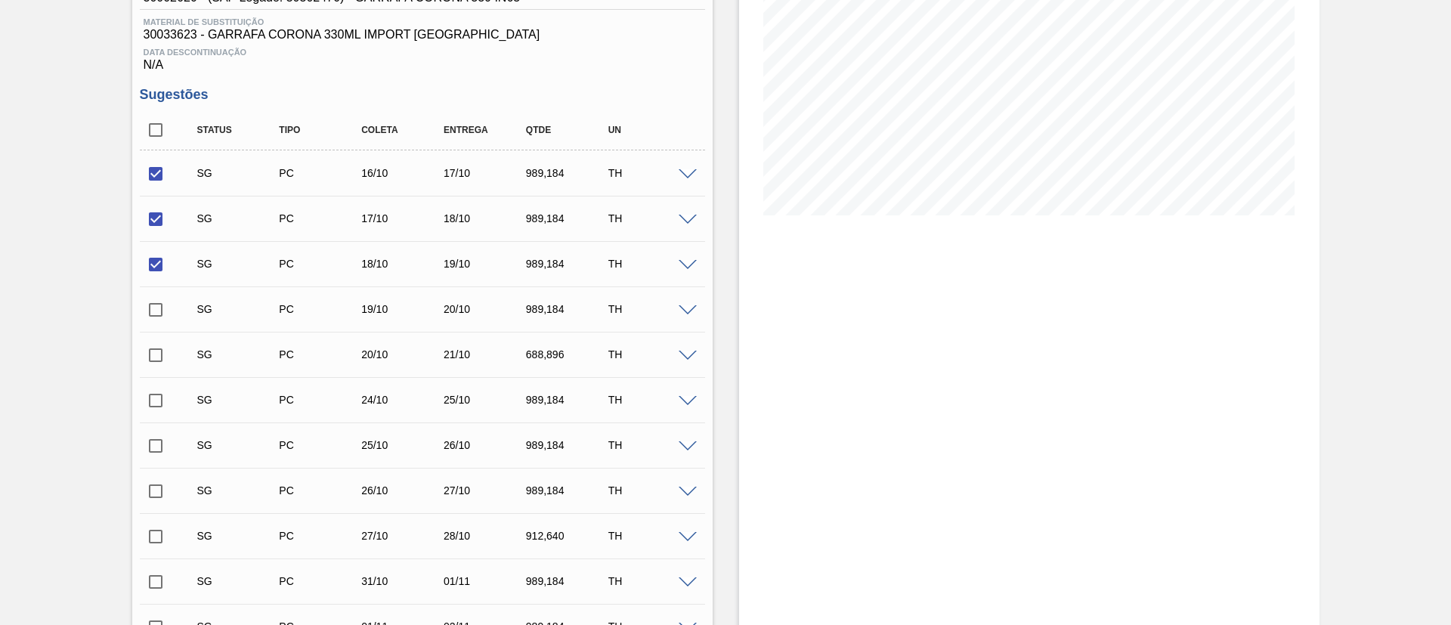
click at [685, 175] on span at bounding box center [688, 174] width 18 height 11
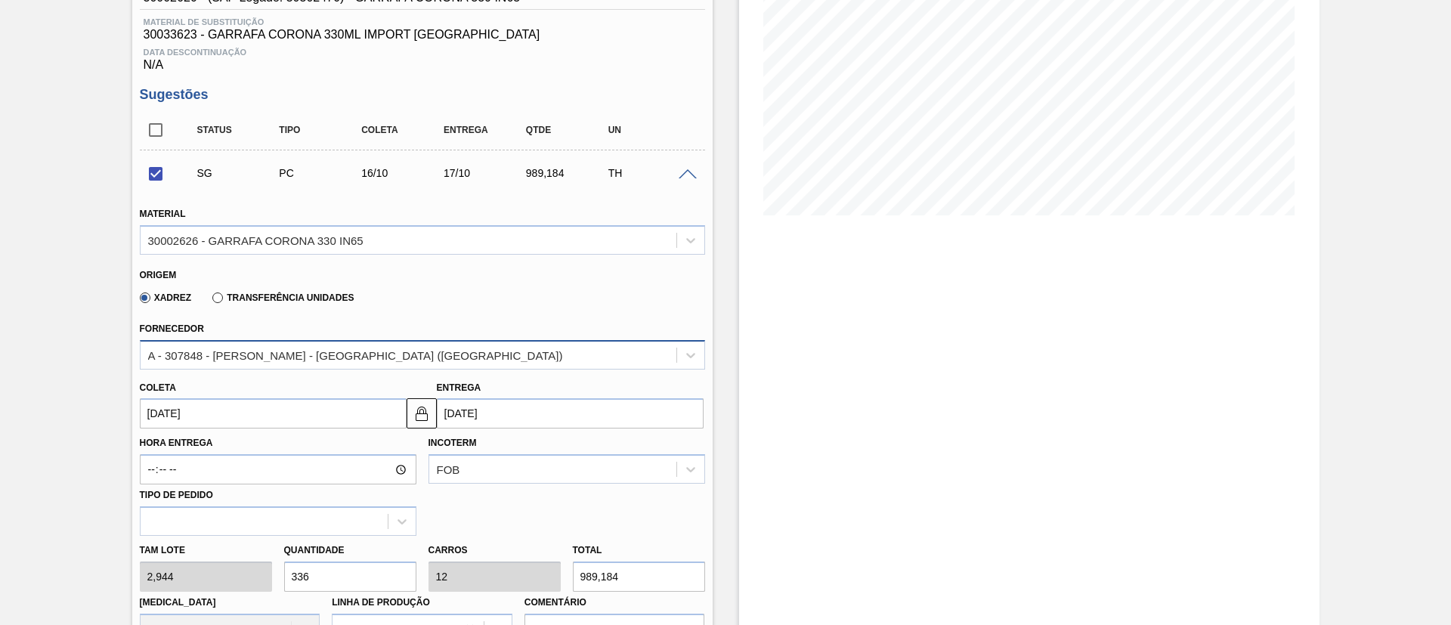
click at [254, 362] on div "A - 307848 - [PERSON_NAME] - [GEOGRAPHIC_DATA] ([GEOGRAPHIC_DATA])" at bounding box center [409, 355] width 536 height 22
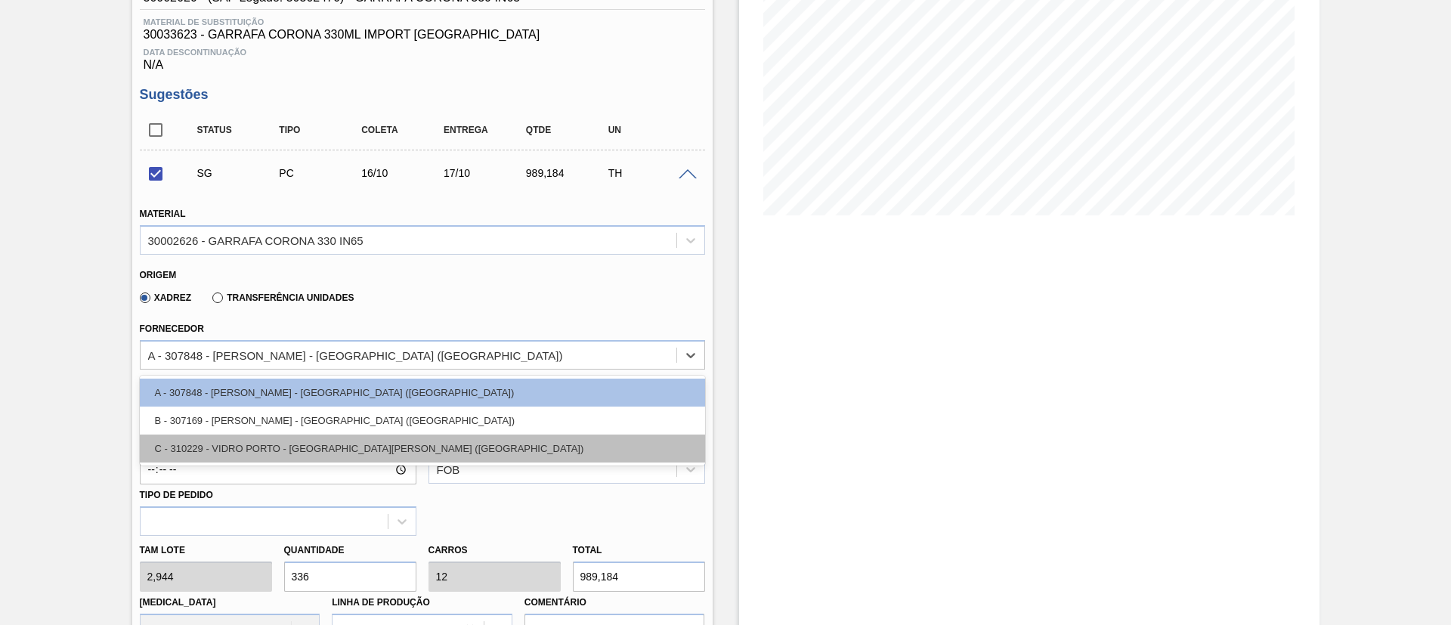
click at [249, 444] on div "C - 310229 - VIDRO PORTO - [GEOGRAPHIC_DATA][PERSON_NAME] ([GEOGRAPHIC_DATA])" at bounding box center [422, 449] width 565 height 28
checkbox input "false"
type input "[DATE]"
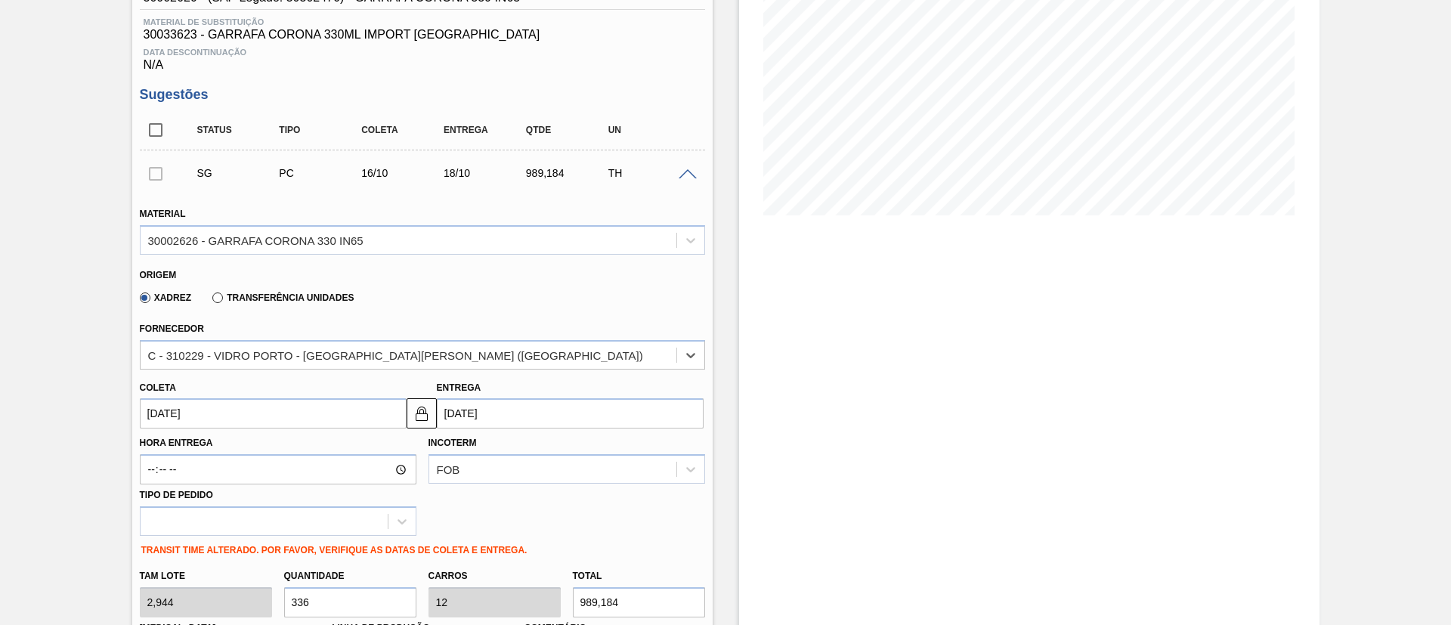
click at [206, 410] on input "[DATE]" at bounding box center [273, 413] width 267 height 30
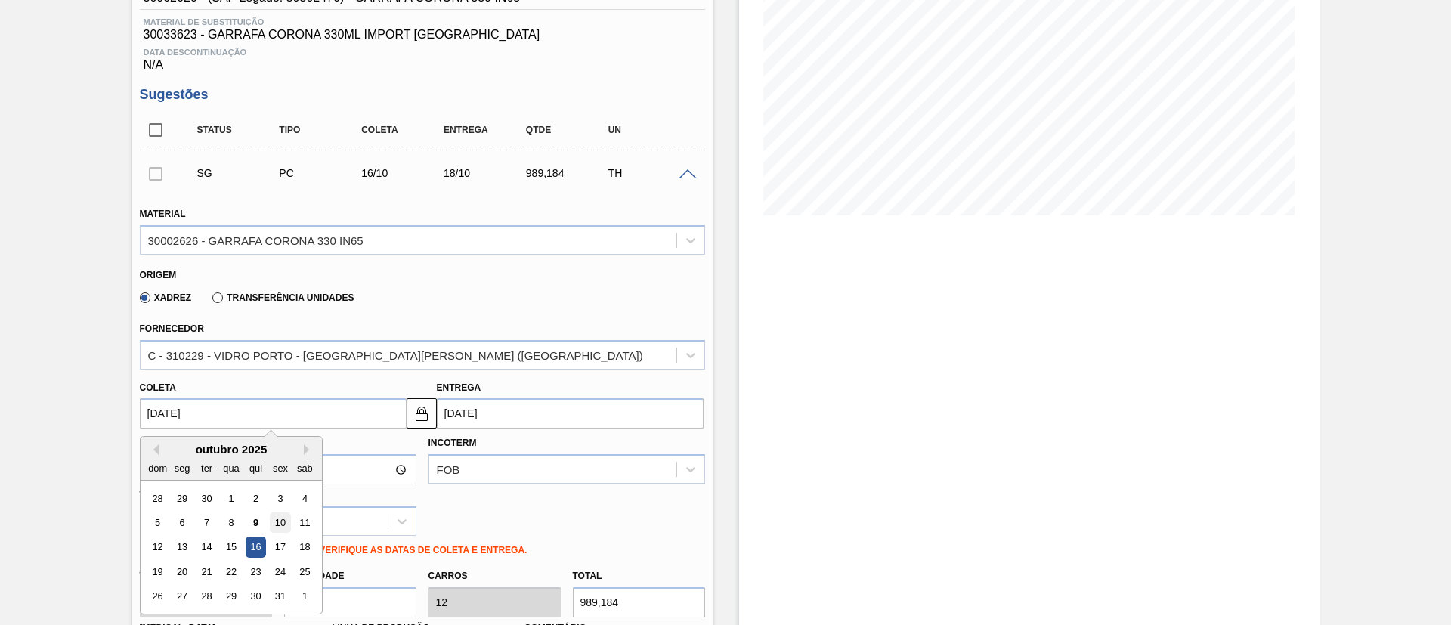
click at [283, 516] on div "10" at bounding box center [280, 522] width 20 height 20
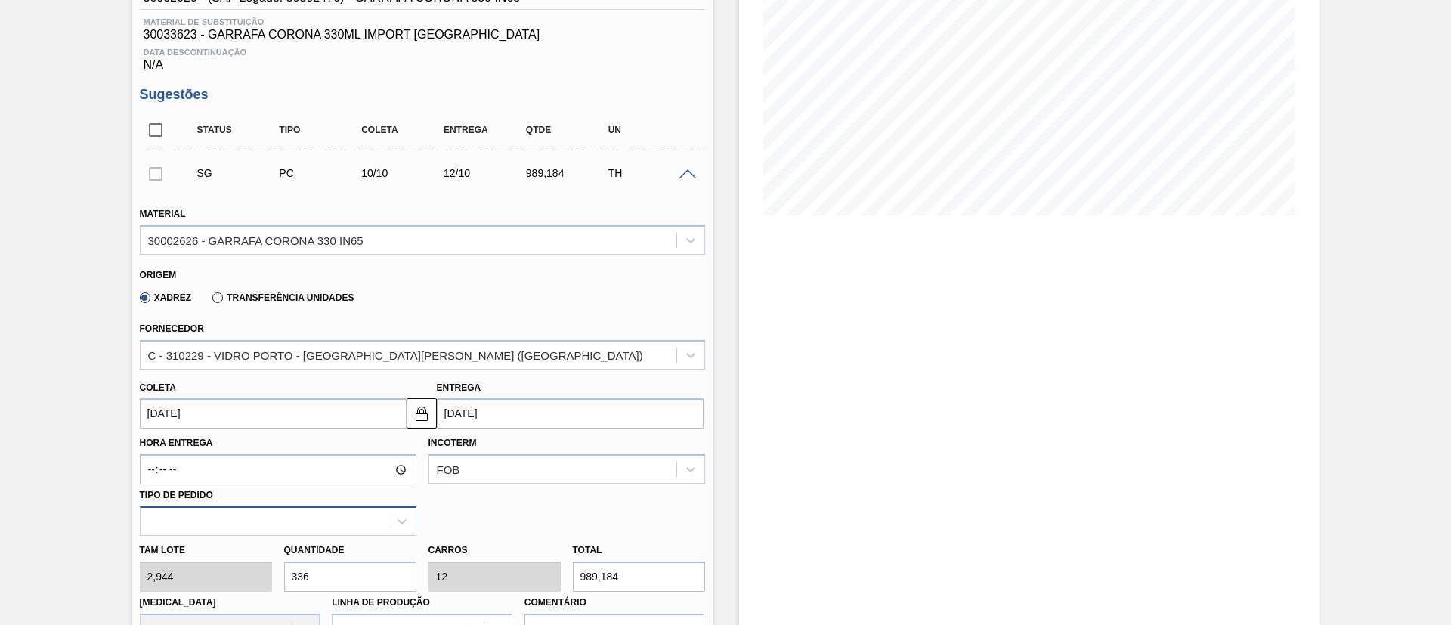
type input "[DATE]"
click at [185, 572] on div "[PERSON_NAME] 2,944 Quantidade 336 Carros 12 Total 989,184 [MEDICAL_DATA] N/A L…" at bounding box center [422, 590] width 577 height 108
type input "1"
type input "0,036"
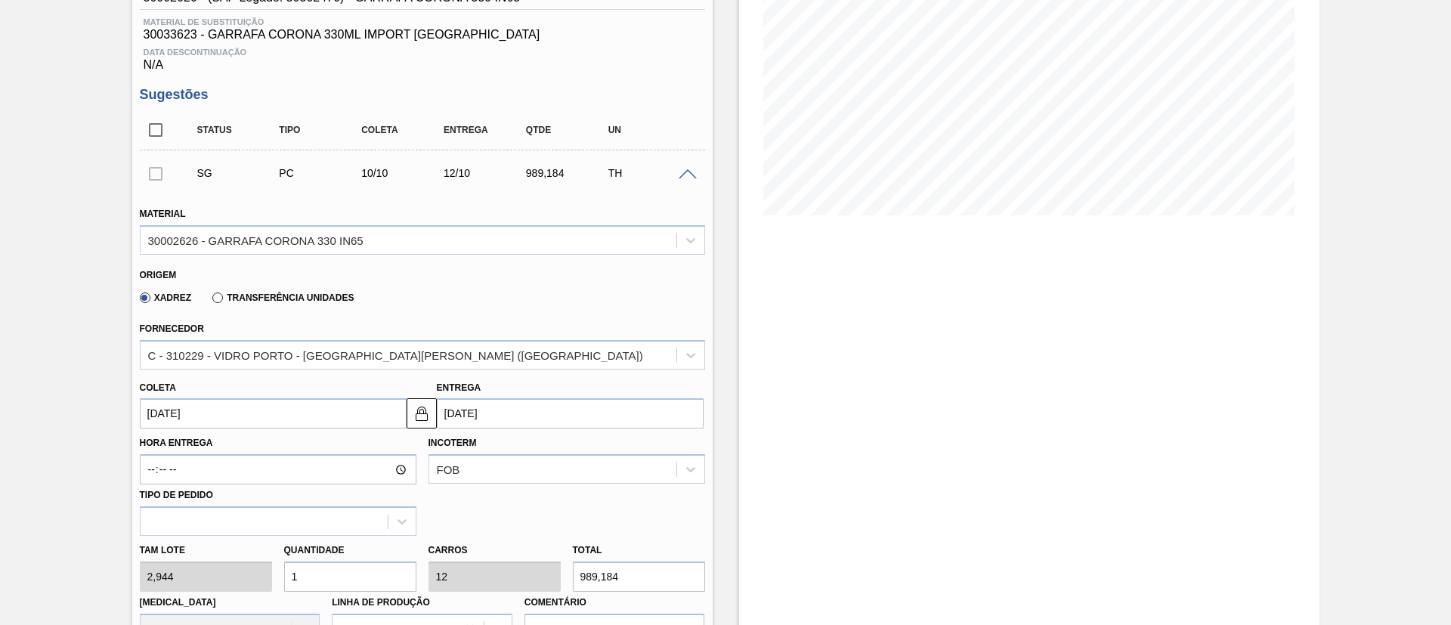
type input "2,944"
type input "14"
type input "0,5"
type input "41,216"
type input "140"
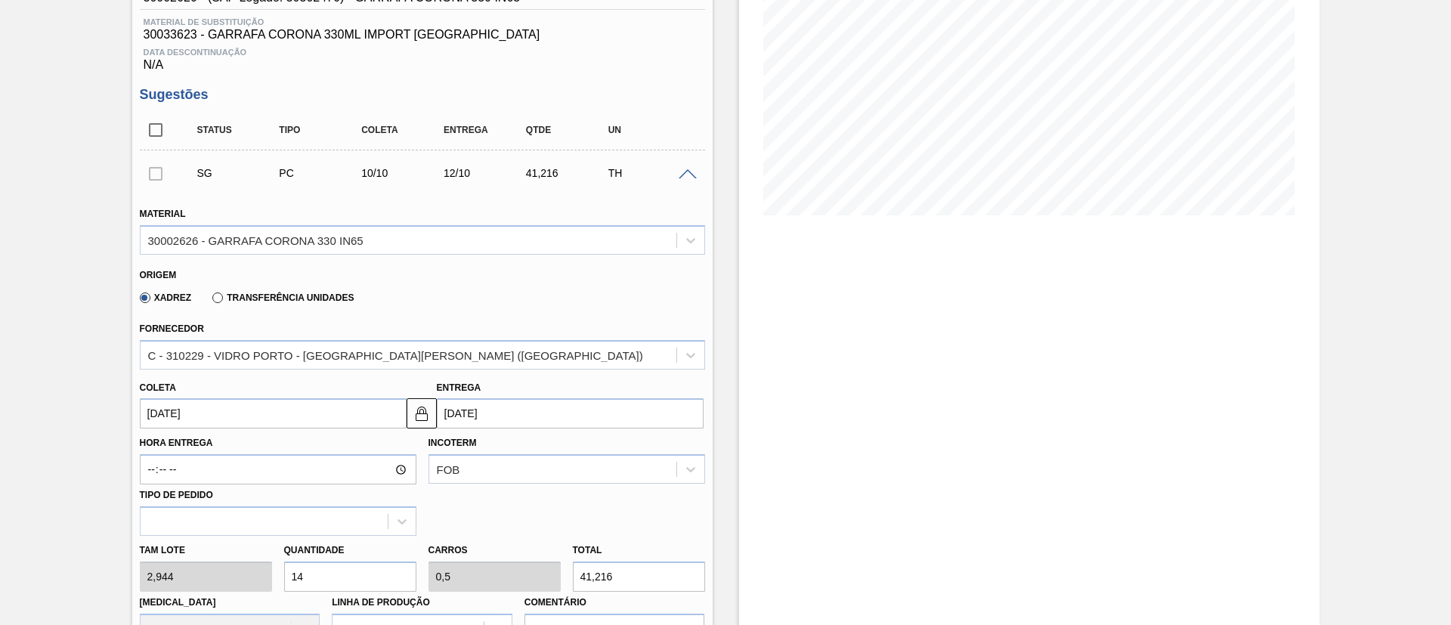
type input "5"
type input "412,16"
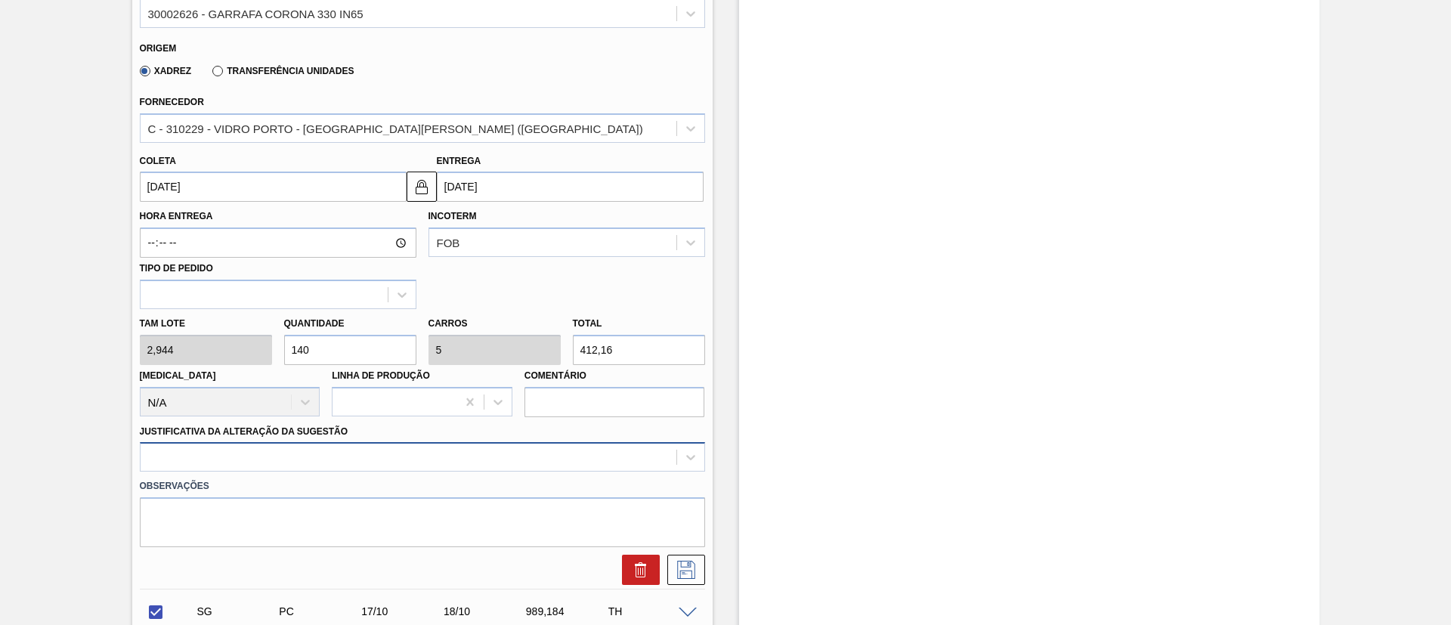
type input "140"
click at [305, 457] on div at bounding box center [422, 456] width 565 height 29
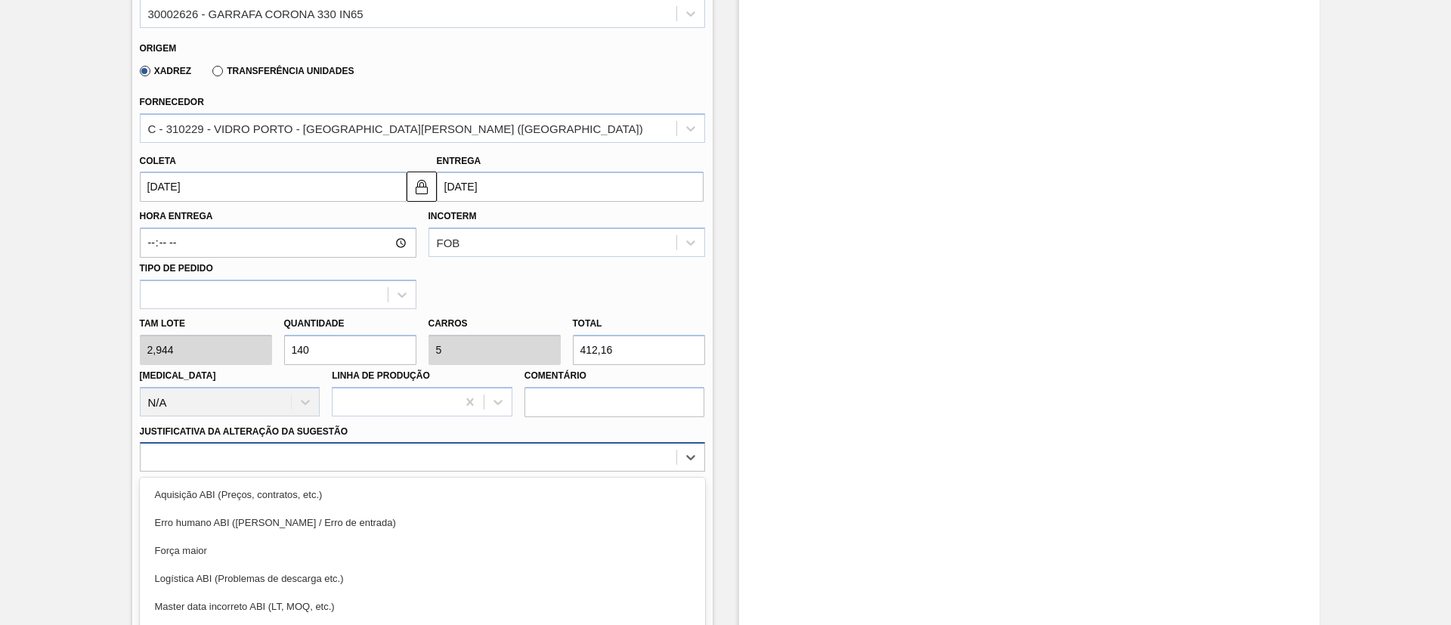
scroll to position [539, 0]
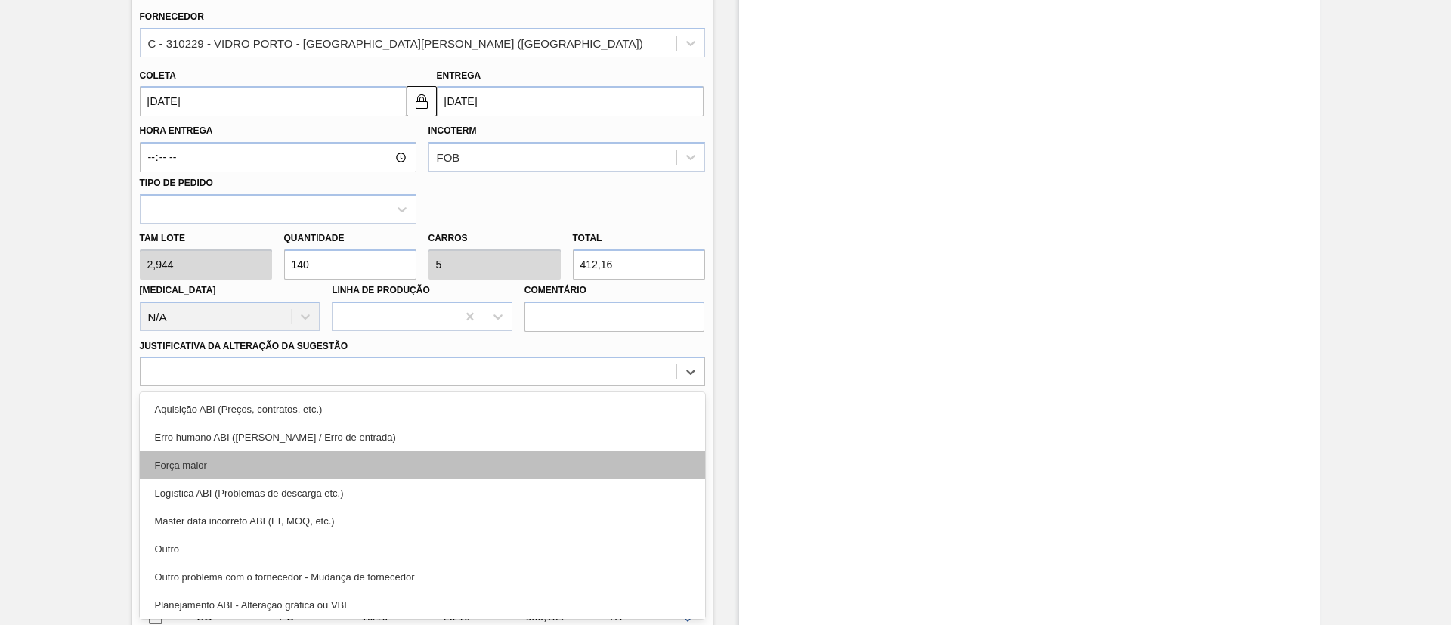
click at [209, 468] on div "Força maior" at bounding box center [422, 465] width 565 height 28
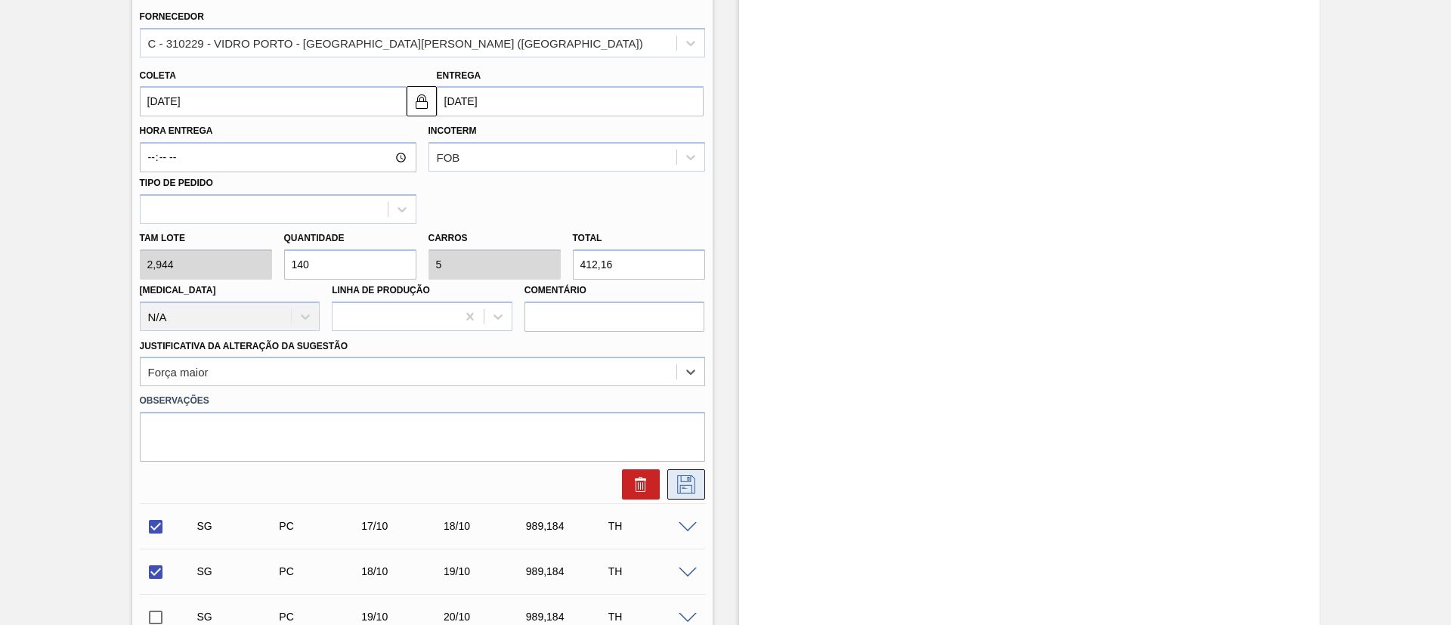
click at [682, 484] on icon at bounding box center [686, 484] width 24 height 18
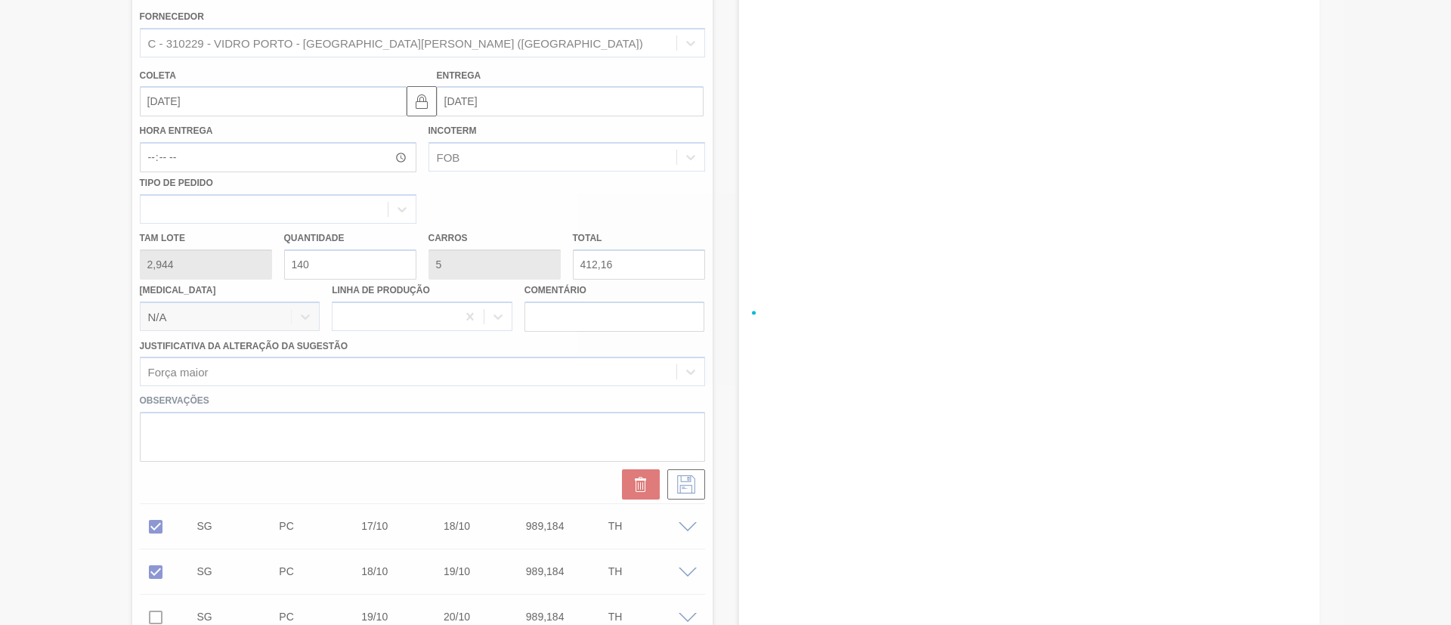
checkbox input "true"
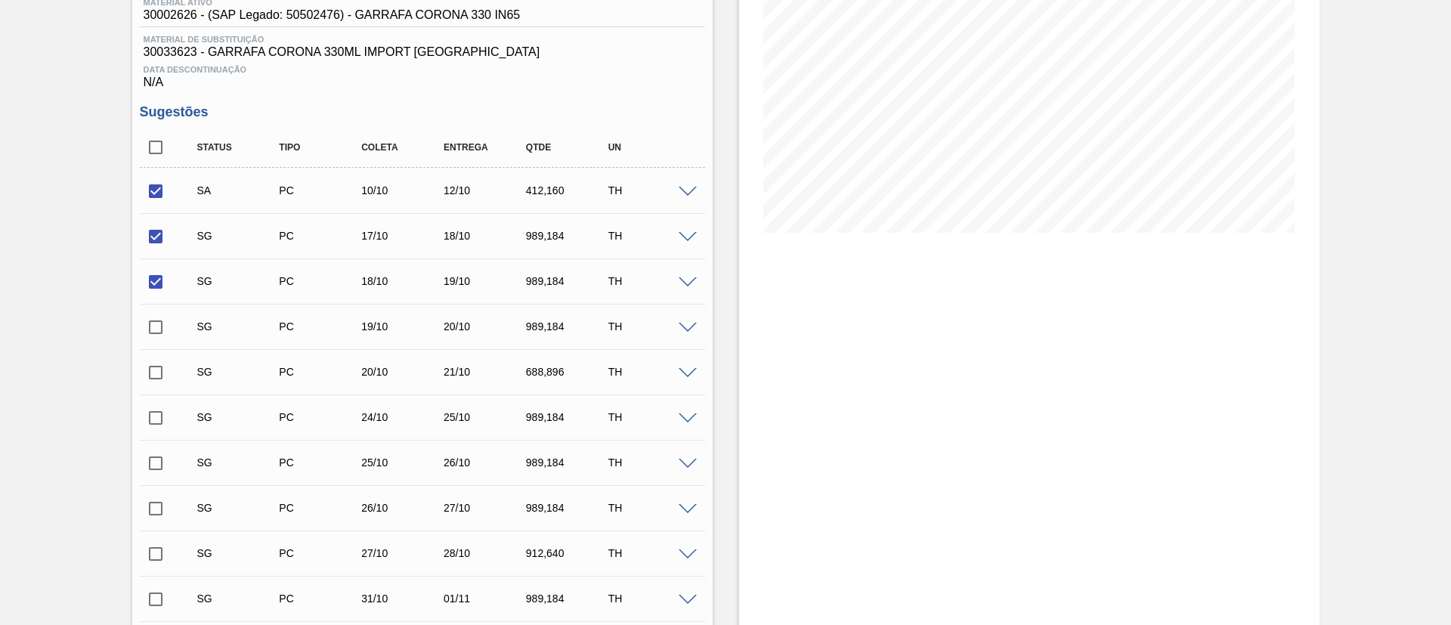
scroll to position [199, 0]
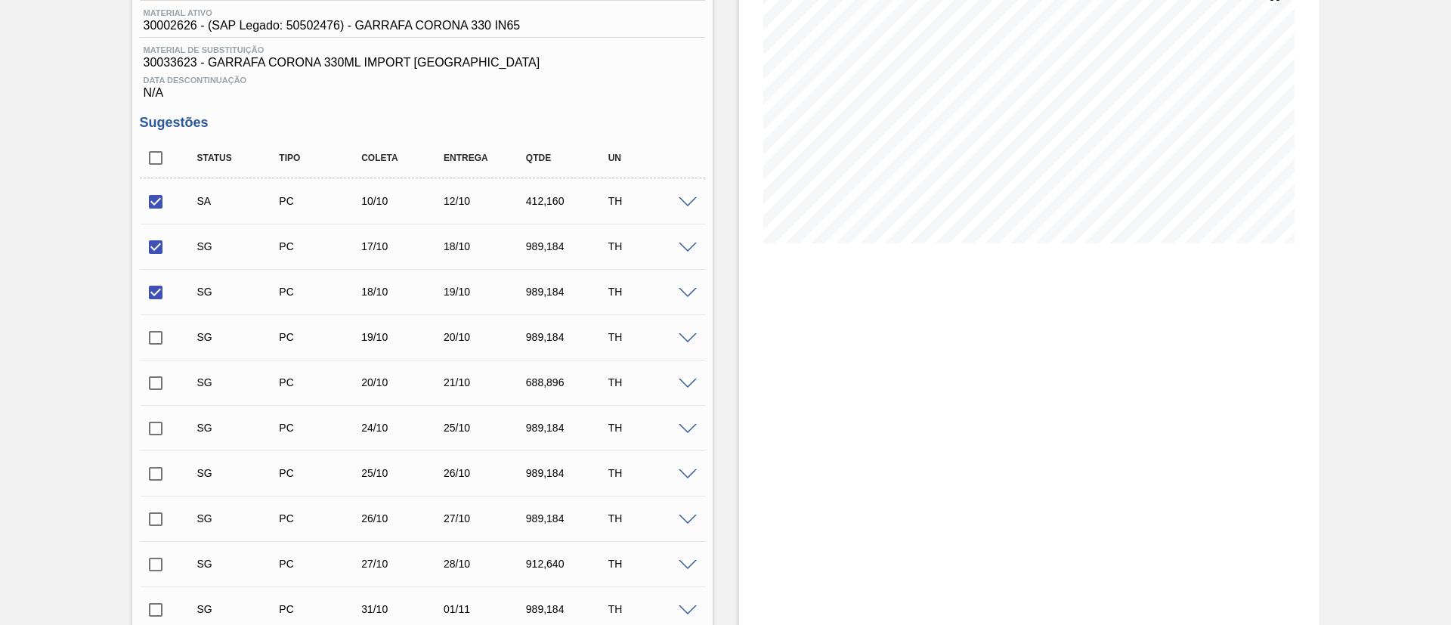
click at [681, 243] on span at bounding box center [688, 248] width 18 height 11
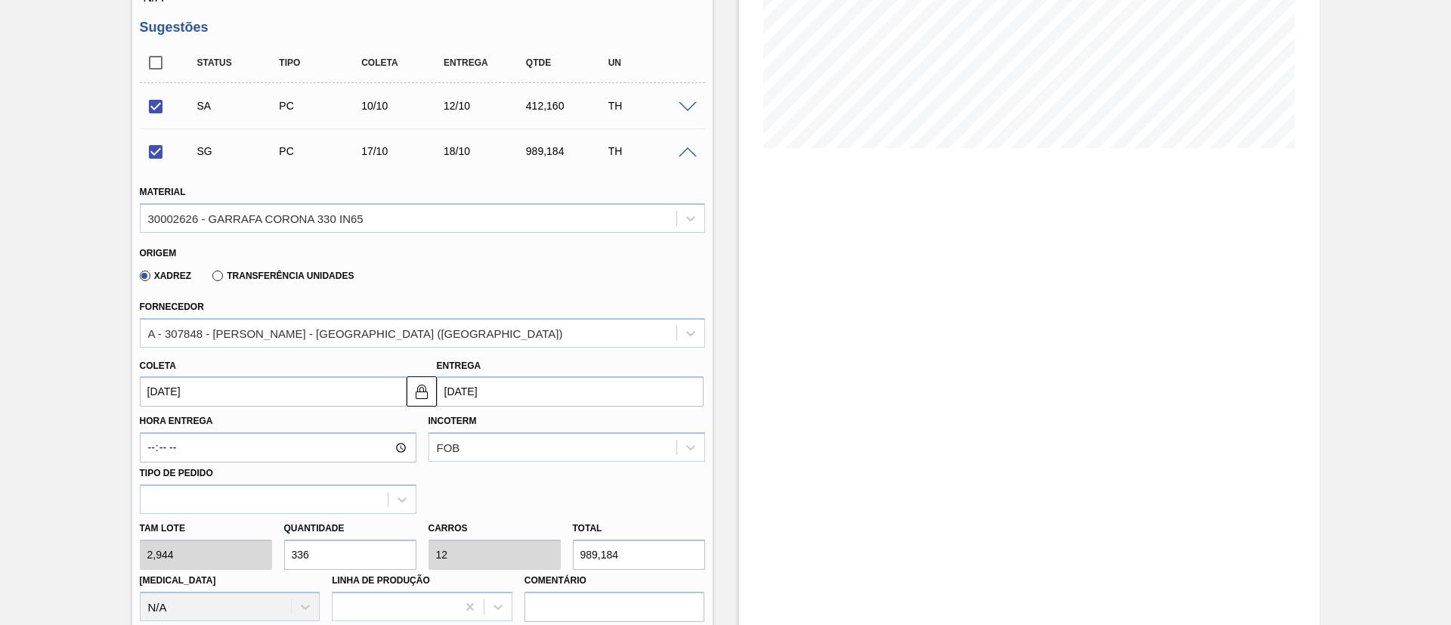
scroll to position [425, 0]
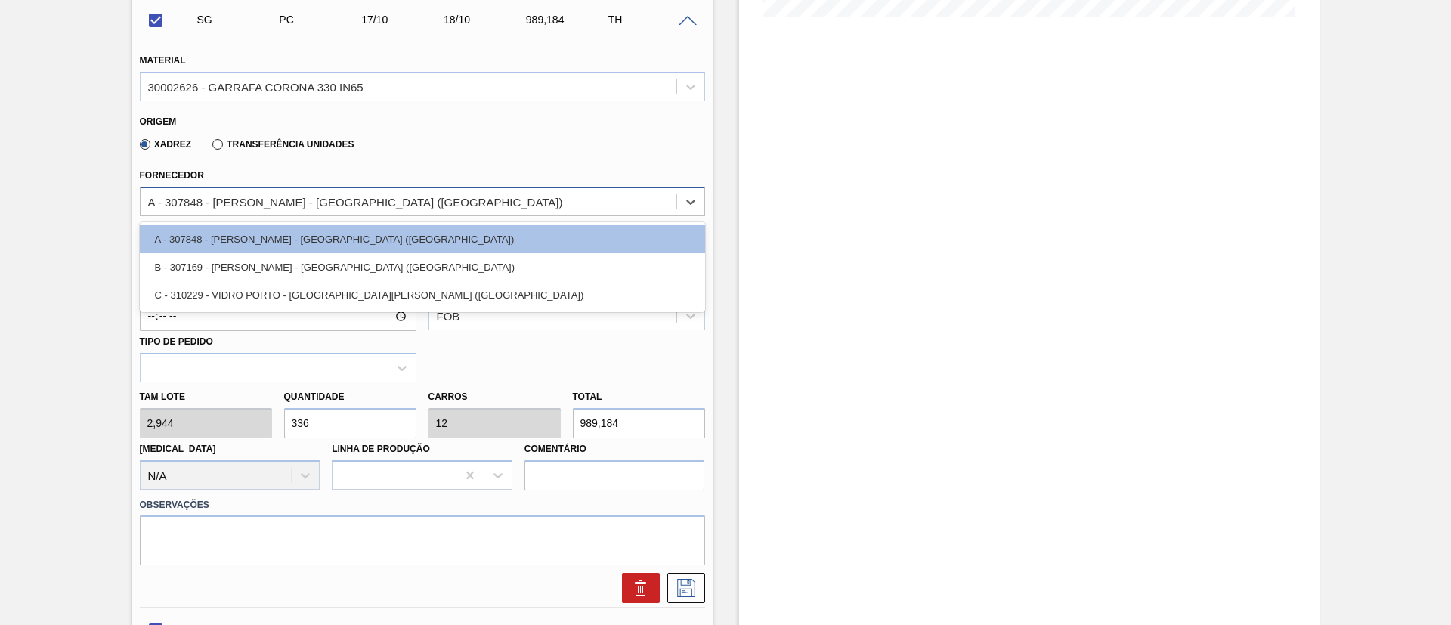
click at [231, 215] on div "A - 307848 - [PERSON_NAME] - [GEOGRAPHIC_DATA] ([GEOGRAPHIC_DATA])" at bounding box center [422, 201] width 565 height 29
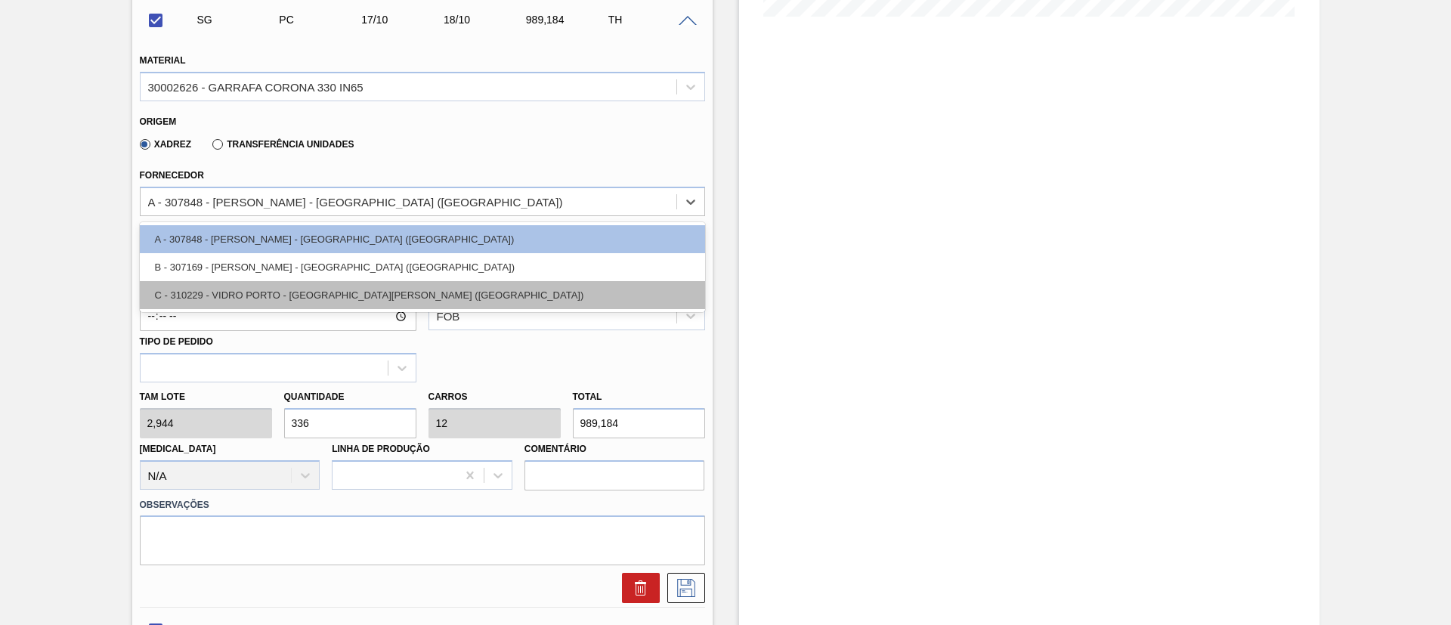
click at [291, 282] on div "C - 310229 - VIDRO PORTO - [GEOGRAPHIC_DATA][PERSON_NAME] ([GEOGRAPHIC_DATA])" at bounding box center [422, 295] width 565 height 28
checkbox input "false"
type input "[DATE]"
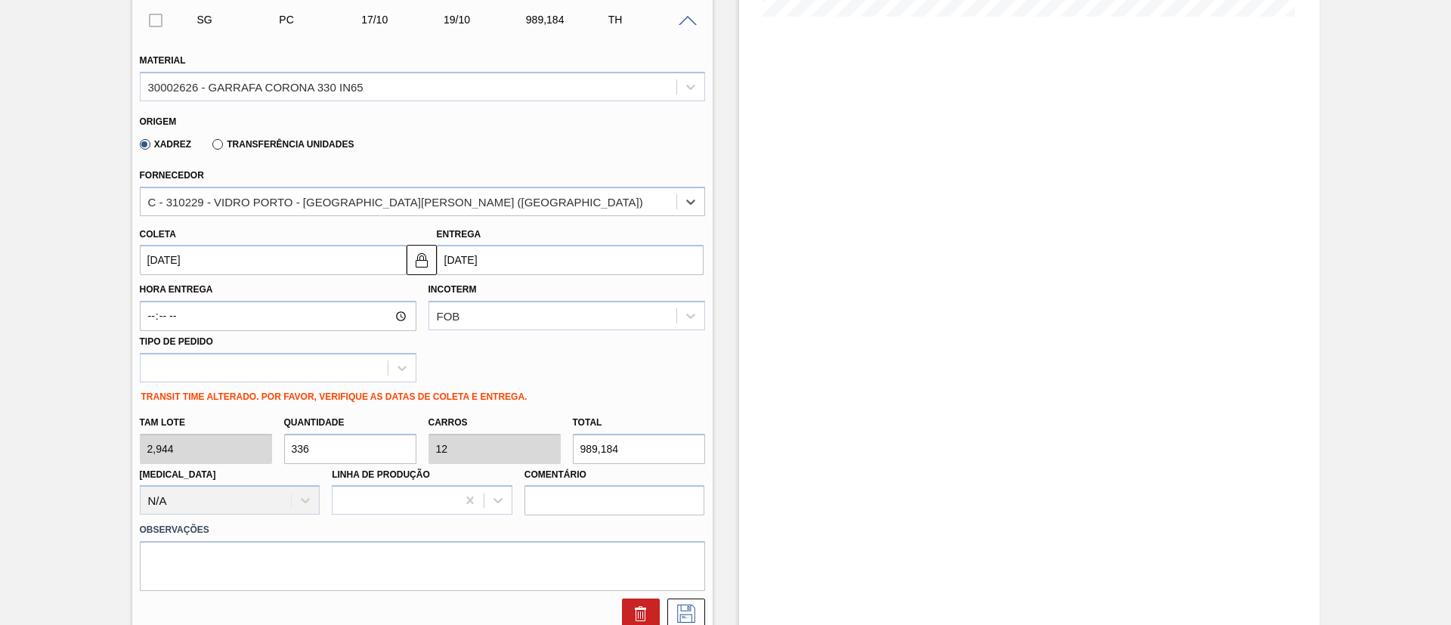
click at [238, 262] on input "[DATE]" at bounding box center [273, 260] width 267 height 30
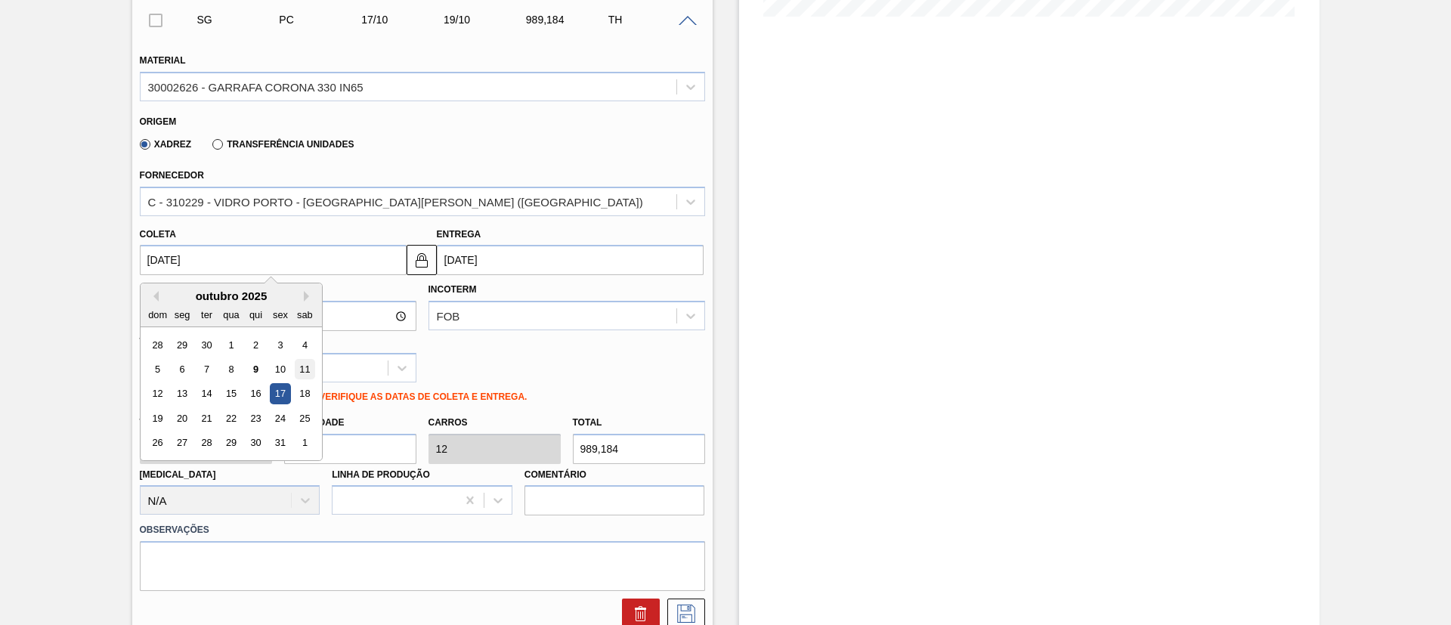
click at [311, 364] on div "11" at bounding box center [304, 369] width 20 height 20
type input "[DATE]"
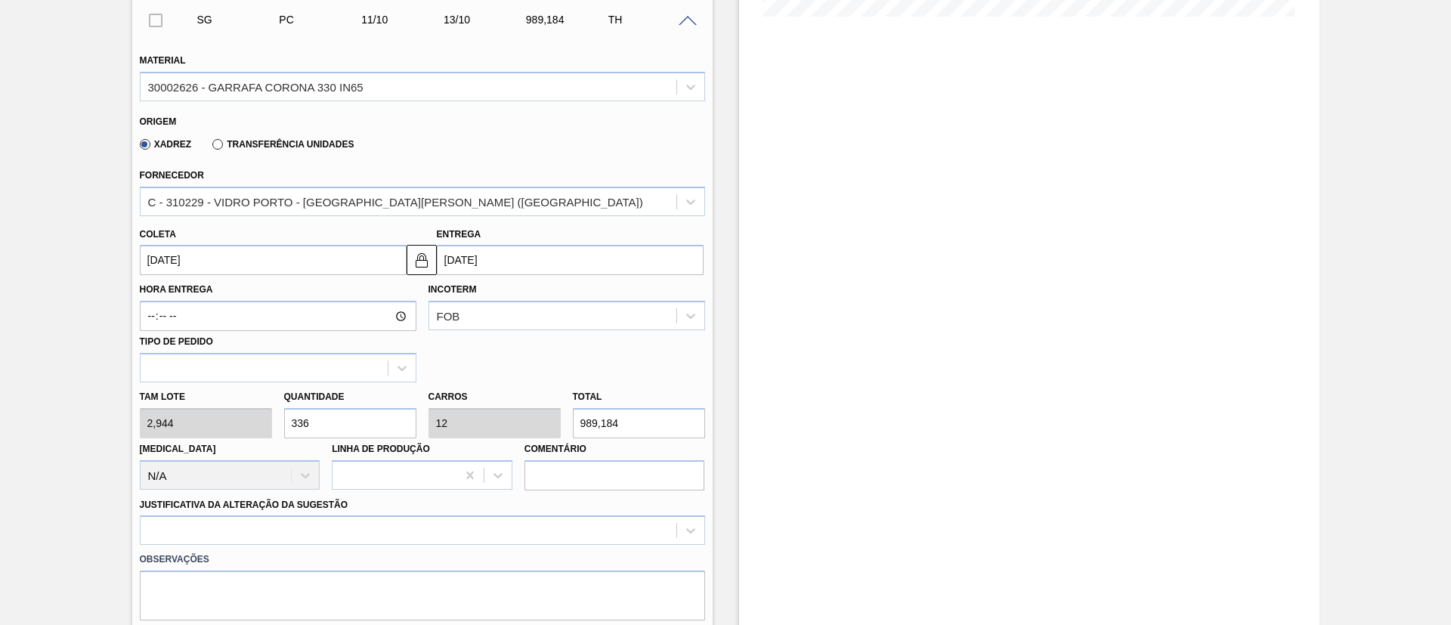
drag, startPoint x: 341, startPoint y: 422, endPoint x: 124, endPoint y: 394, distance: 218.6
type input "1"
type input "0,036"
type input "2,944"
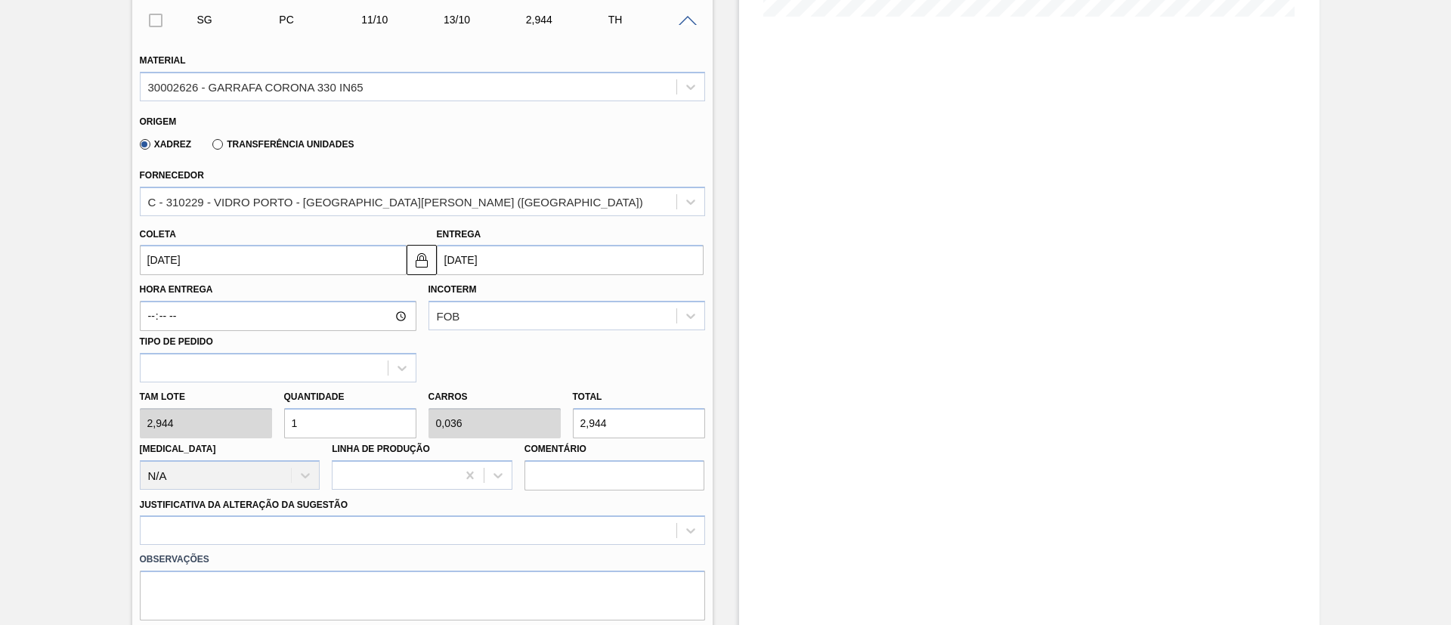
type input "14"
type input "0,5"
type input "41,216"
type input "140"
type input "5"
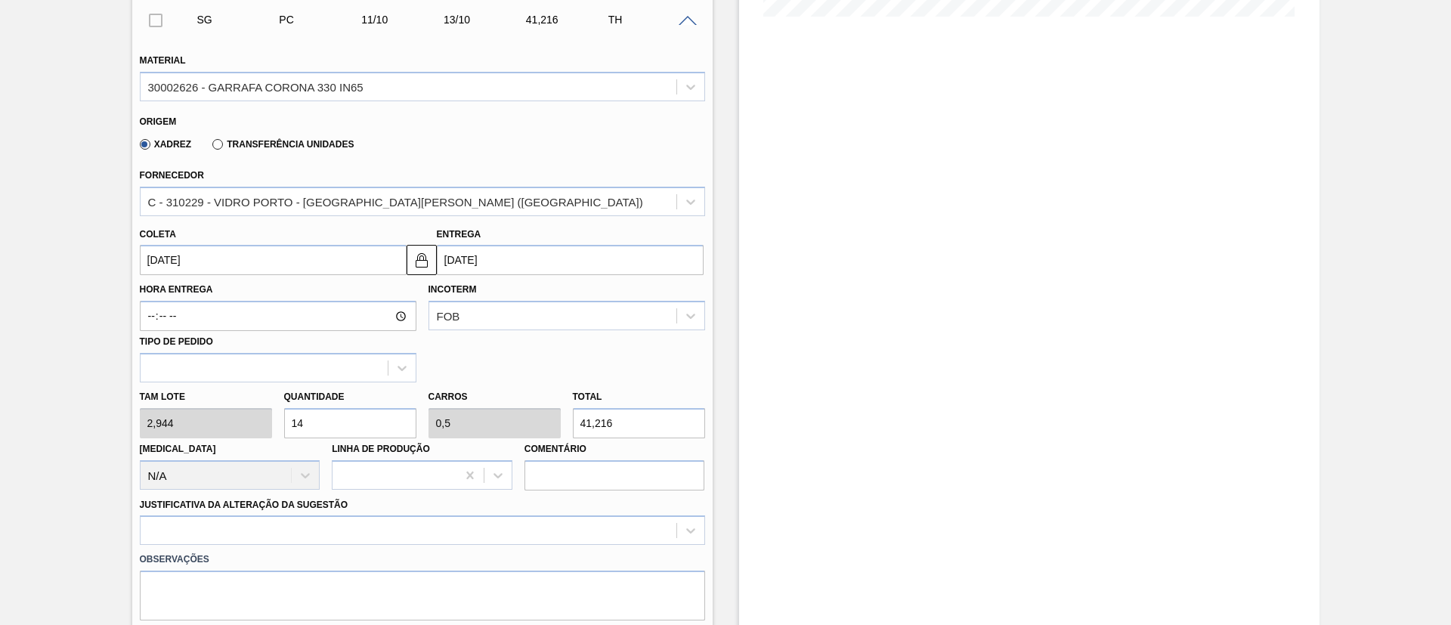
type input "412,16"
type input "140"
click at [276, 536] on div at bounding box center [422, 529] width 565 height 29
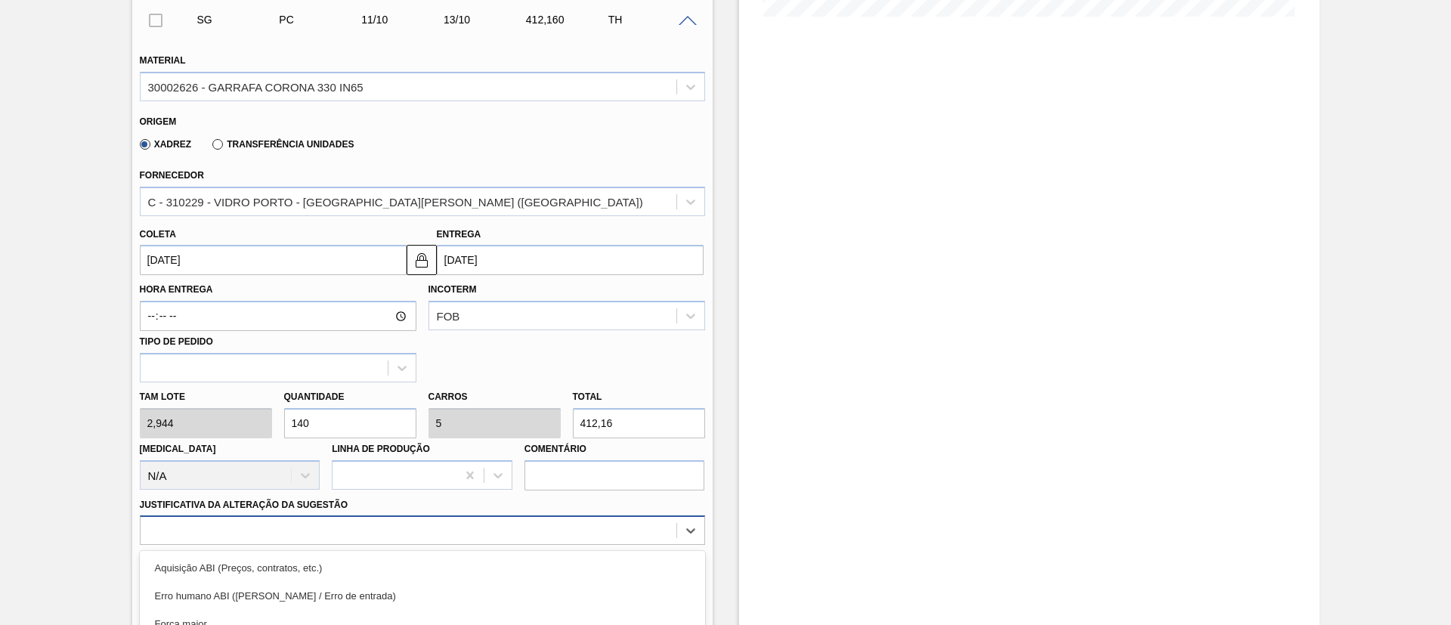
scroll to position [584, 0]
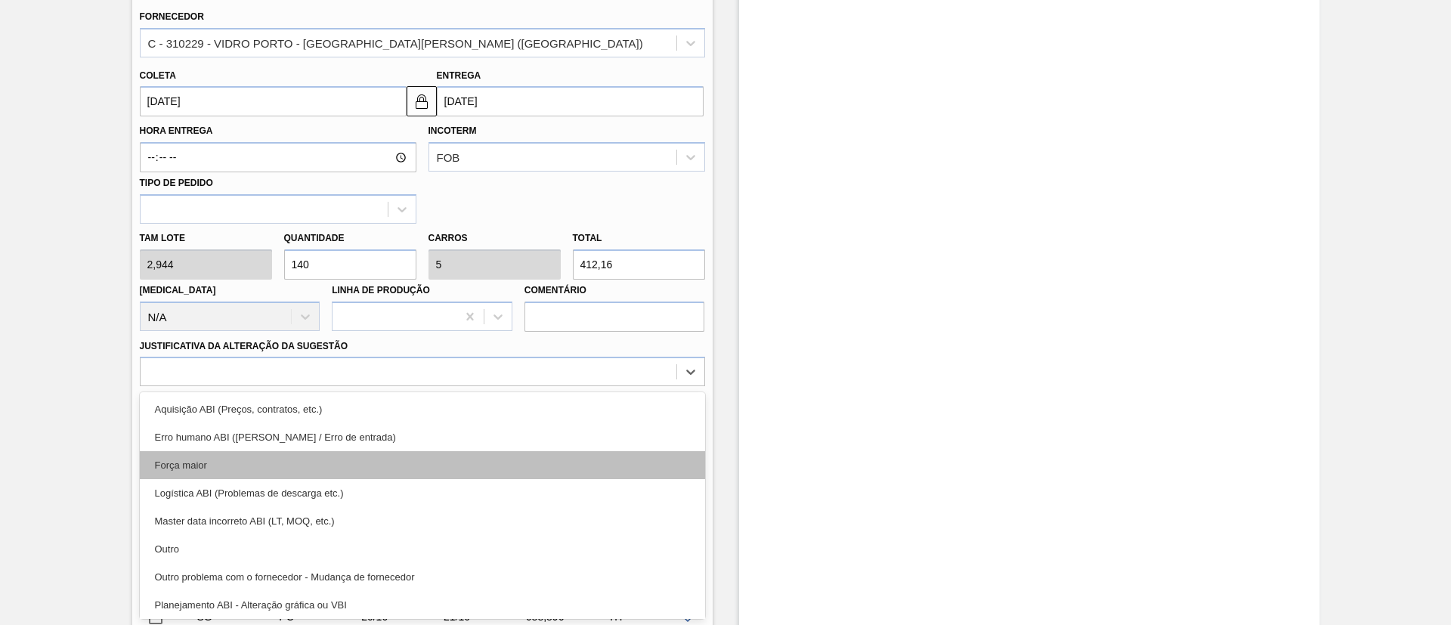
click at [211, 453] on div "Força maior" at bounding box center [422, 465] width 565 height 28
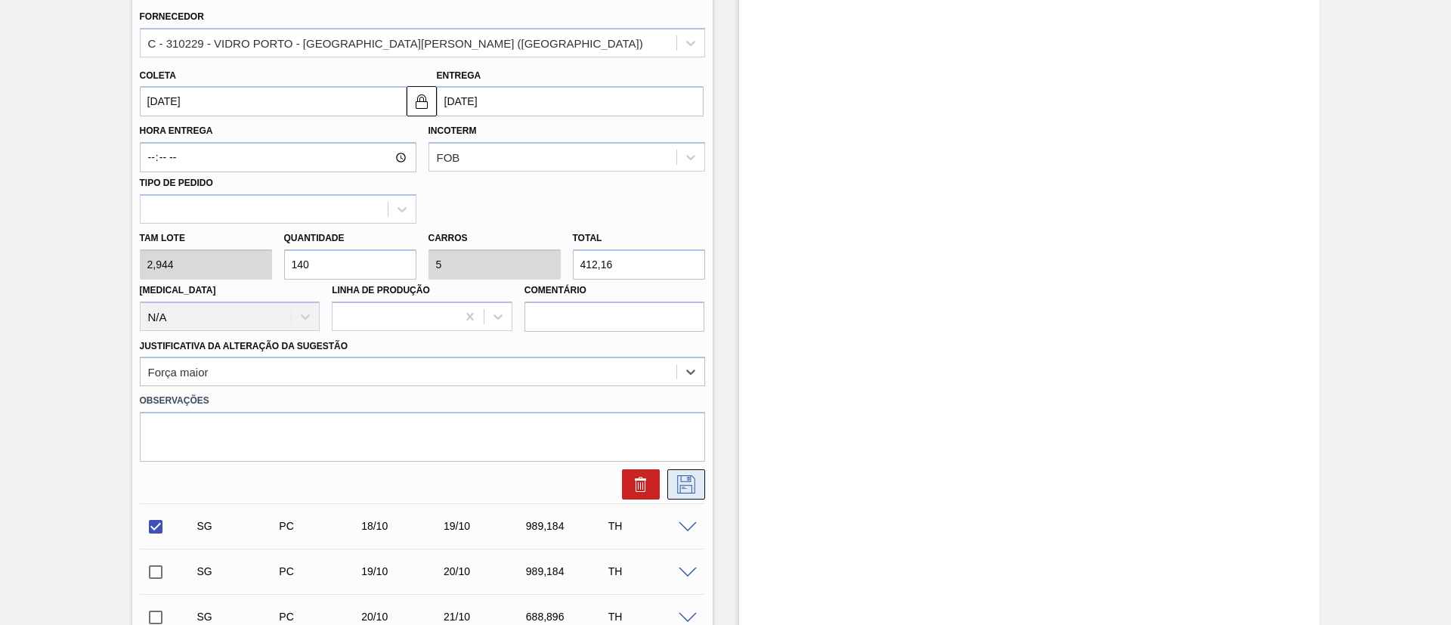
click at [694, 482] on icon at bounding box center [686, 484] width 24 height 18
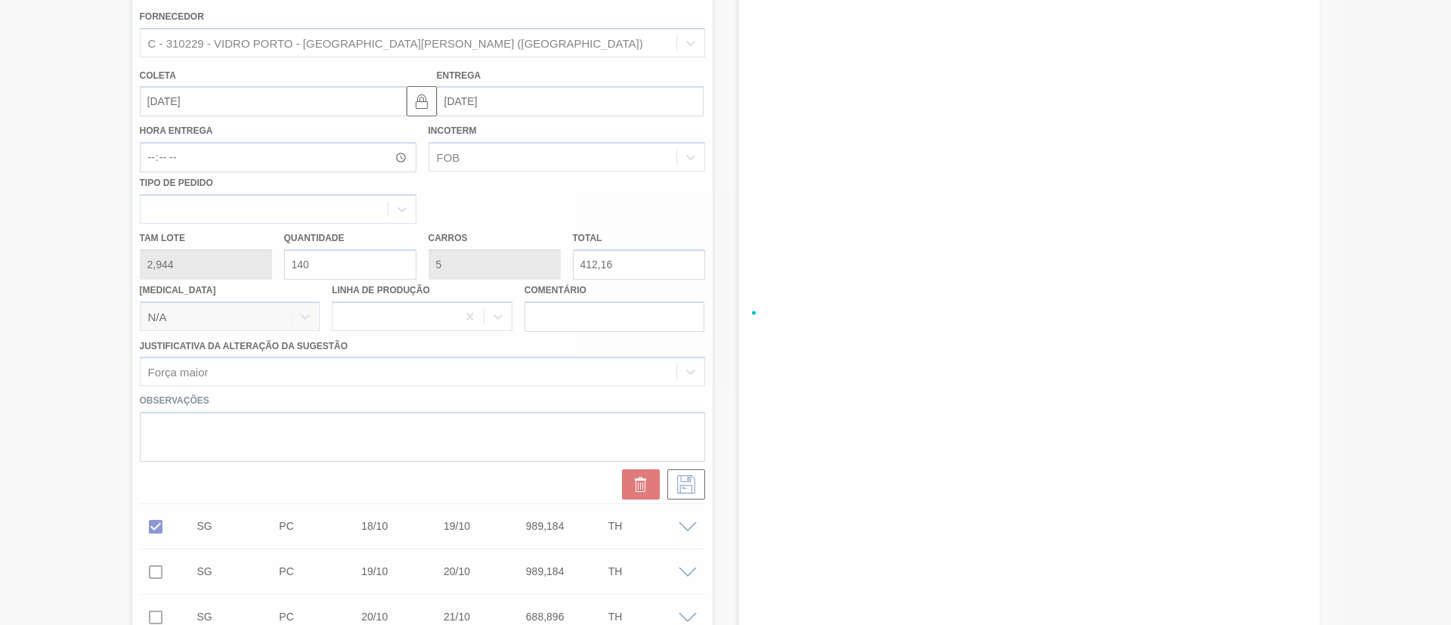
checkbox input "true"
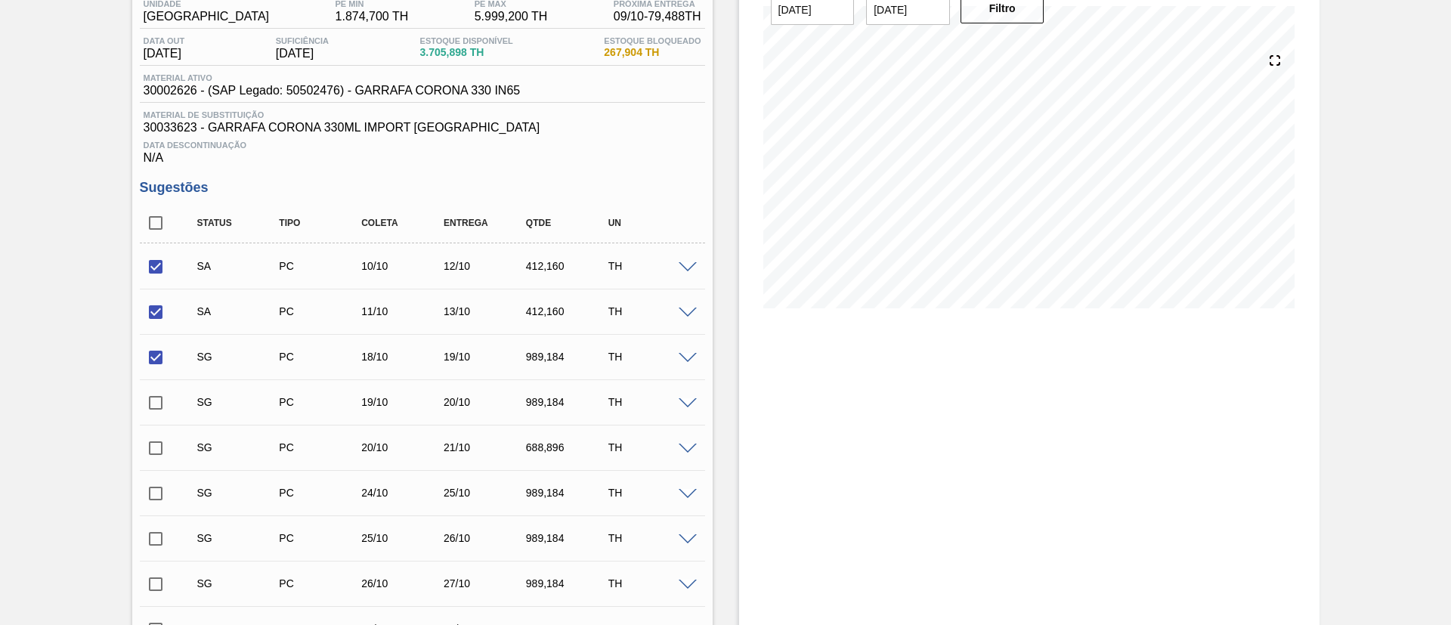
scroll to position [131, 0]
click at [687, 357] on span at bounding box center [688, 361] width 18 height 11
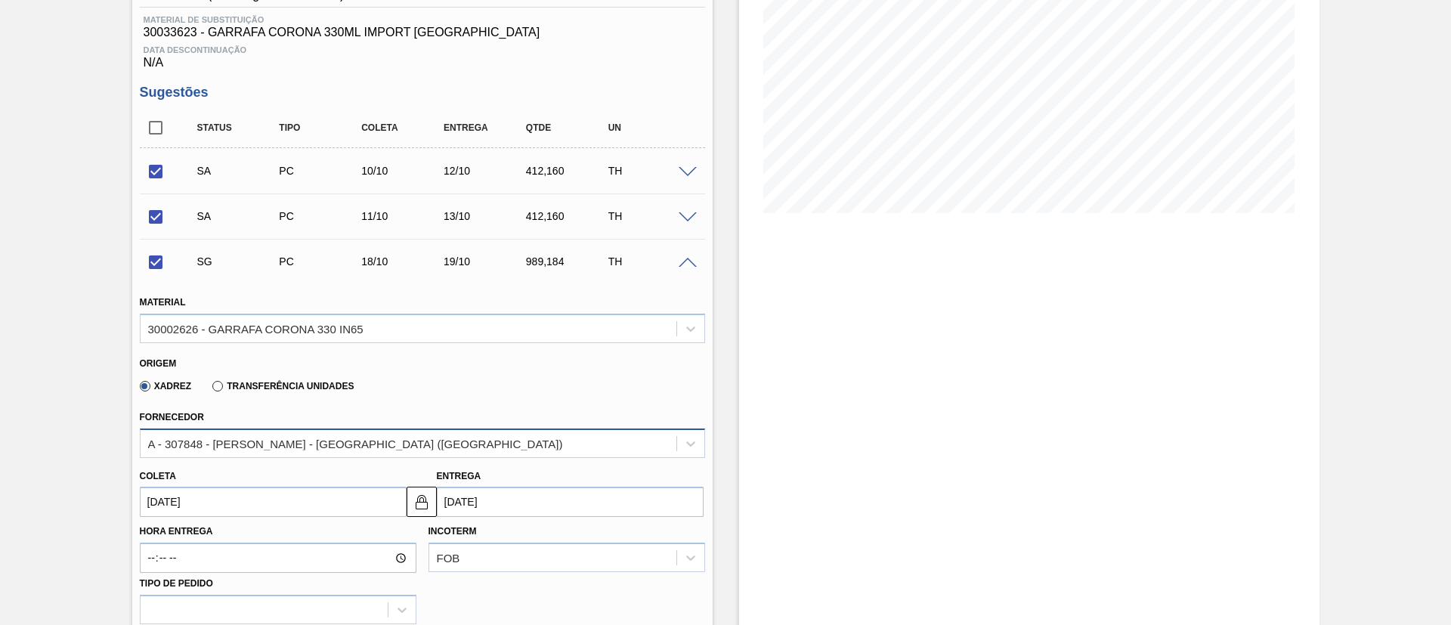
scroll to position [357, 0]
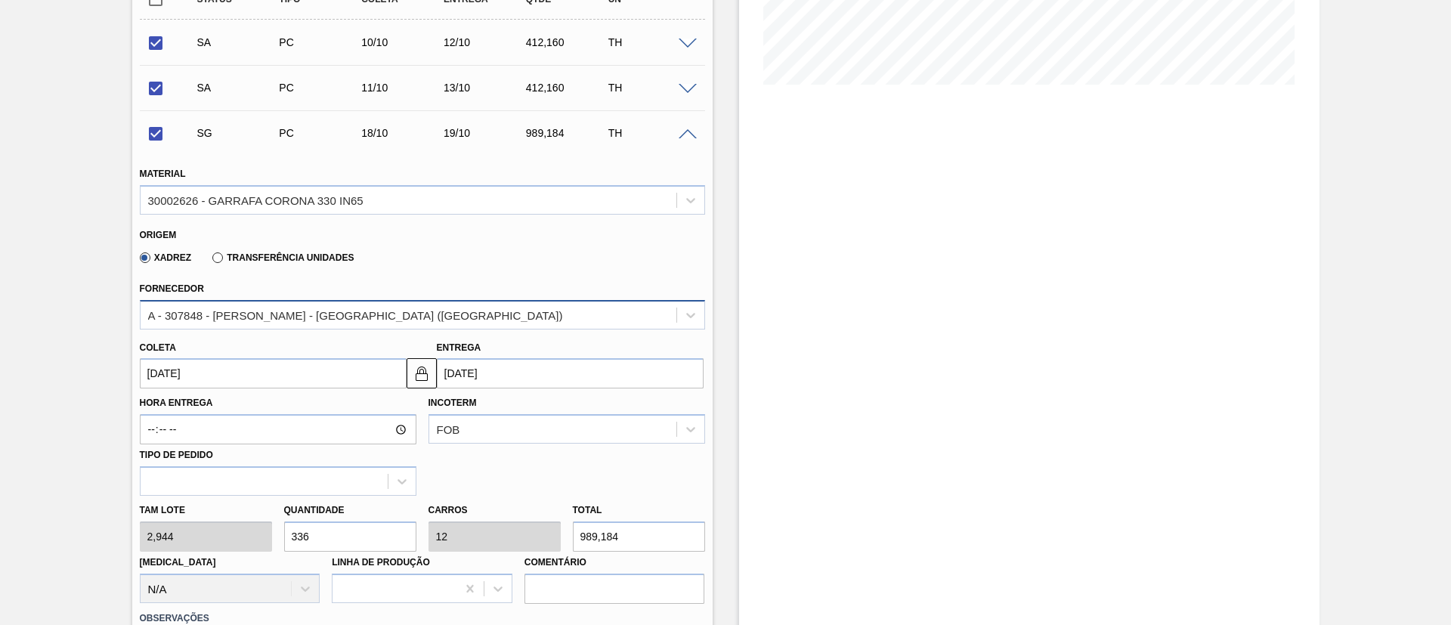
click at [253, 318] on div "A - 307848 - [PERSON_NAME] - [GEOGRAPHIC_DATA] ([GEOGRAPHIC_DATA])" at bounding box center [355, 314] width 415 height 13
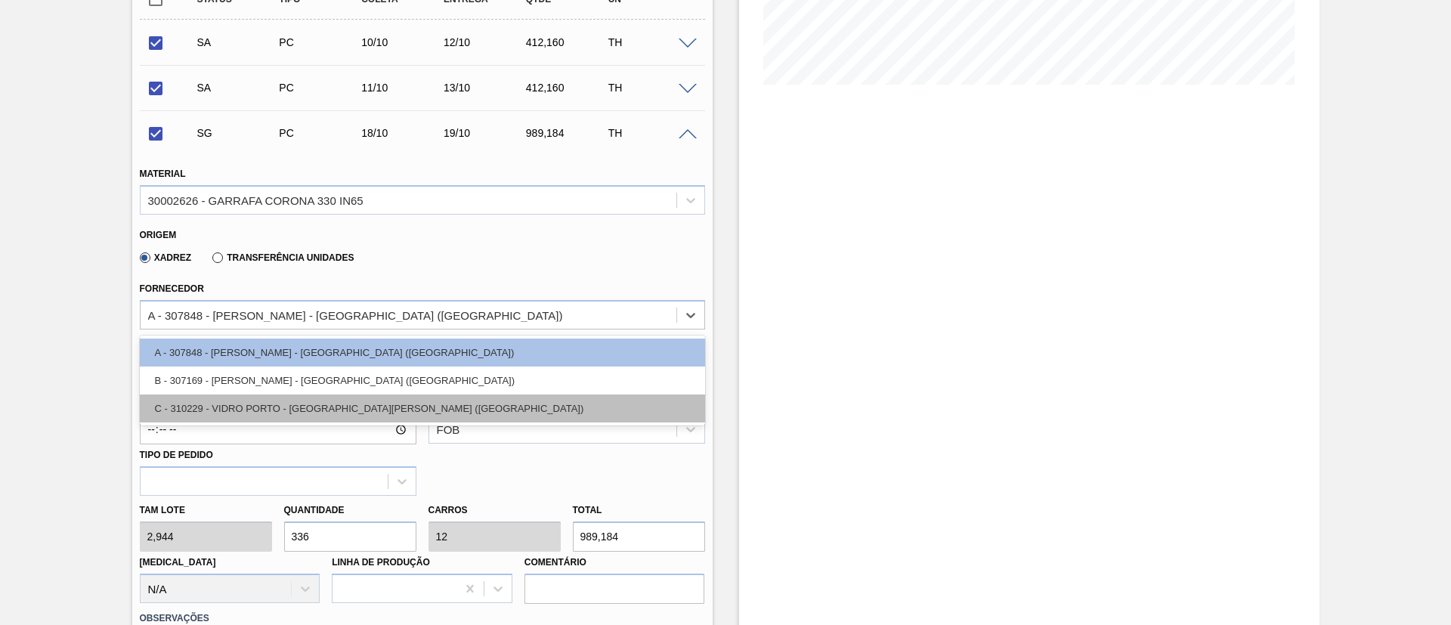
click at [231, 409] on div "C - 310229 - VIDRO PORTO - [GEOGRAPHIC_DATA][PERSON_NAME] ([GEOGRAPHIC_DATA])" at bounding box center [422, 408] width 565 height 28
checkbox input "false"
type input "[DATE]"
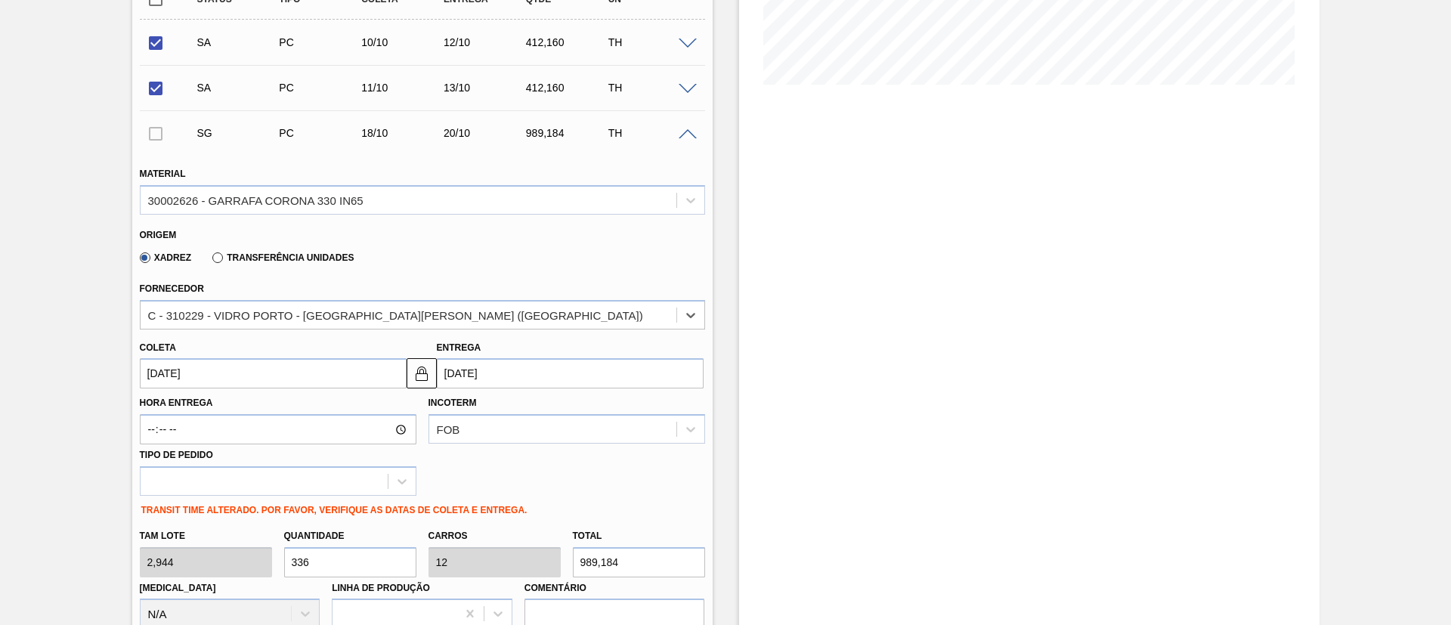
scroll to position [471, 0]
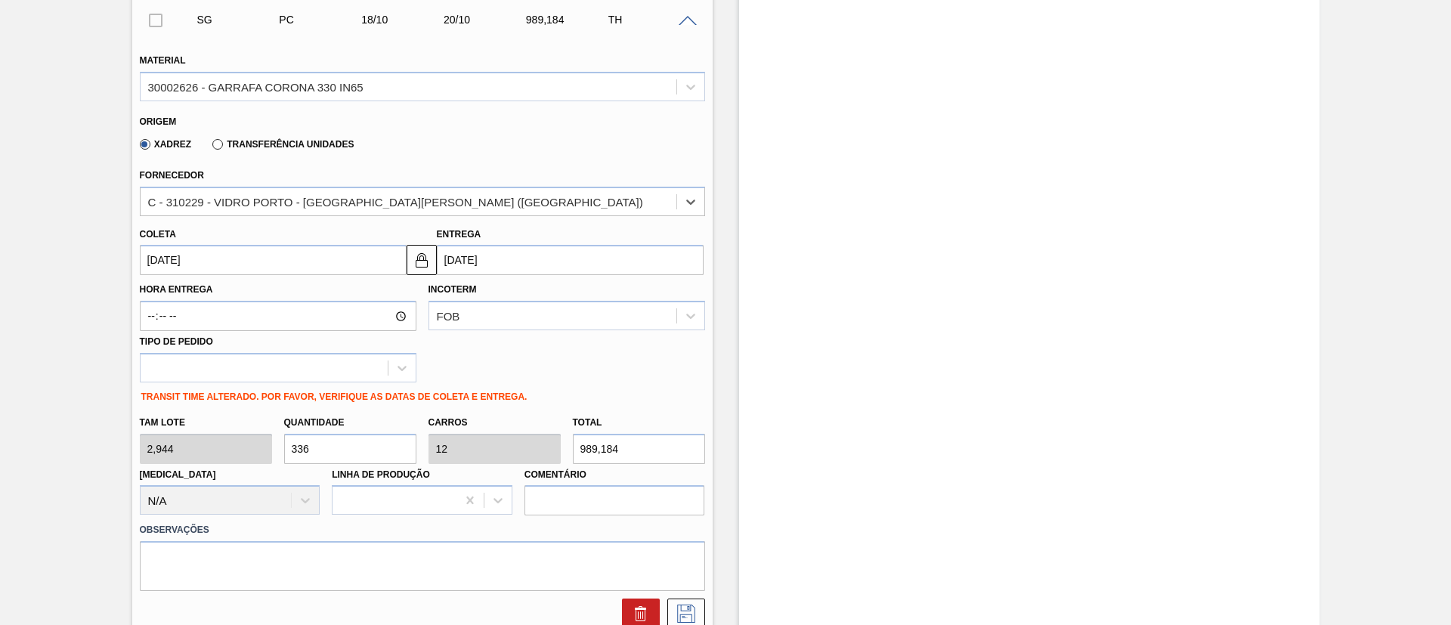
click at [197, 258] on input "[DATE]" at bounding box center [273, 260] width 267 height 30
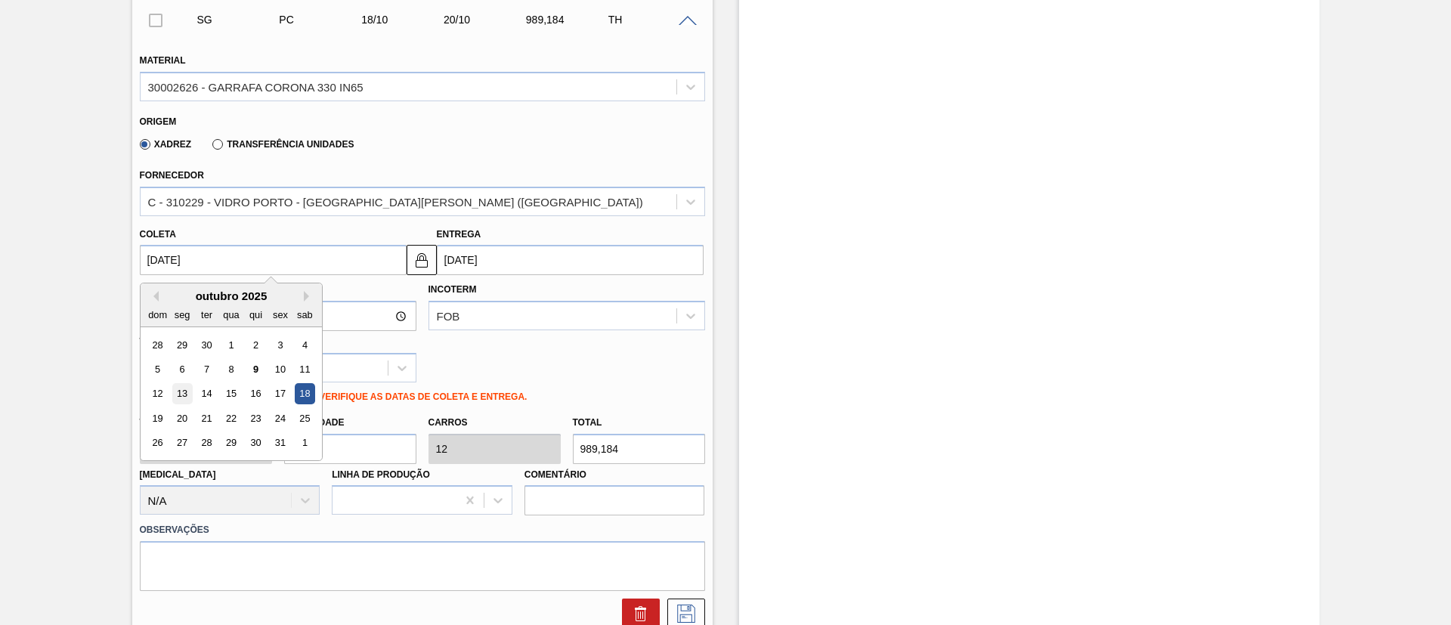
click at [185, 391] on div "13" at bounding box center [182, 394] width 20 height 20
type input "[DATE]"
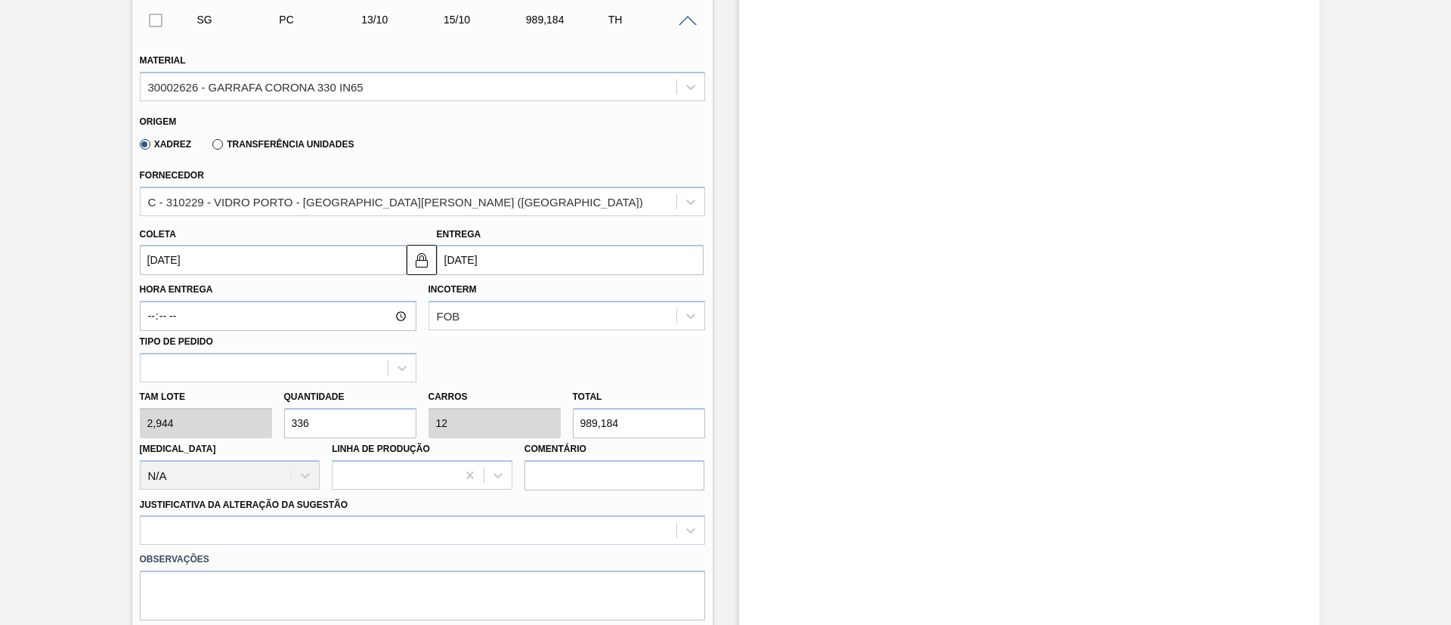
click at [173, 429] on div "[PERSON_NAME] 2,944 Quantidade 336 Carros 12 Total 989,184 [MEDICAL_DATA] N/A L…" at bounding box center [422, 436] width 577 height 108
type input "1"
type input "0,036"
type input "2,944"
type input "14"
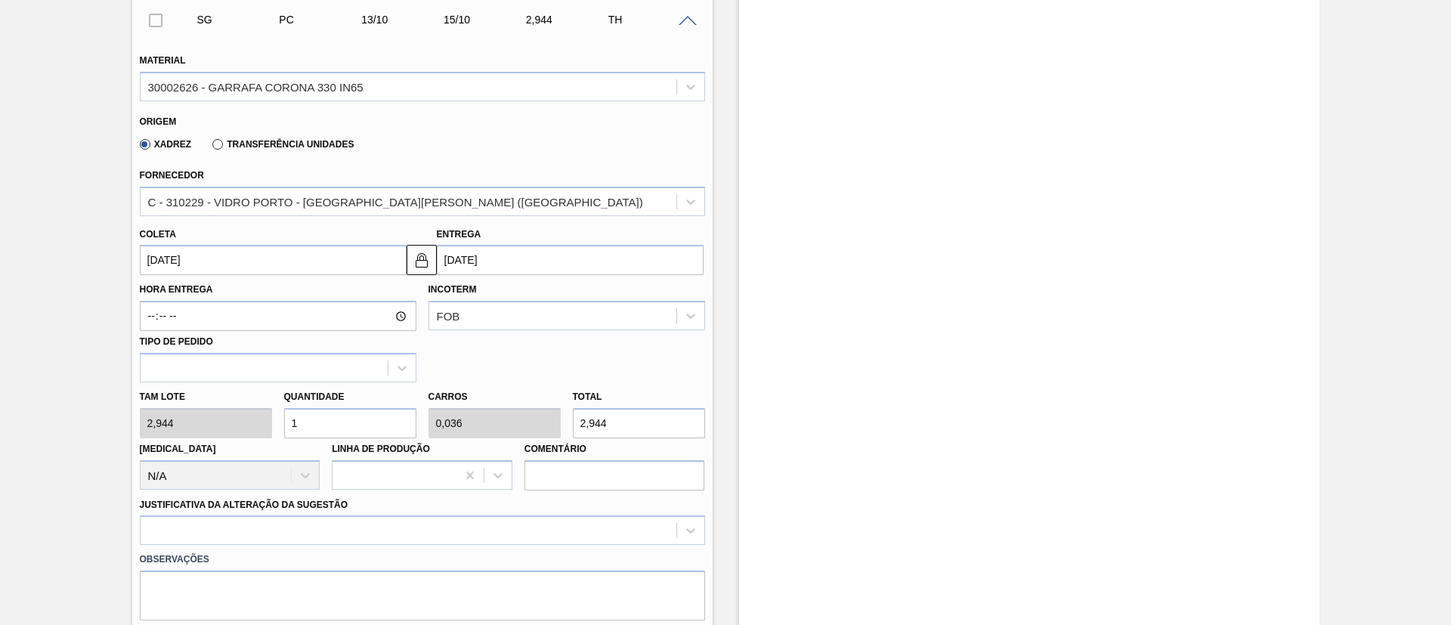
type input "0,5"
type input "41,216"
type input "140"
type input "5"
type input "412,16"
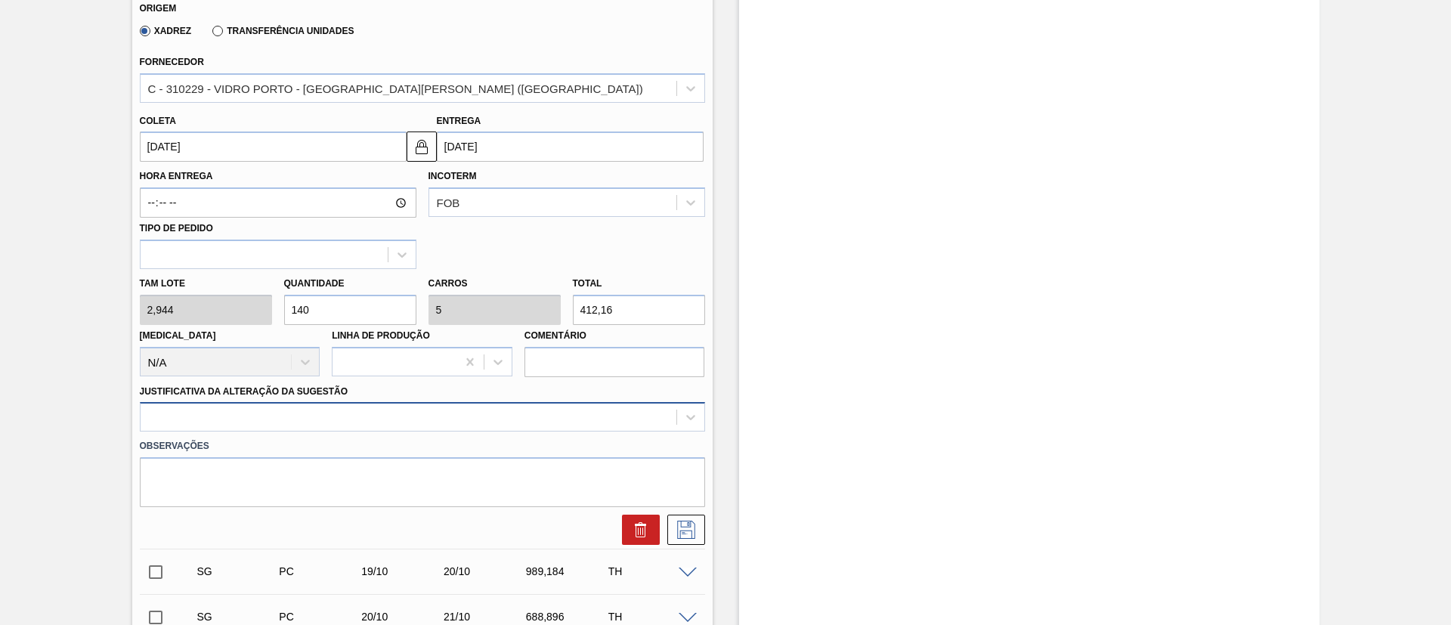
type input "140"
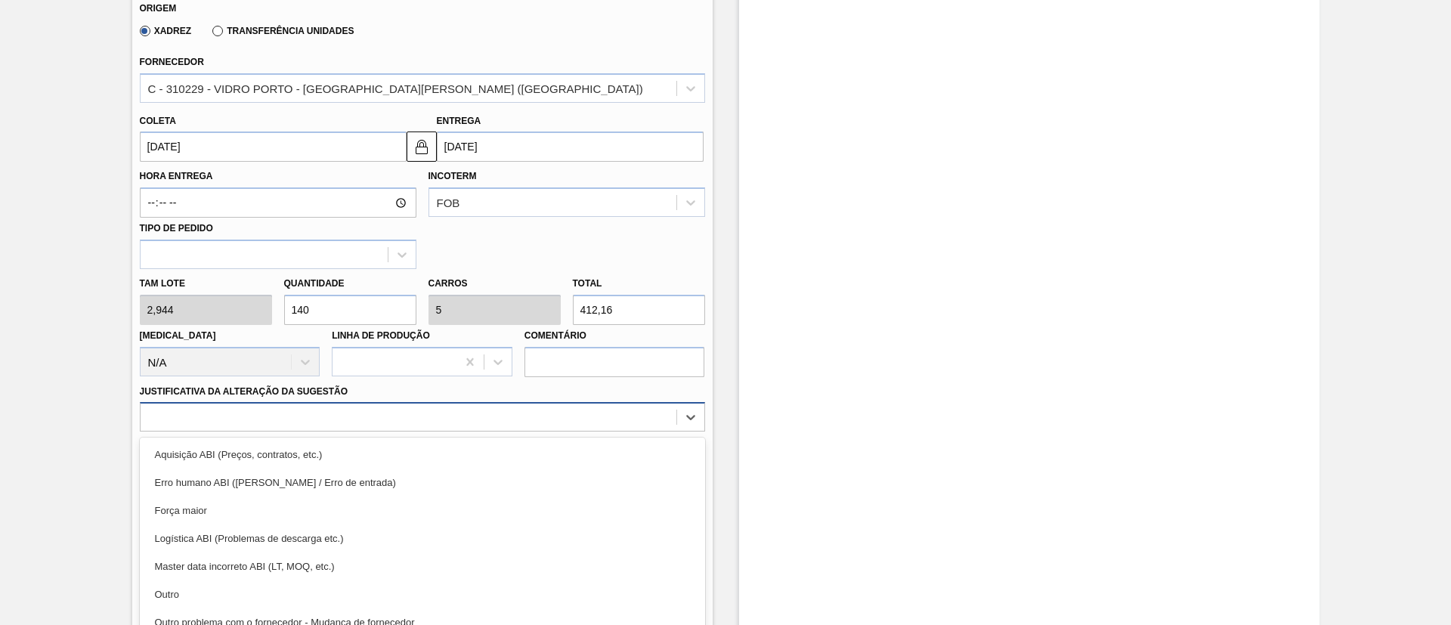
scroll to position [630, 0]
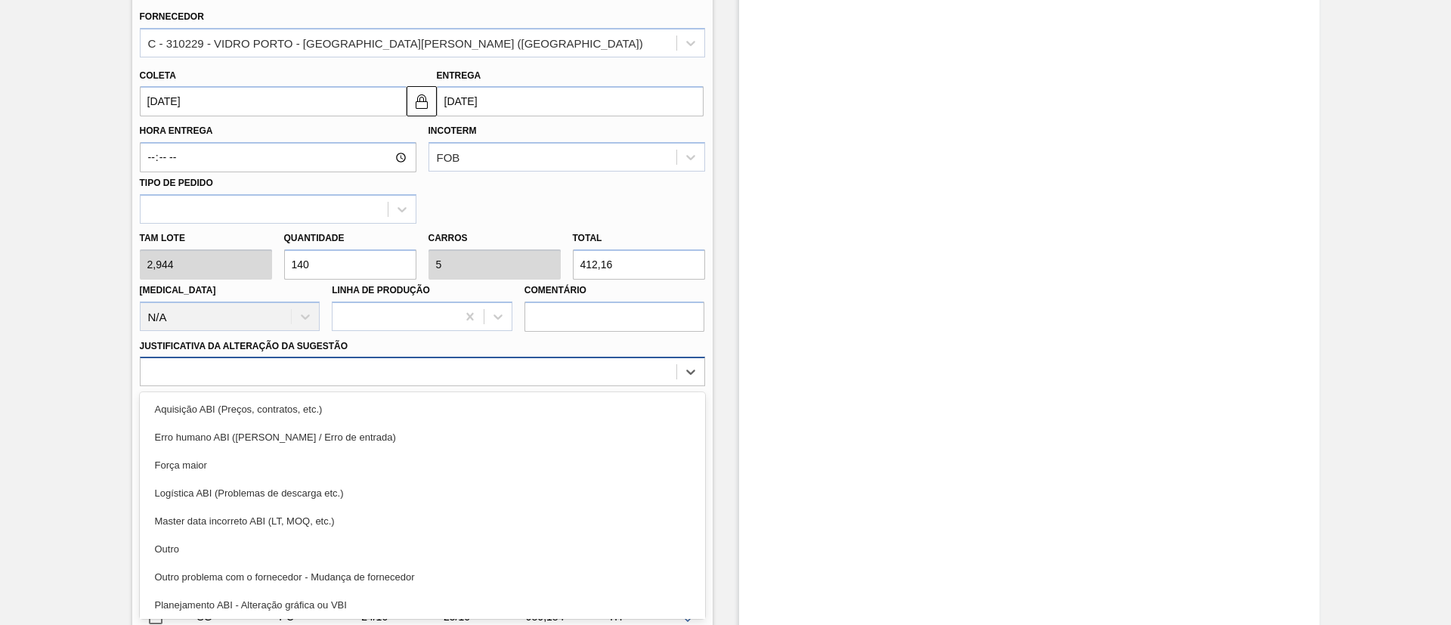
click at [288, 386] on div "option Aquisição ABI (Preços, contratos, etc.) focused, 1 of 18. 18 results ava…" at bounding box center [422, 371] width 565 height 29
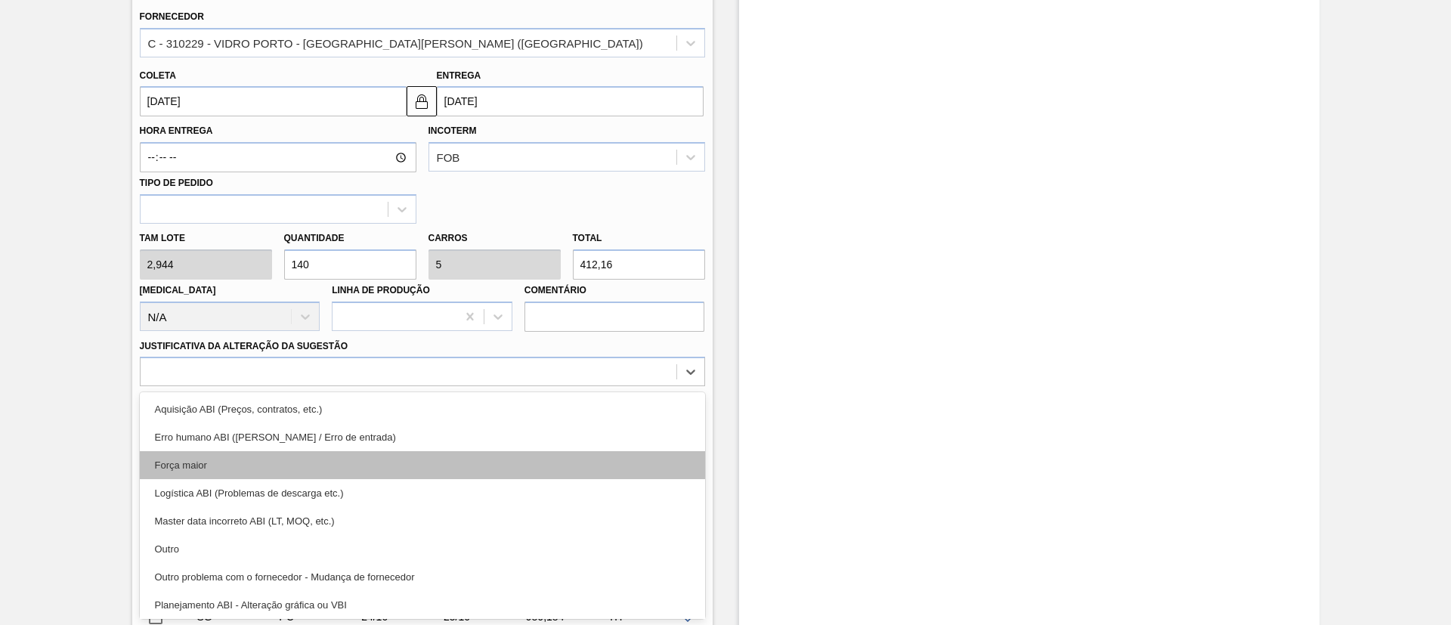
click at [224, 469] on div "Força maior" at bounding box center [422, 465] width 565 height 28
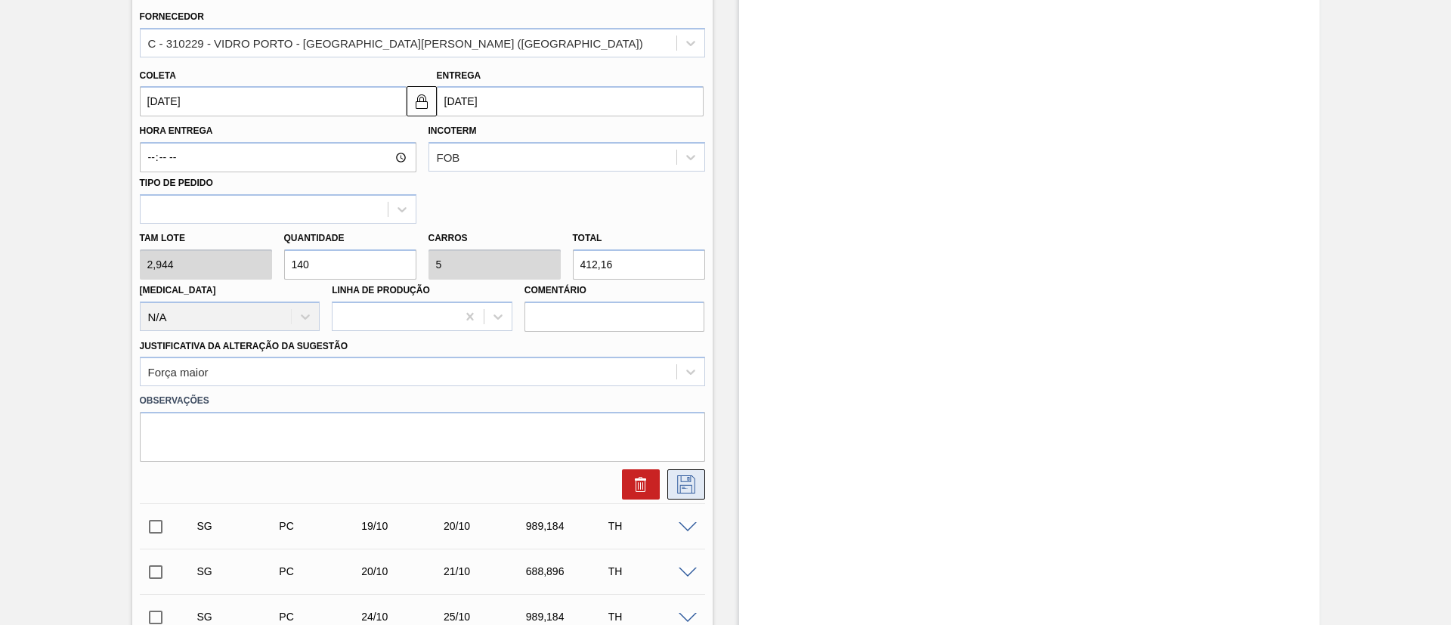
click at [690, 487] on icon at bounding box center [686, 484] width 18 height 18
checkbox input "true"
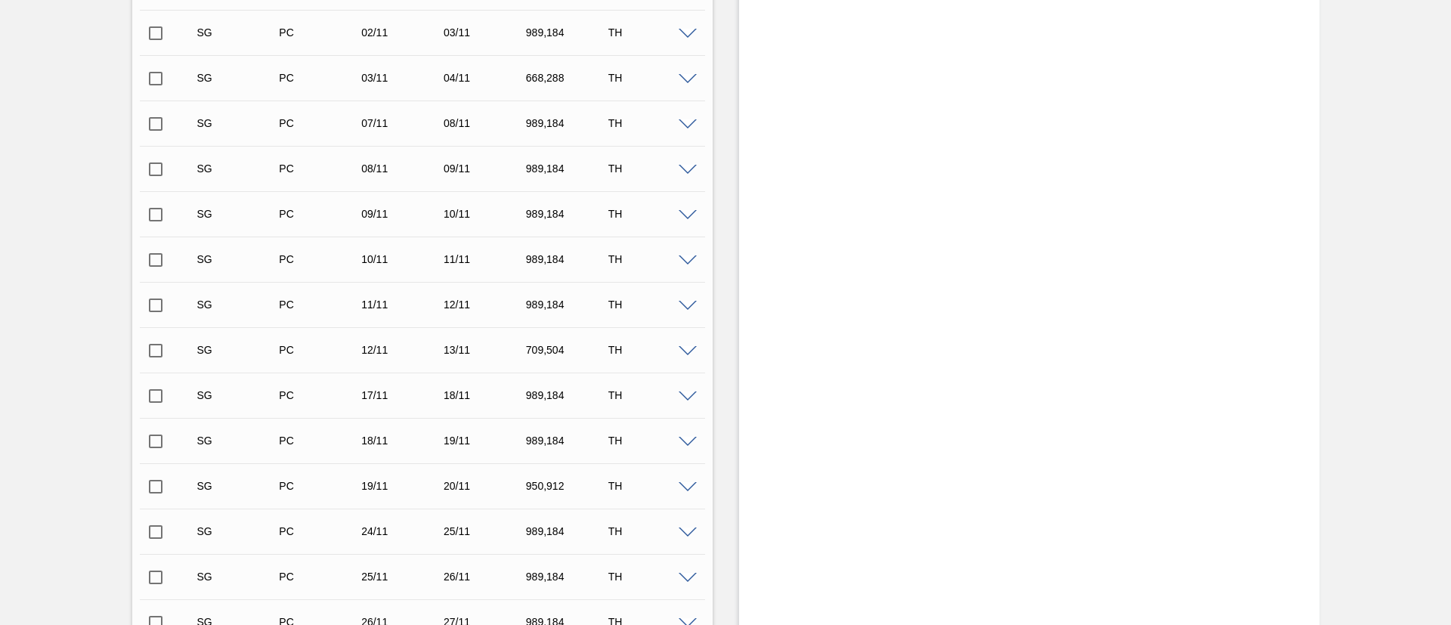
scroll to position [1134, 0]
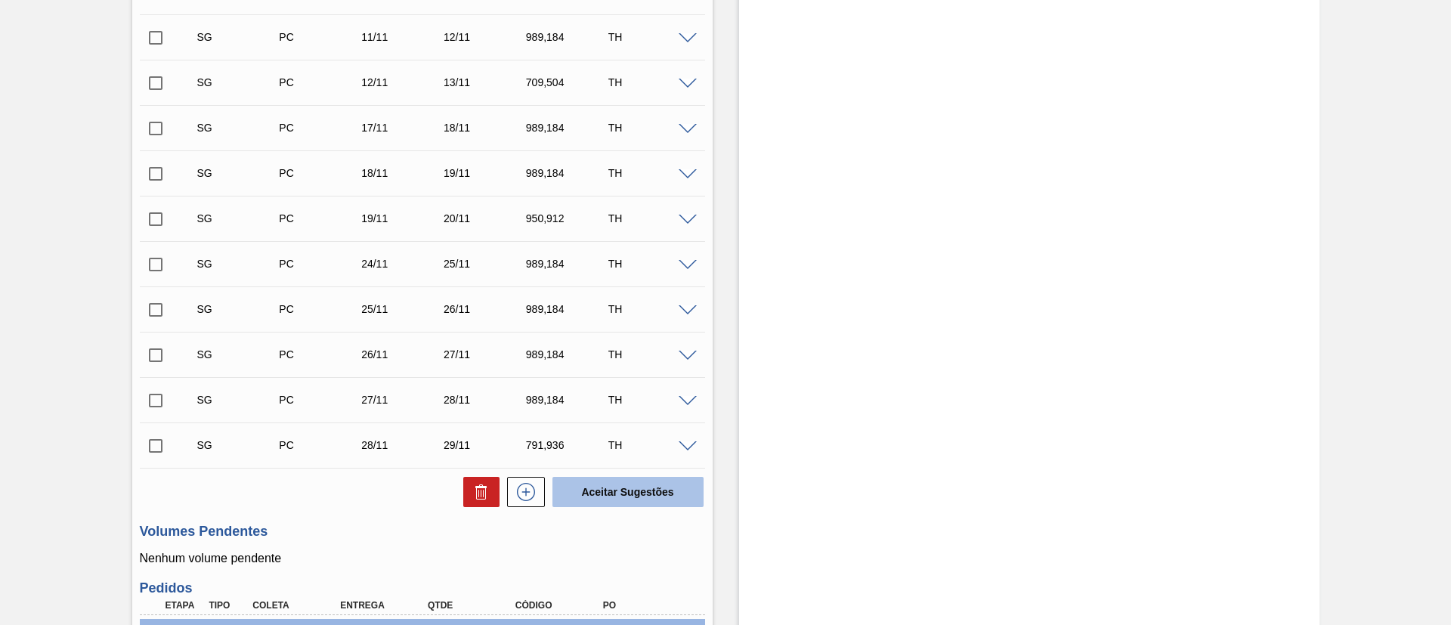
click at [599, 490] on button "Aceitar Sugestões" at bounding box center [627, 492] width 151 height 30
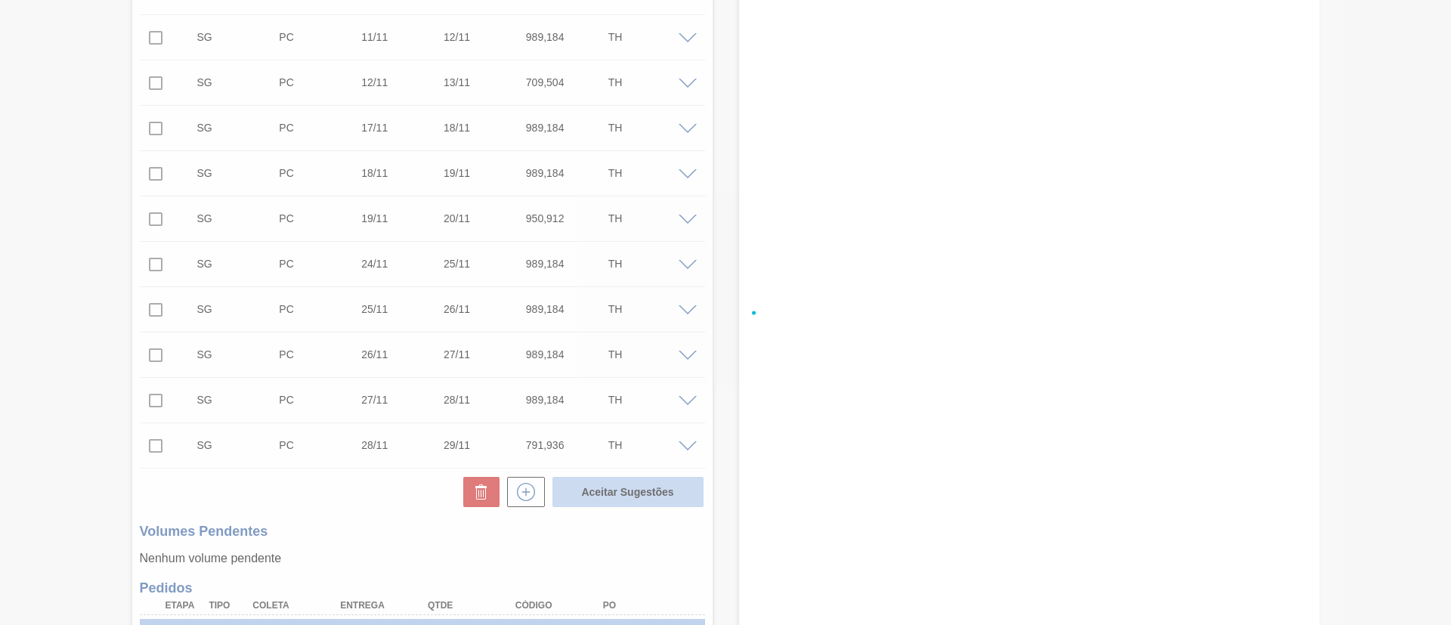
checkbox input "false"
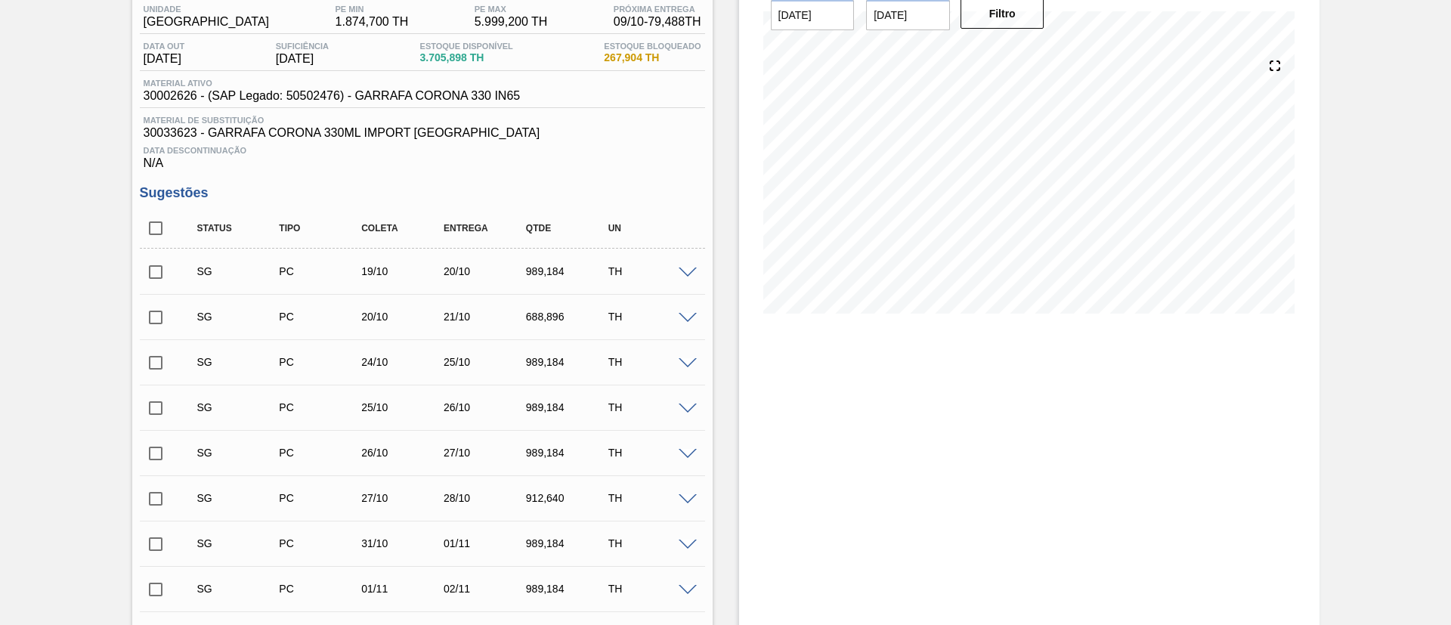
scroll to position [0, 0]
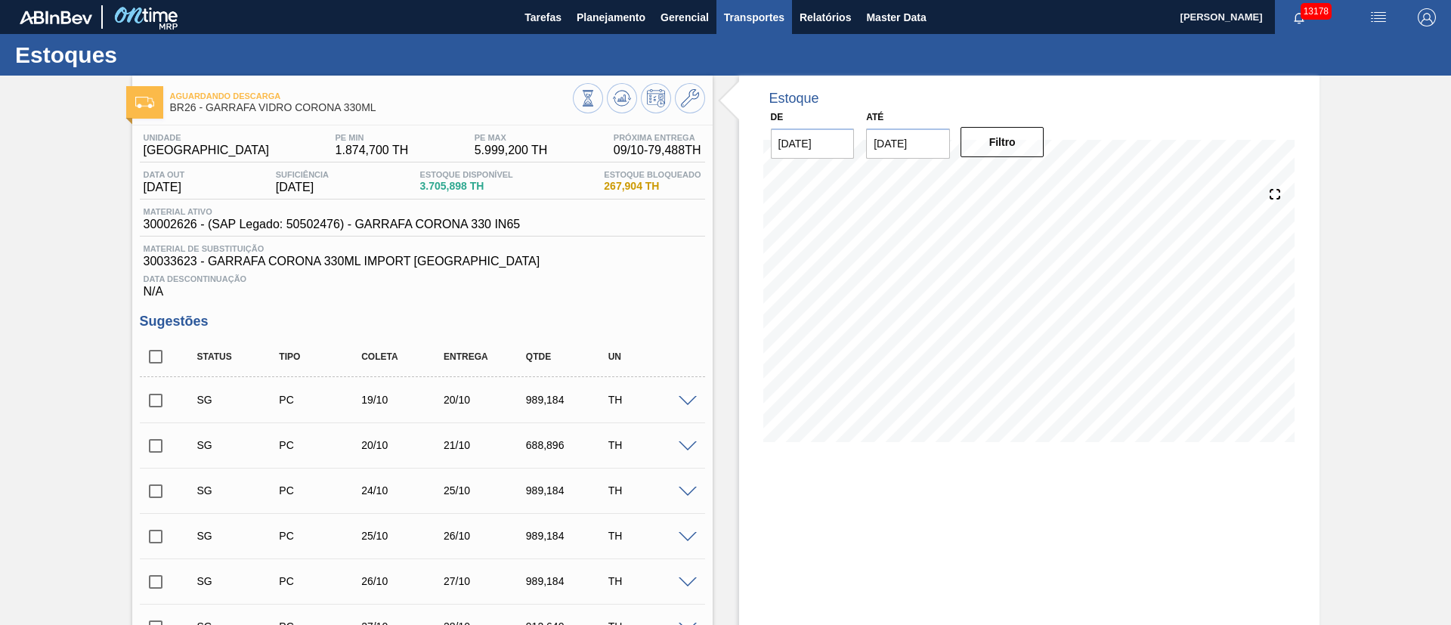
click at [755, 9] on span "Transportes" at bounding box center [754, 17] width 60 height 18
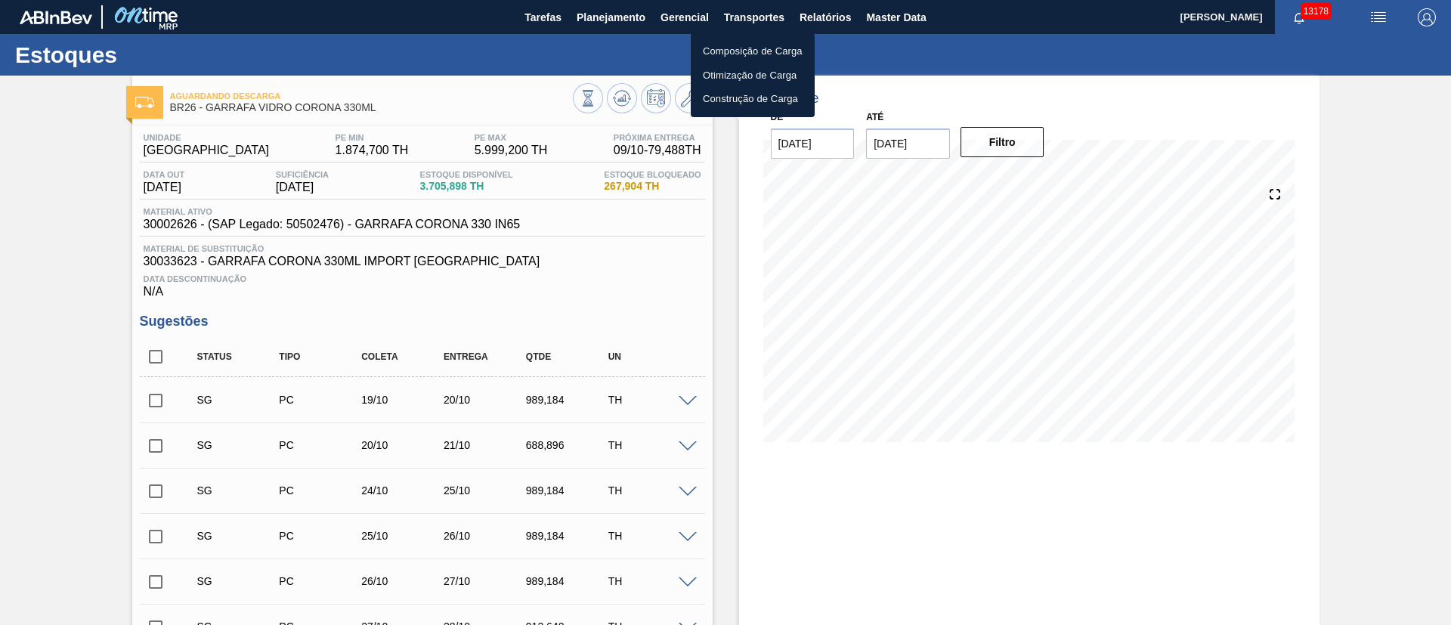
click at [739, 69] on li "Otimização de Carga" at bounding box center [753, 75] width 124 height 24
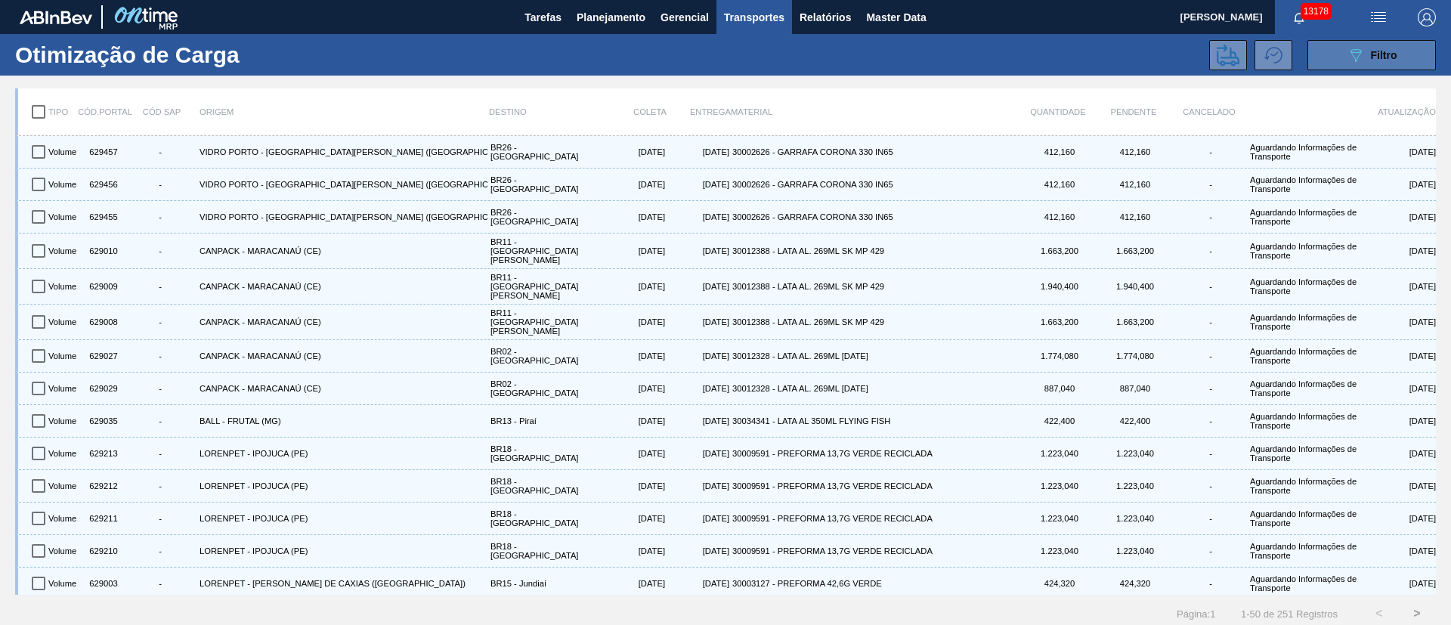
click at [1363, 50] on div "089F7B8B-B2A5-4AFE-B5C0-19BA573D28AC Filtro" at bounding box center [1372, 55] width 51 height 18
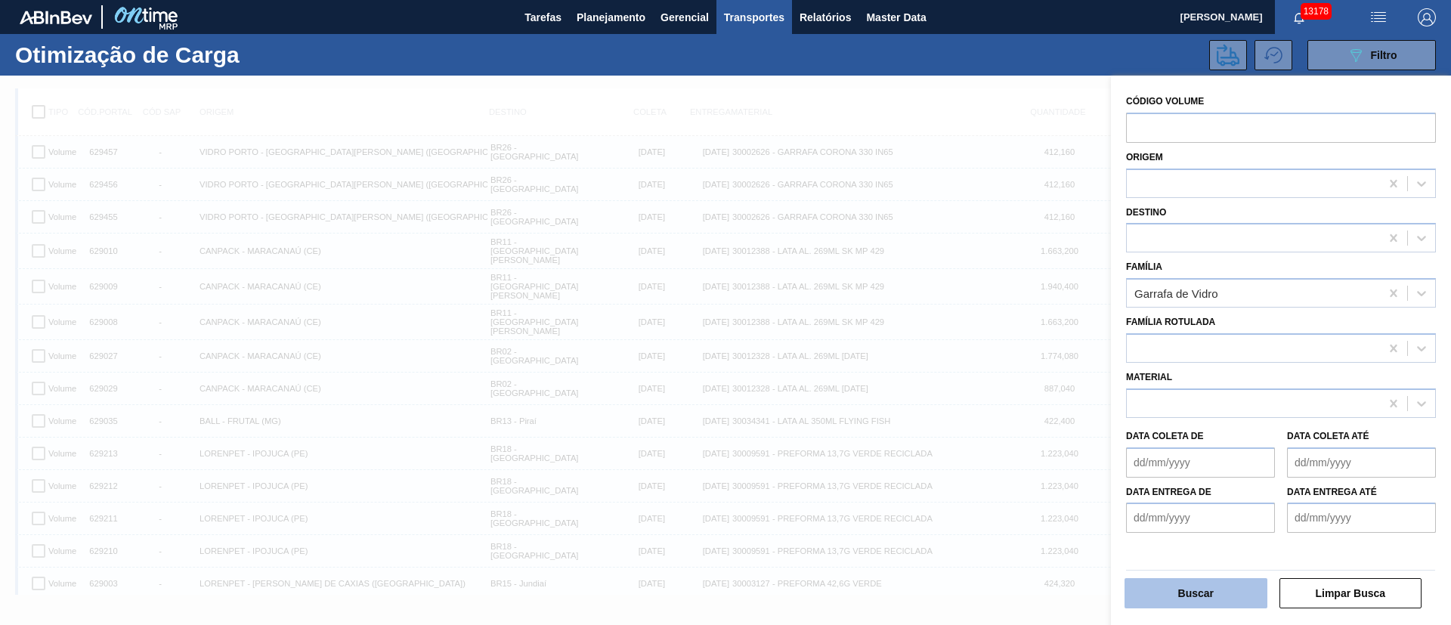
click at [1174, 605] on button "Buscar" at bounding box center [1195, 593] width 143 height 30
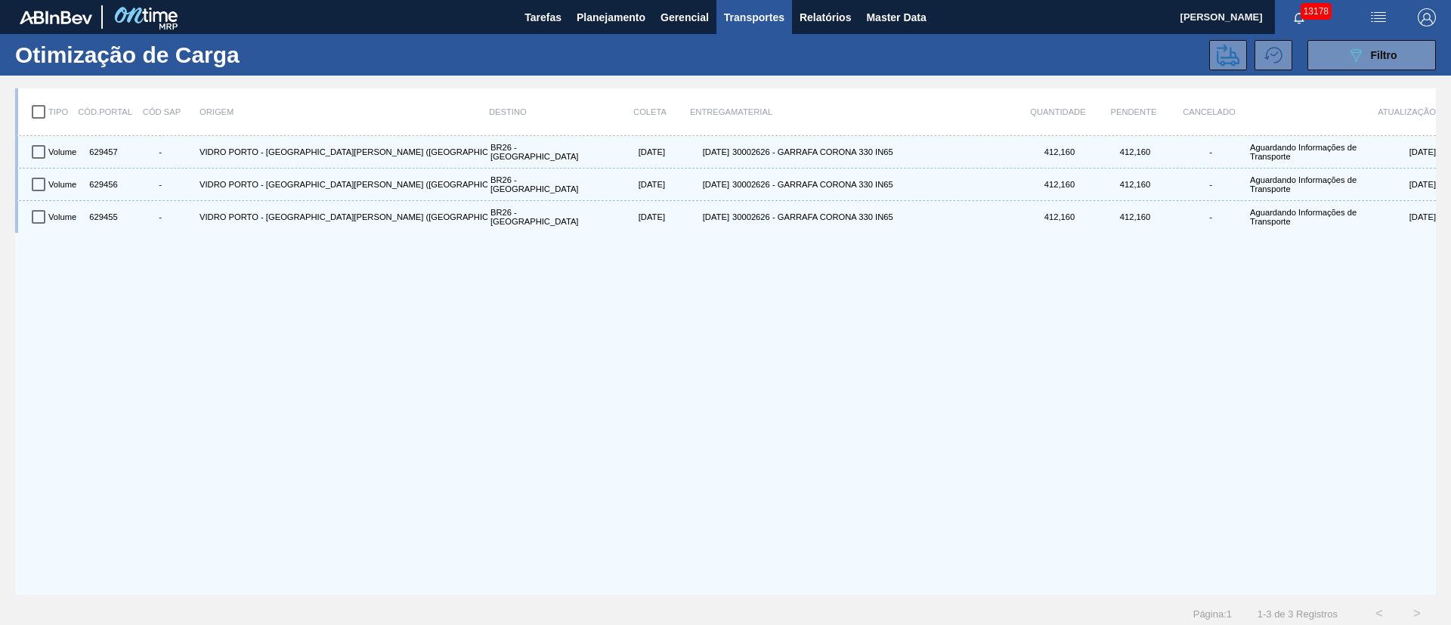
click at [37, 110] on input "checkbox" at bounding box center [39, 112] width 32 height 32
checkbox input "true"
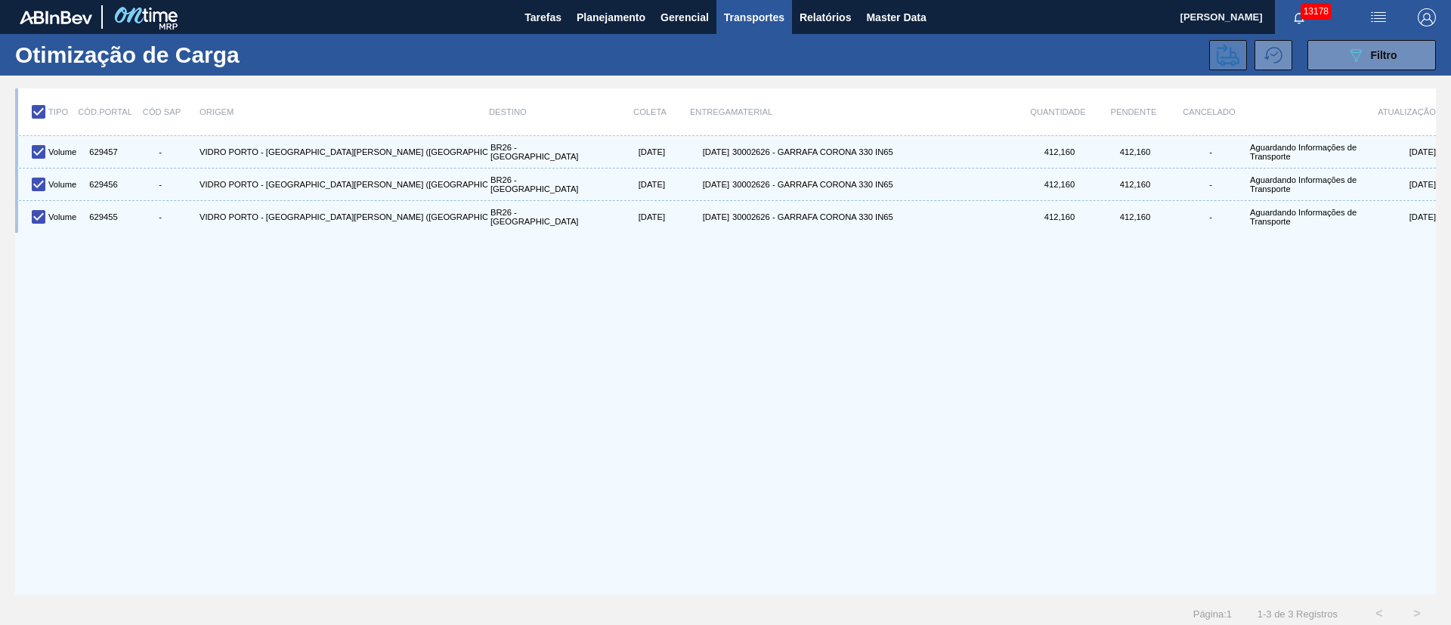
click at [1227, 45] on icon at bounding box center [1228, 55] width 23 height 23
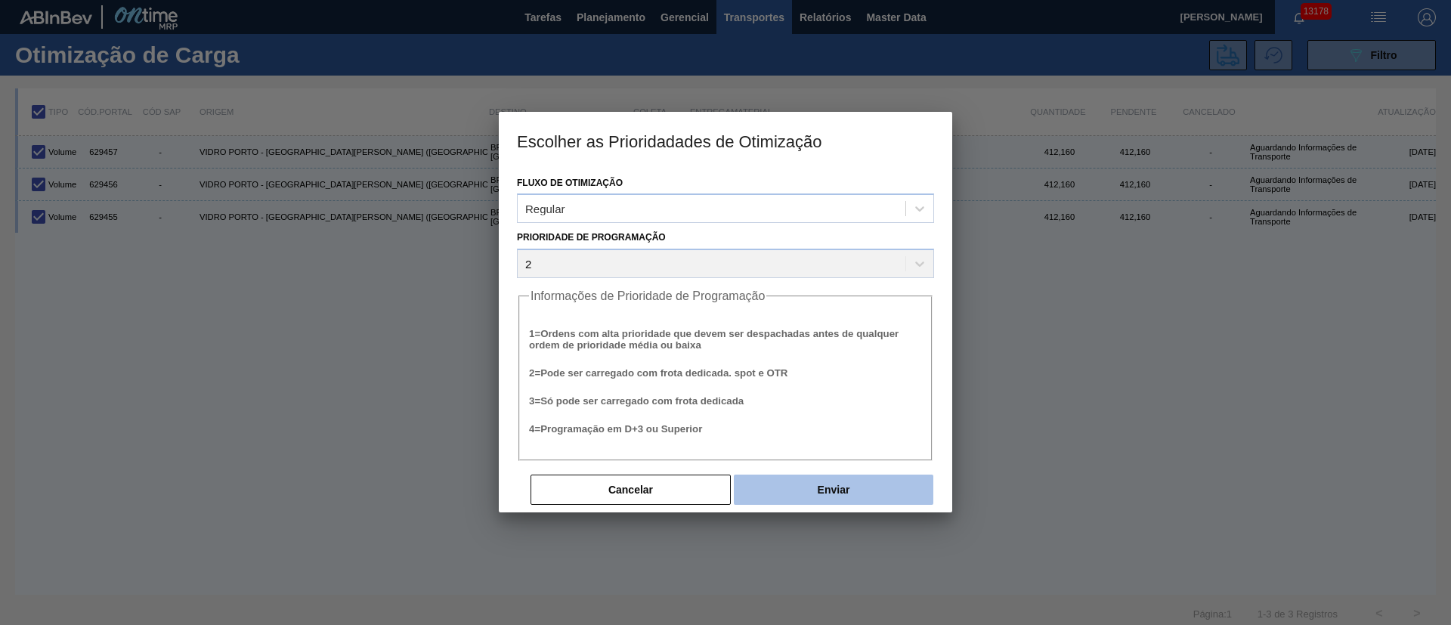
click at [800, 497] on button "Enviar" at bounding box center [834, 490] width 200 height 30
